Goal: Communication & Community: Answer question/provide support

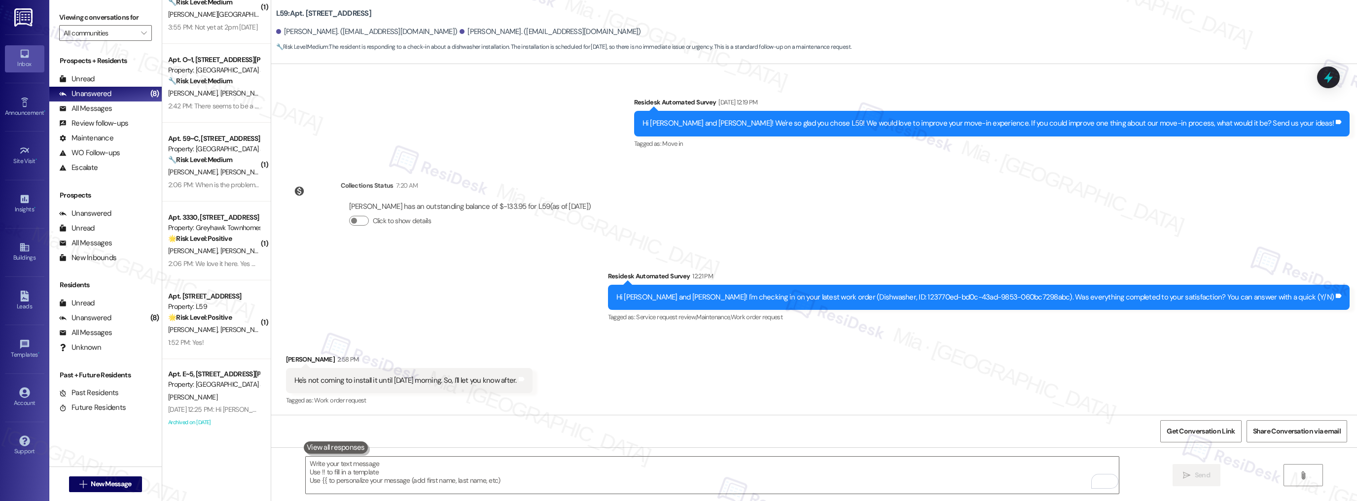
scroll to position [28, 0]
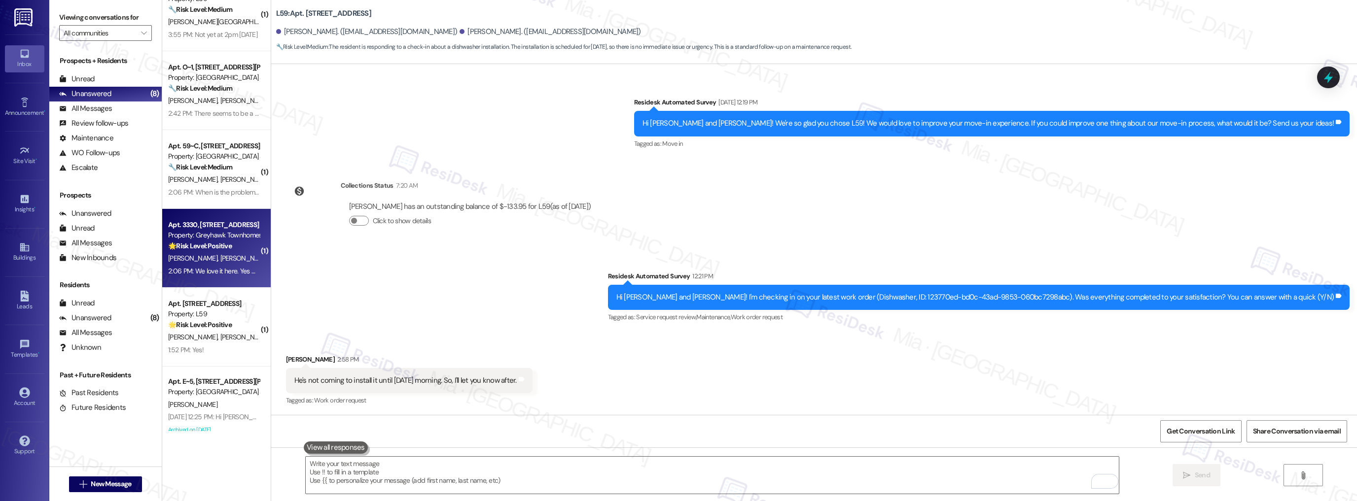
click at [209, 220] on div "Apt. 3330, [STREET_ADDRESS]" at bounding box center [213, 225] width 91 height 10
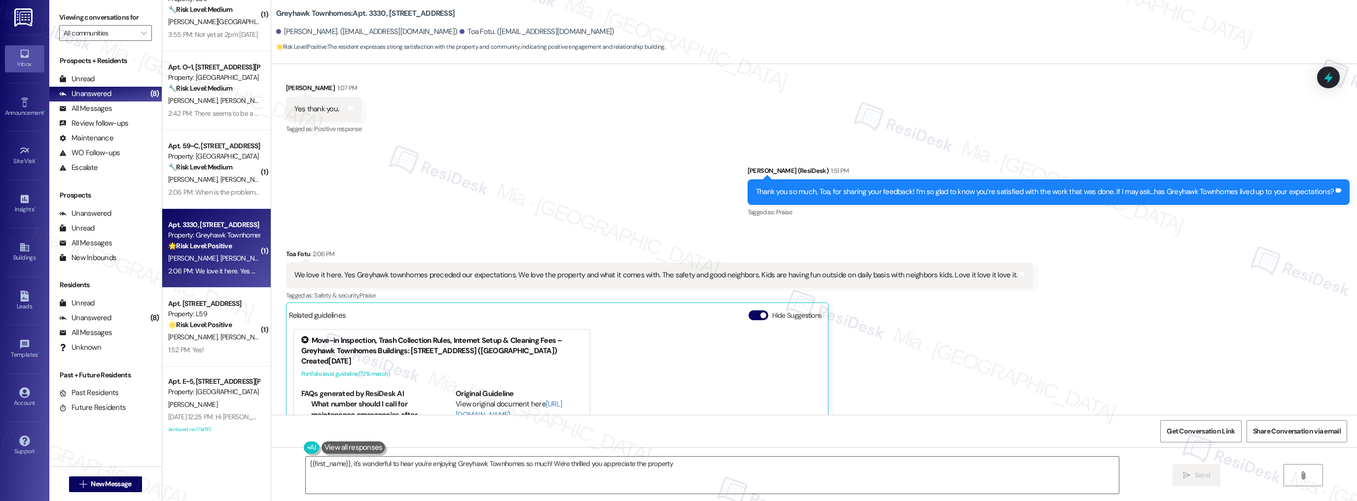
scroll to position [430, 0]
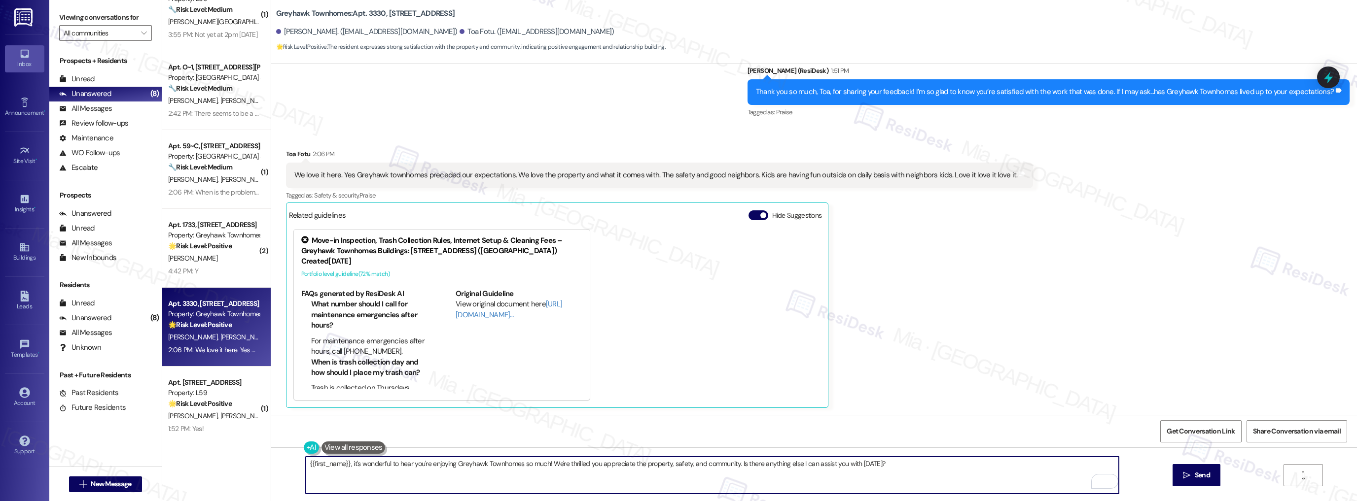
drag, startPoint x: 348, startPoint y: 463, endPoint x: 300, endPoint y: 462, distance: 47.8
click at [306, 462] on textarea "{{first_name}}, it's wonderful to hear you're enjoying Greyhawk Townhomes so mu…" at bounding box center [712, 475] width 813 height 37
drag, startPoint x: 691, startPoint y: 465, endPoint x: 856, endPoint y: 465, distance: 165.1
click at [856, 465] on textarea "It's wonderful to hear you're enjoying Greyhawk Townhomes so much! We're thrill…" at bounding box center [712, 475] width 813 height 37
click at [718, 469] on textarea "It's wonderful to hear you're enjoying Greyhawk Townhomes so much! We're thrill…" at bounding box center [712, 475] width 813 height 37
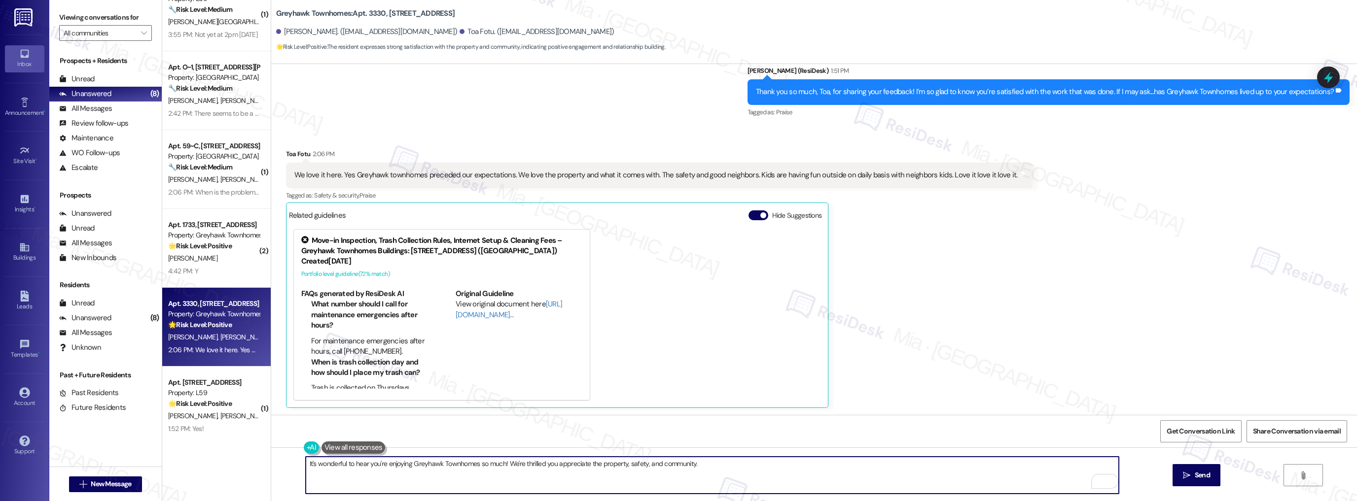
paste textarea "If it’s not too much trouble, would you kindly consider sharing your feedback i…"
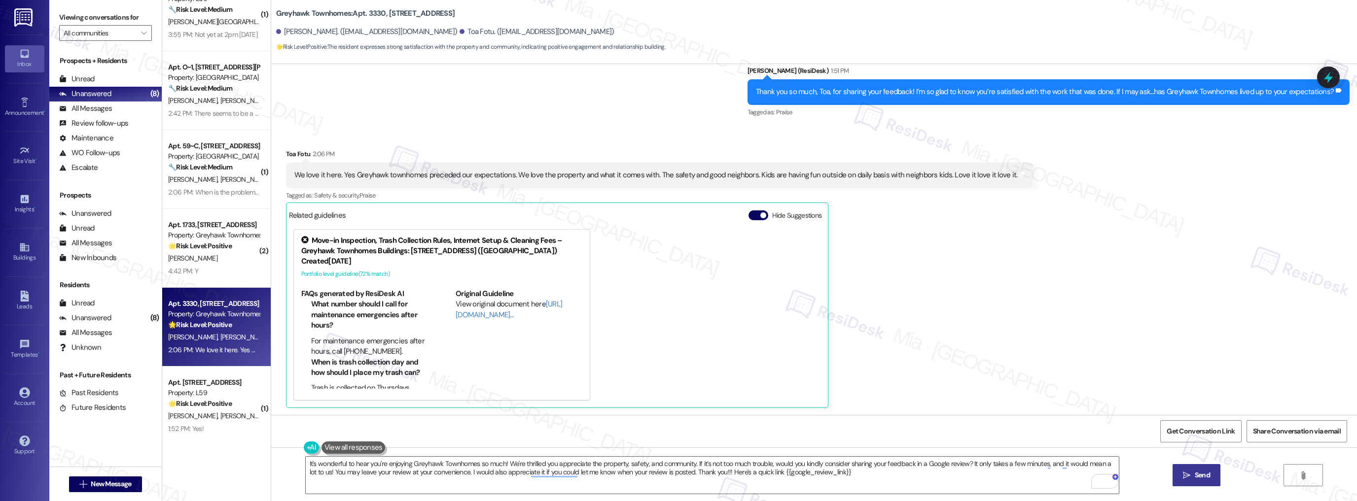
click at [1198, 472] on span "Send" at bounding box center [1201, 475] width 15 height 10
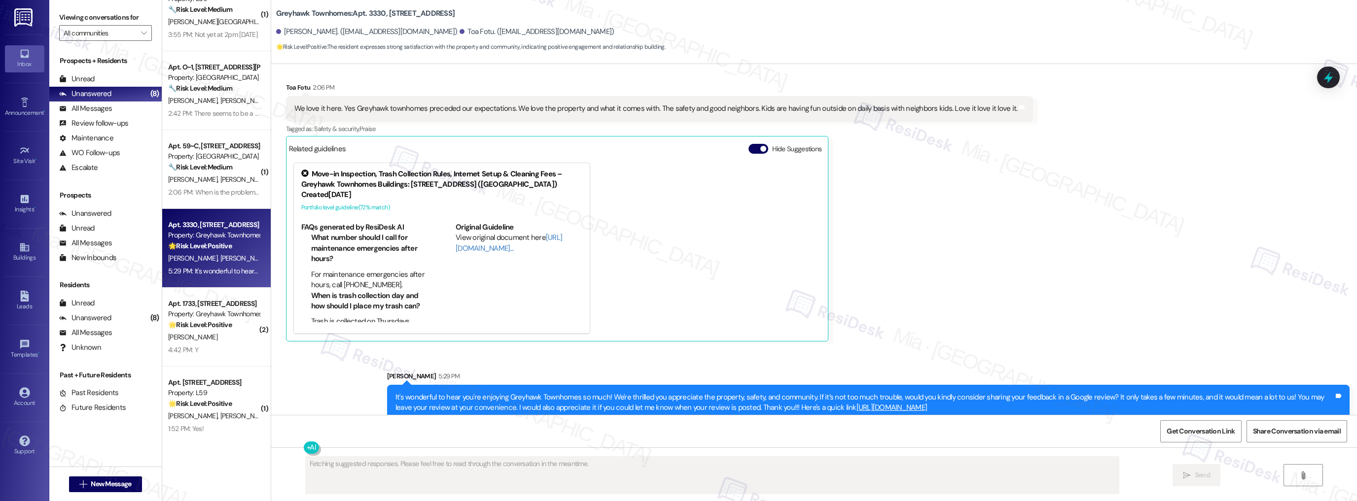
scroll to position [510, 0]
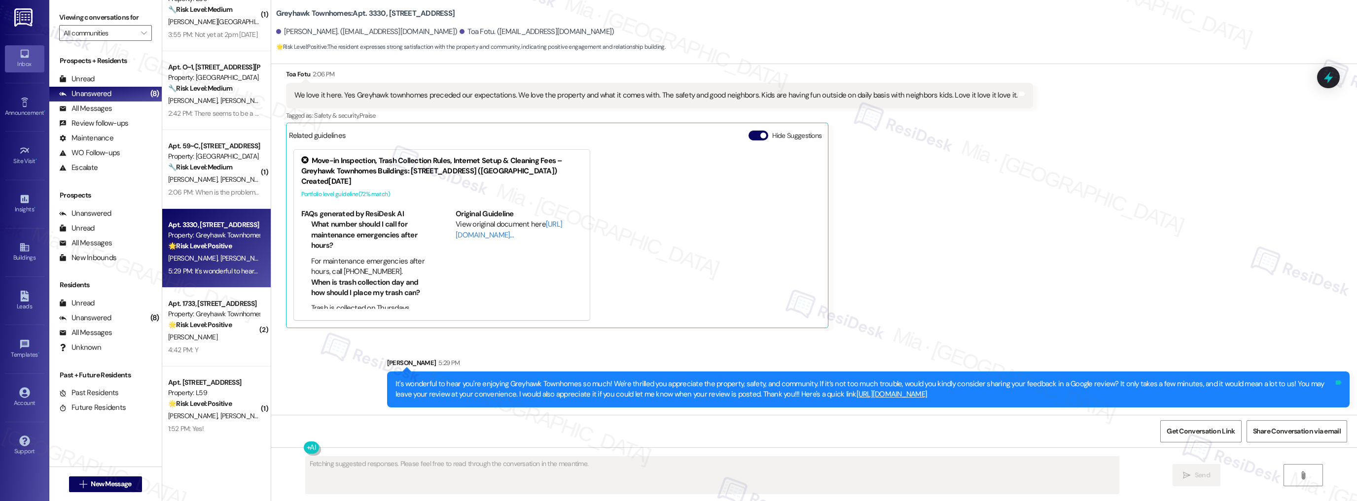
click at [1335, 382] on icon at bounding box center [1338, 383] width 6 height 4
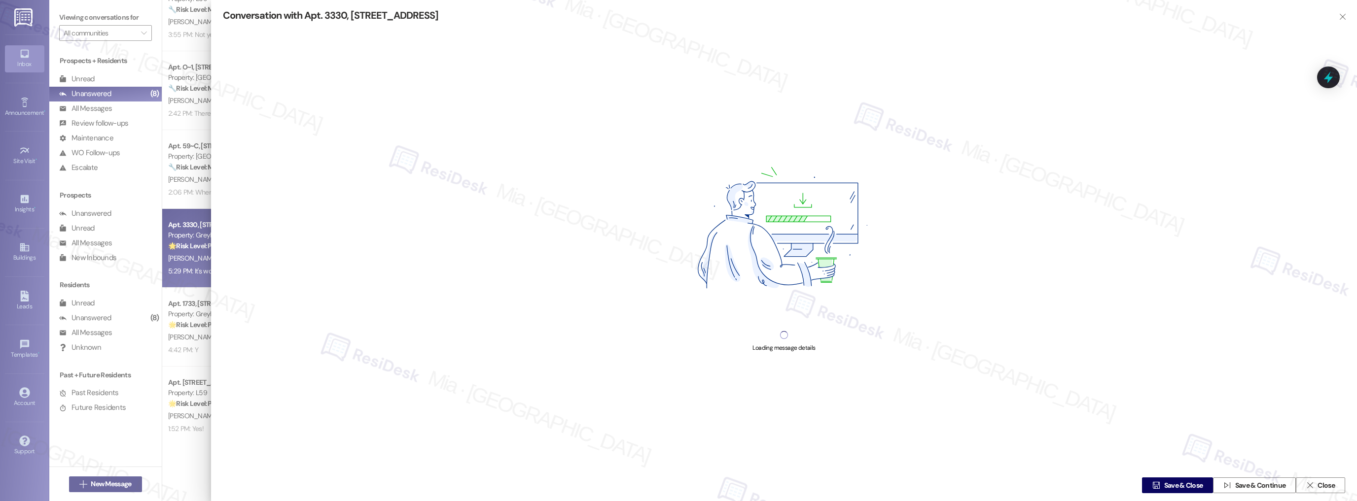
type textarea "{{first_name}}, it's so great to hear you're loving Greyhawk Townhomes! Thanks …"
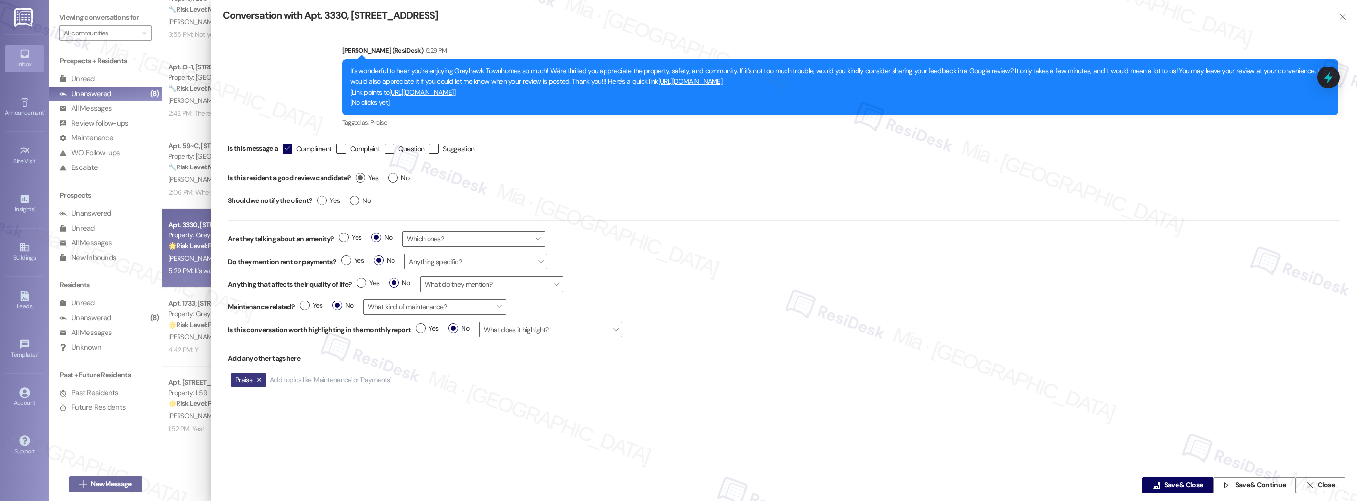
click at [369, 180] on span "Yes" at bounding box center [366, 178] width 23 height 10
click at [369, 180] on input "Yes" at bounding box center [366, 179] width 23 height 13
radio input "true"
click at [1178, 483] on span "Save & Close" at bounding box center [1183, 486] width 39 height 10
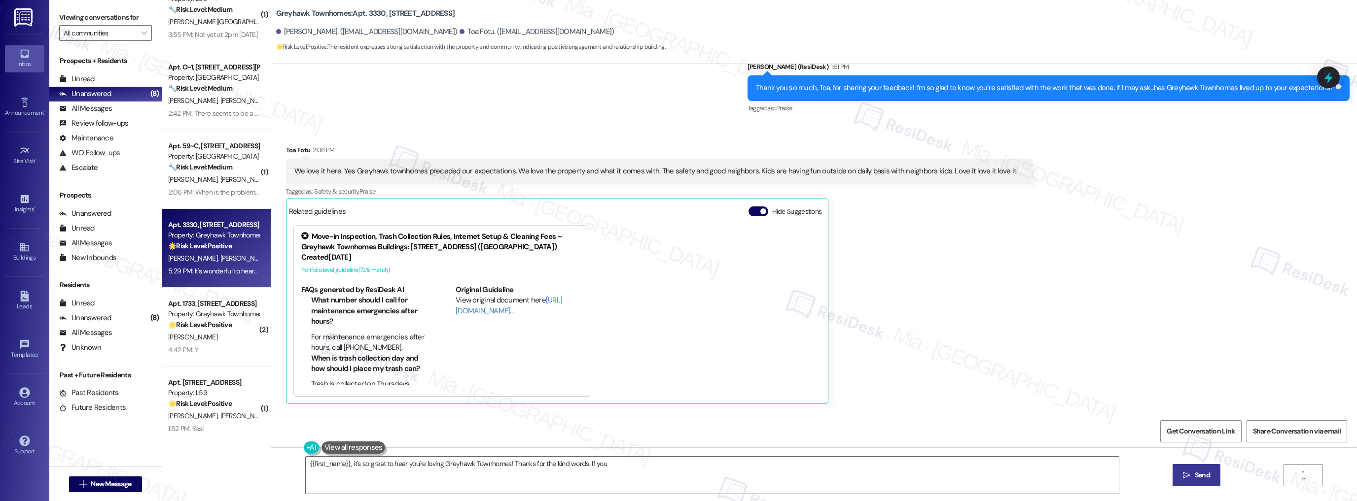
scroll to position [430, 0]
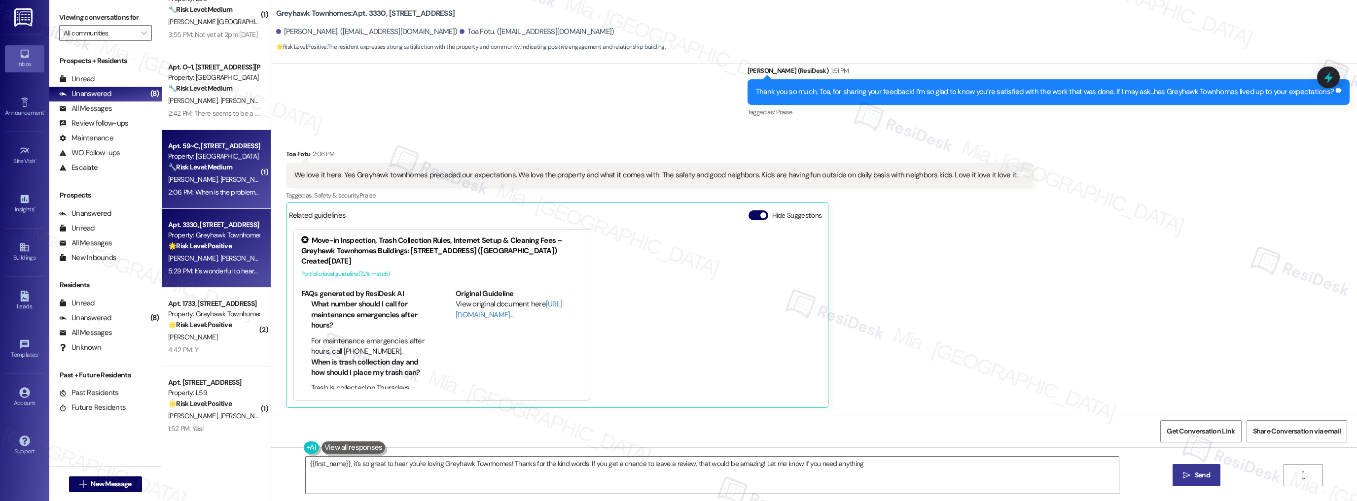
type textarea "{{first_name}}, it's so great to hear you're loving Greyhawk Townhomes! Thanks …"
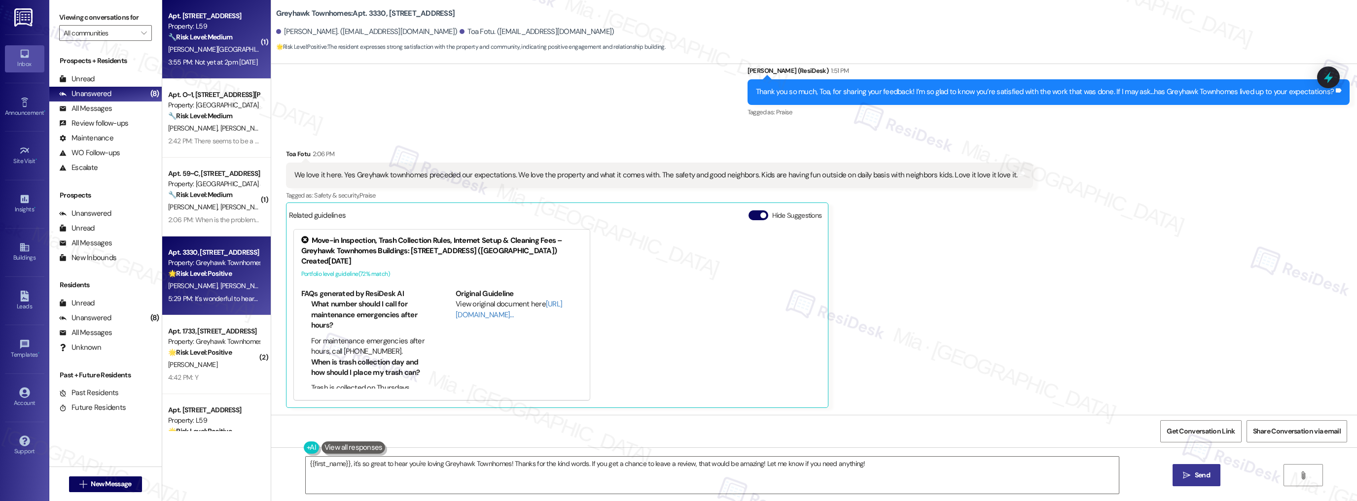
click at [213, 43] on div "[PERSON_NAME] [PERSON_NAME]" at bounding box center [213, 49] width 93 height 12
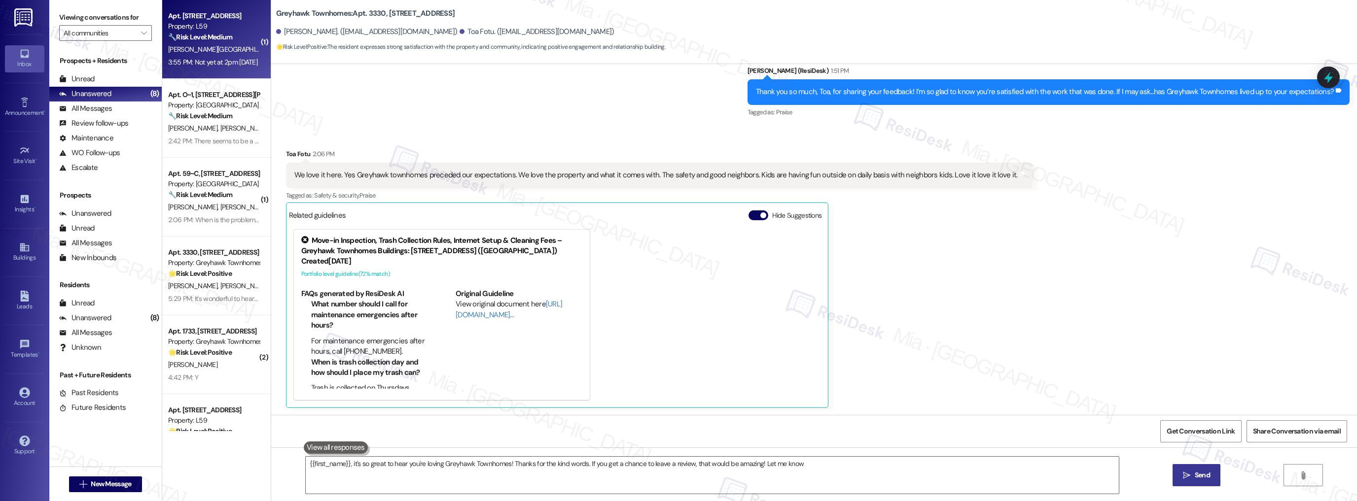
type textarea "{{first_name}}, it's so great to hear you're loving Greyhawk Townhomes! Thanks …"
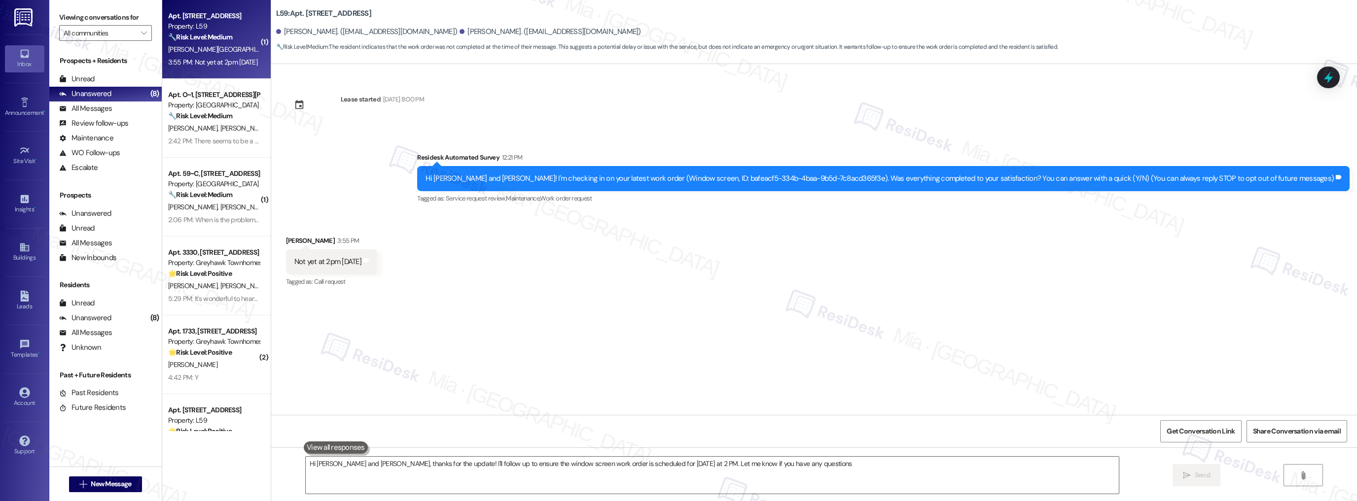
type textarea "Hi [PERSON_NAME] and [PERSON_NAME], thanks for the update! I'll follow up to en…"
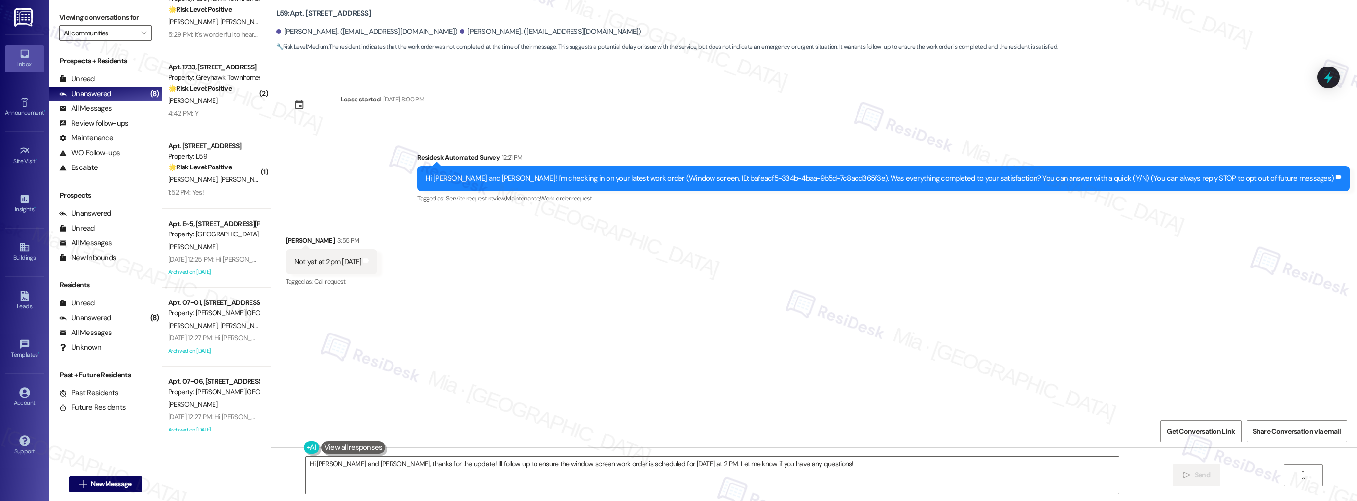
scroll to position [278, 0]
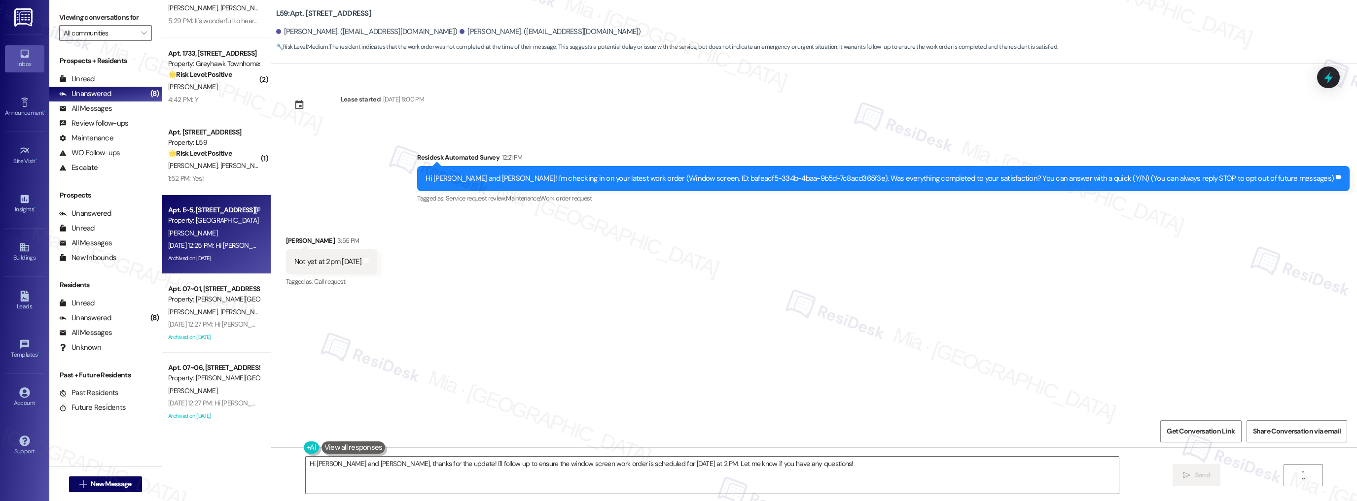
click at [213, 231] on div "[PERSON_NAME]" at bounding box center [213, 233] width 93 height 12
type textarea "Hi [PERSON_NAME] and [PERSON_NAME], thanks for the update! I'll follow up to en…"
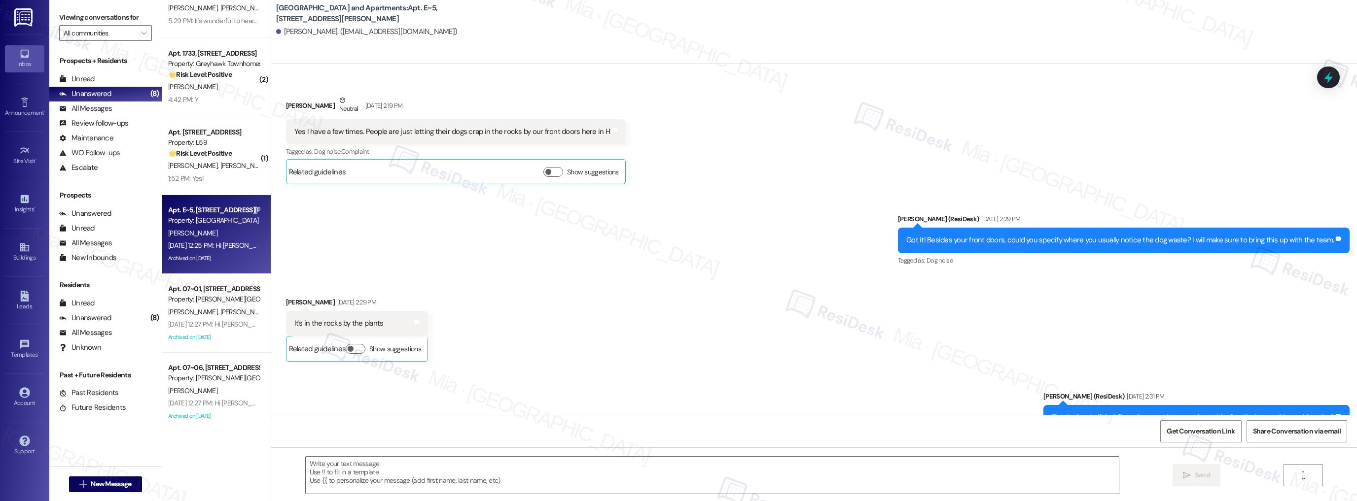
type textarea "Fetching suggested responses. Please feel free to read through the conversation…"
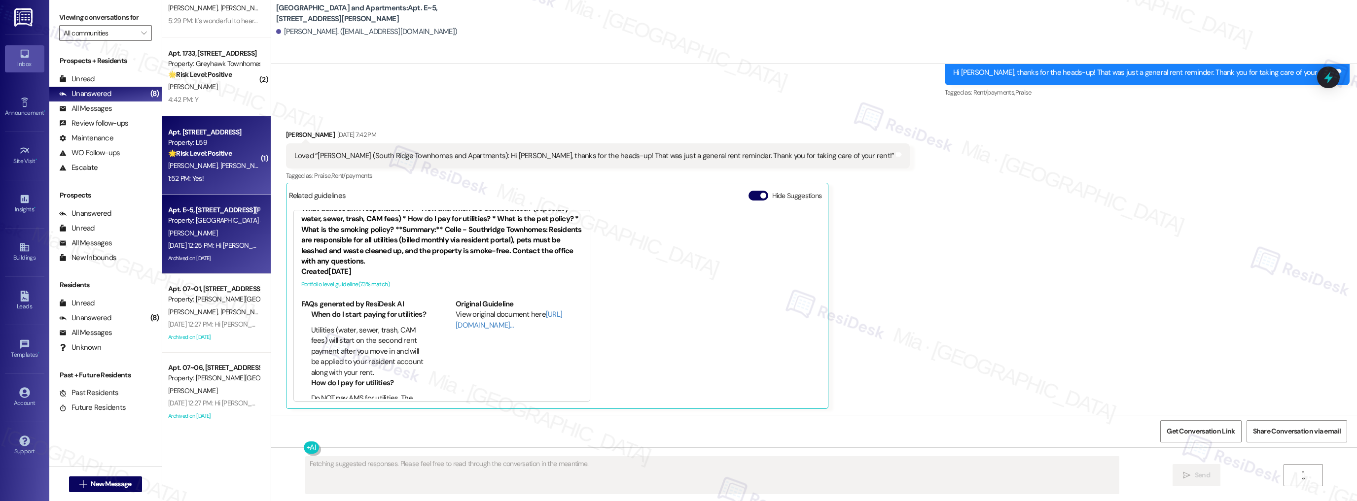
scroll to position [79, 0]
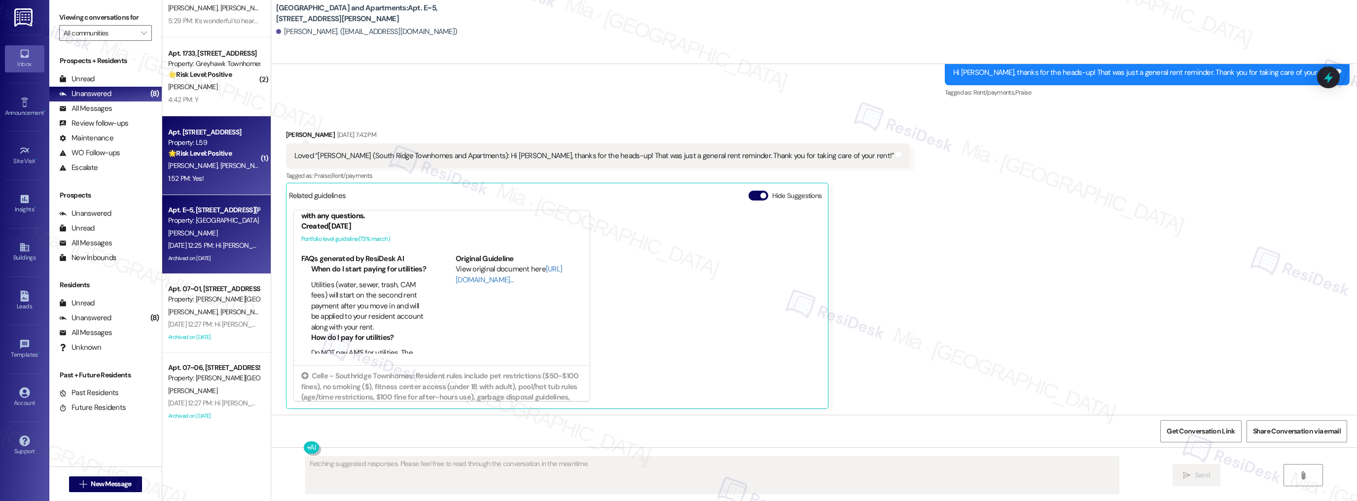
click at [207, 183] on div "1:52 PM: Yes! 1:52 PM: Yes!" at bounding box center [213, 179] width 93 height 12
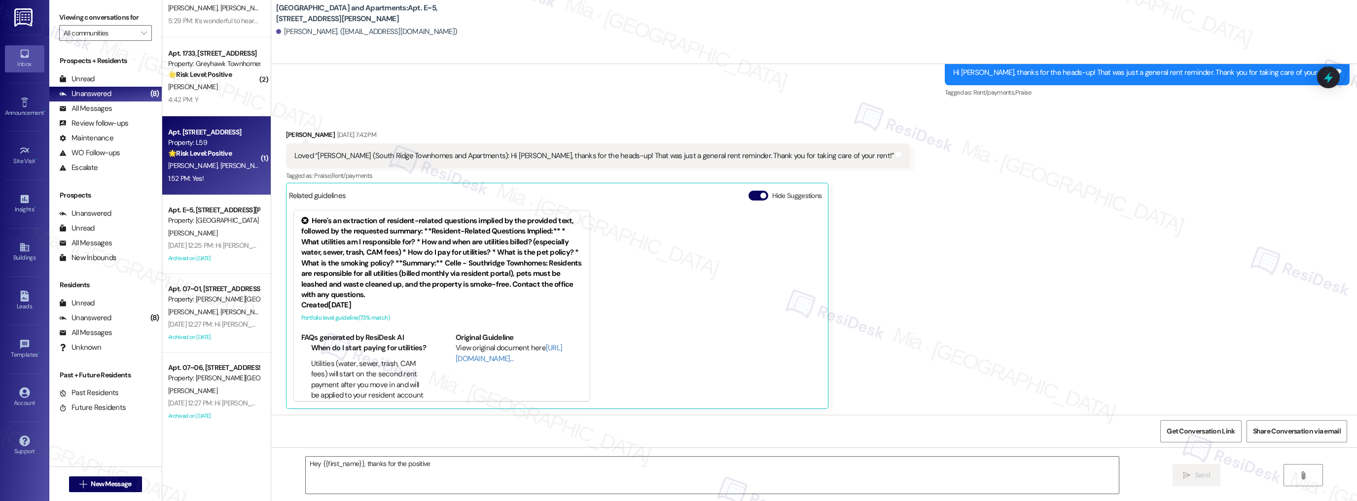
scroll to position [405, 0]
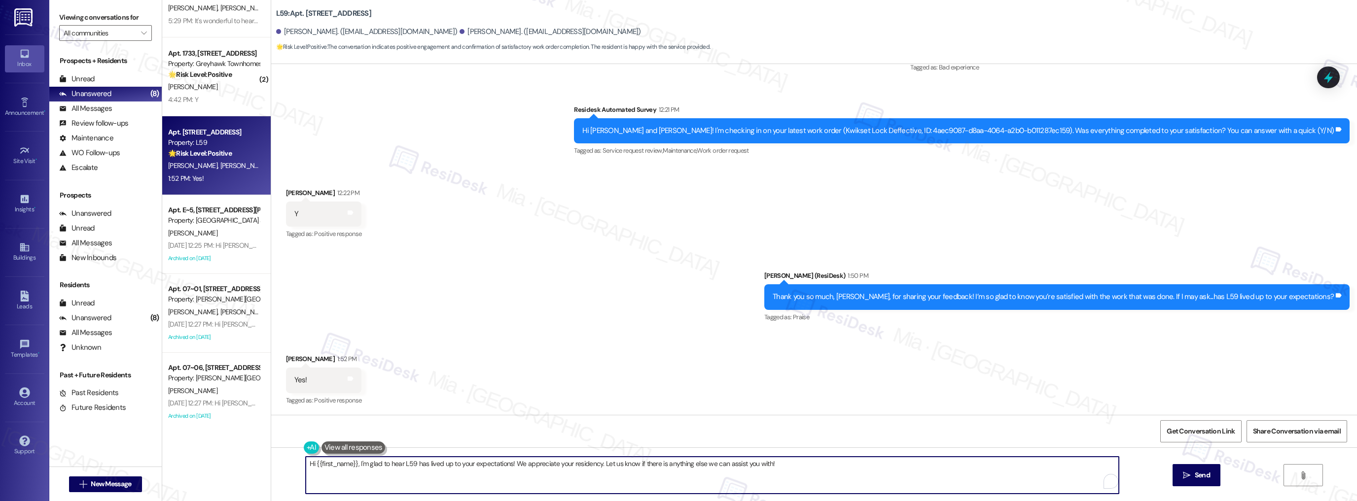
drag, startPoint x: 354, startPoint y: 467, endPoint x: 300, endPoint y: 467, distance: 54.2
click at [306, 467] on textarea "Hi {{first_name}}, I'm glad to hear L59 has lived up to your expectations! We a…" at bounding box center [712, 475] width 813 height 37
drag, startPoint x: 546, startPoint y: 464, endPoint x: 725, endPoint y: 464, distance: 179.0
click at [725, 464] on textarea "I'm glad to hear L59 has lived up to your expectations! We appreciate your resi…" at bounding box center [712, 475] width 813 height 37
paste textarea "If it’s not too much trouble, would you kindly consider sharing your feedback i…"
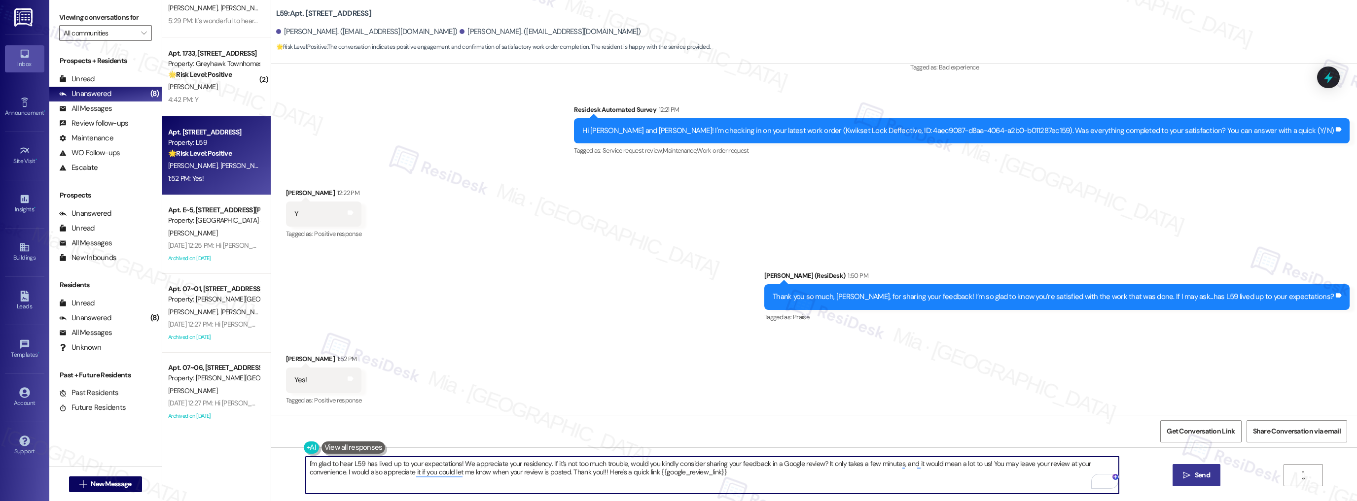
type textarea "I'm glad to hear L59 has lived up to your expectations! We appreciate your resi…"
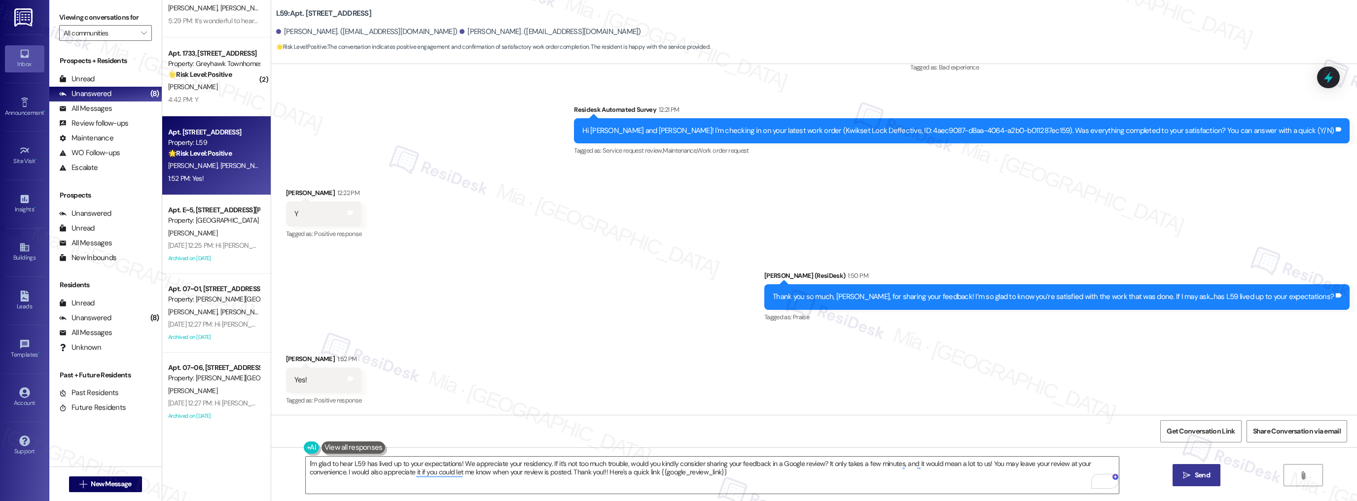
click at [1189, 472] on icon "" at bounding box center [1186, 476] width 7 height 8
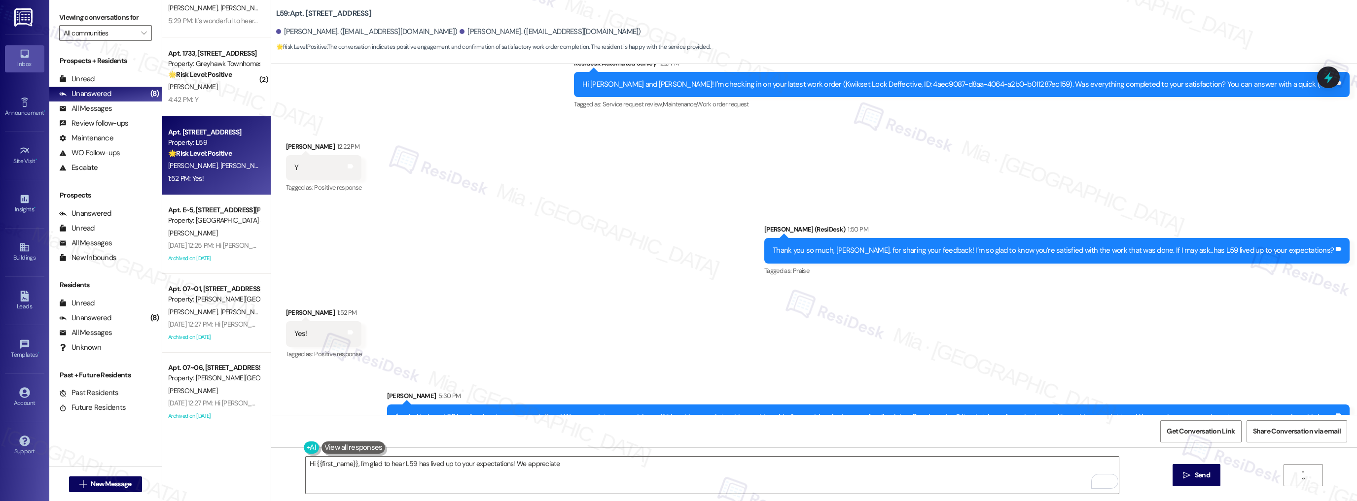
scroll to position [484, 0]
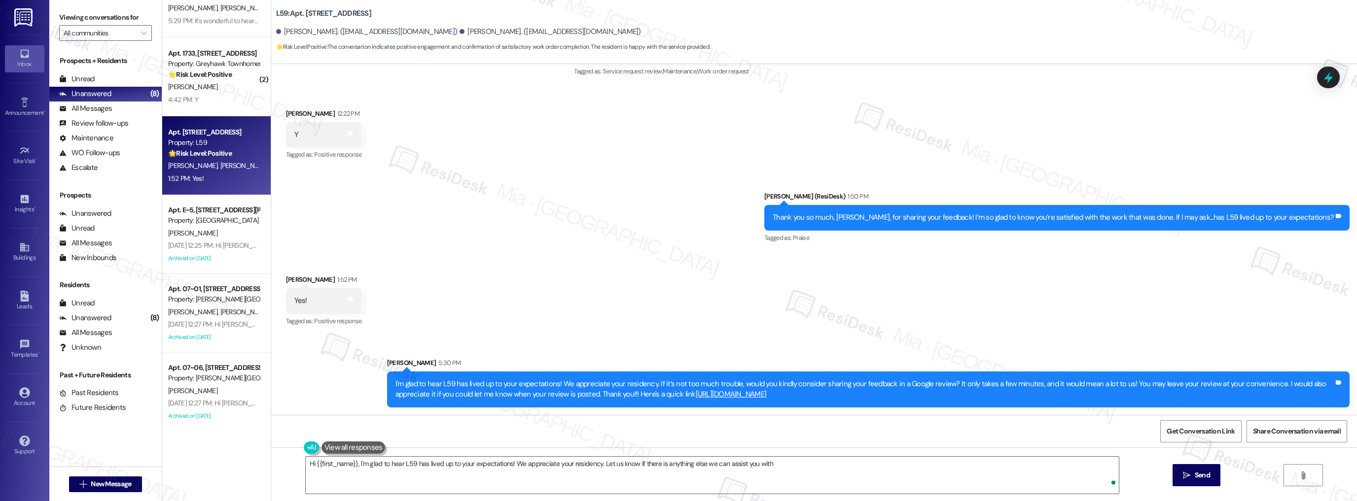
type textarea "Hi {{first_name}}, I'm glad to hear L59 has lived up to your expectations! We a…"
click at [1335, 383] on icon at bounding box center [1338, 383] width 6 height 4
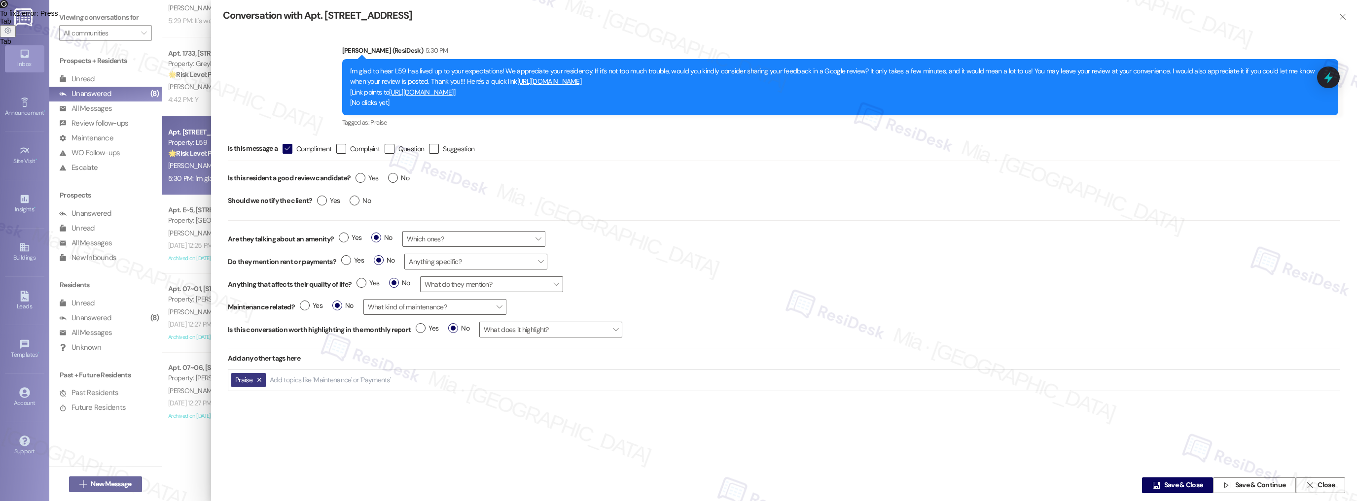
click at [355, 175] on div "Yes No" at bounding box center [383, 179] width 64 height 23
click at [359, 177] on label "Yes" at bounding box center [366, 178] width 23 height 10
click at [359, 177] on input "Yes" at bounding box center [366, 179] width 23 height 13
radio input "true"
click at [1185, 481] on span "Save & Close" at bounding box center [1183, 486] width 39 height 10
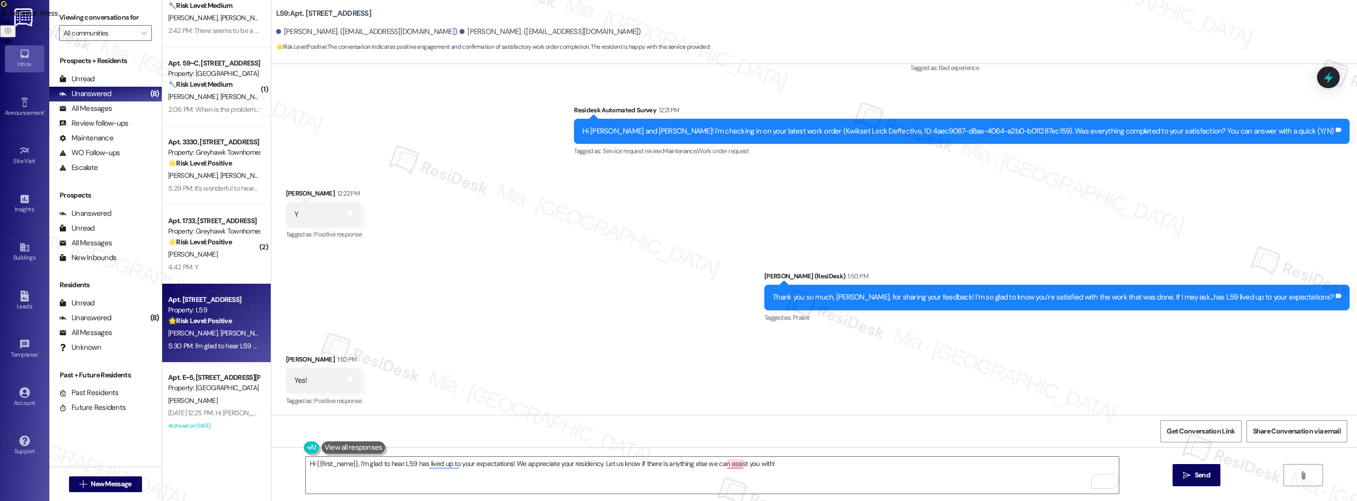
scroll to position [160, 0]
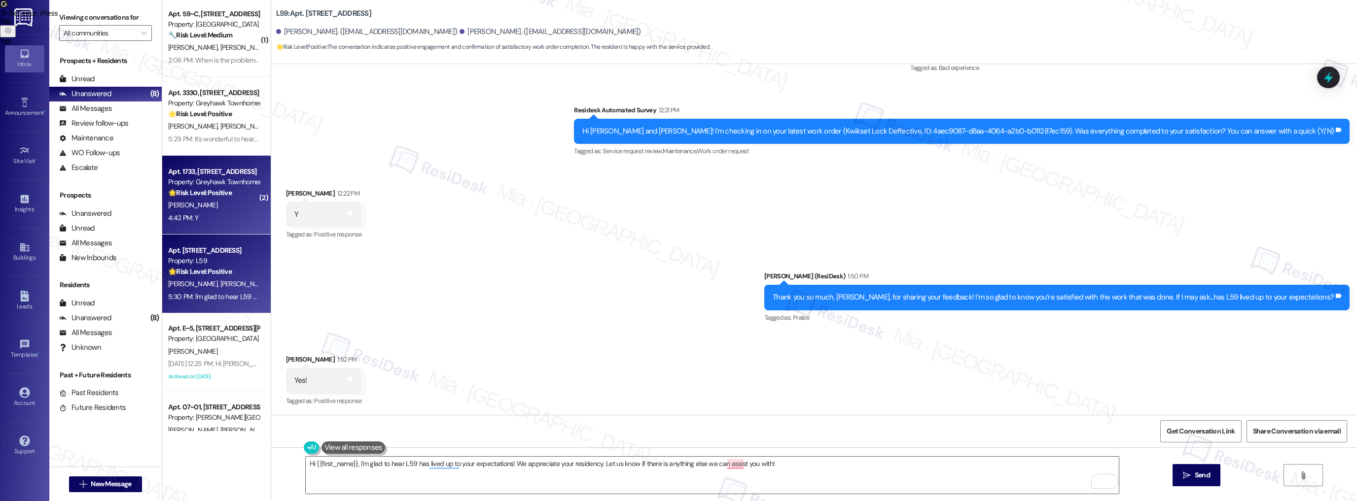
click at [230, 203] on div "[PERSON_NAME]" at bounding box center [213, 205] width 93 height 12
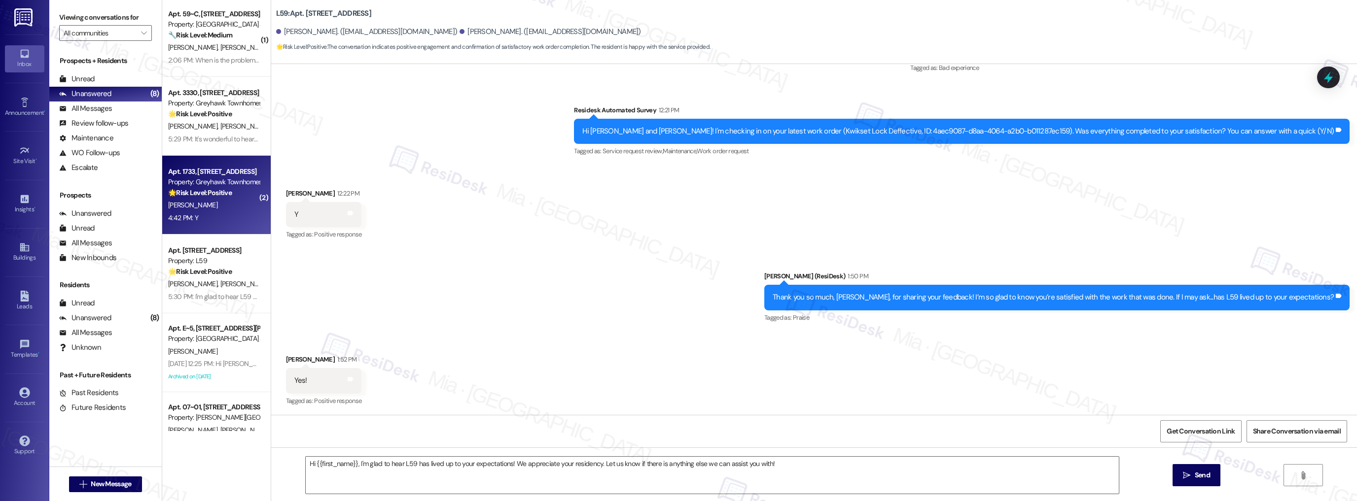
type textarea "Fetching suggested responses. Please feel free to read through the conversation…"
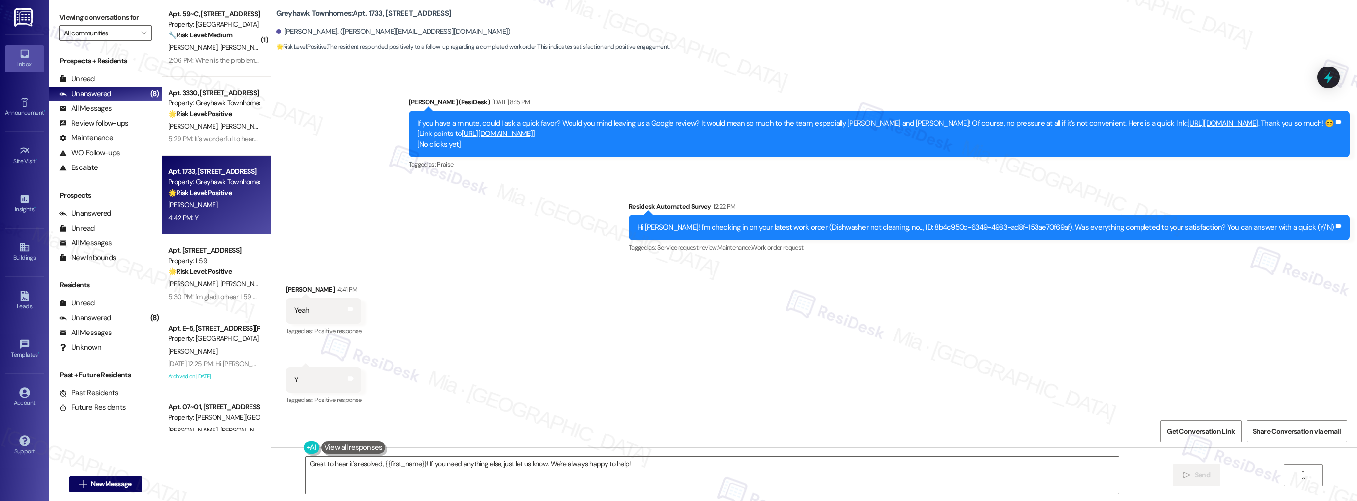
scroll to position [767, 0]
click at [536, 239] on div "Sent via SMS [PERSON_NAME] (ResiDesk) [DATE] 8:15 PM If you have a minute, coul…" at bounding box center [814, 168] width 1086 height 187
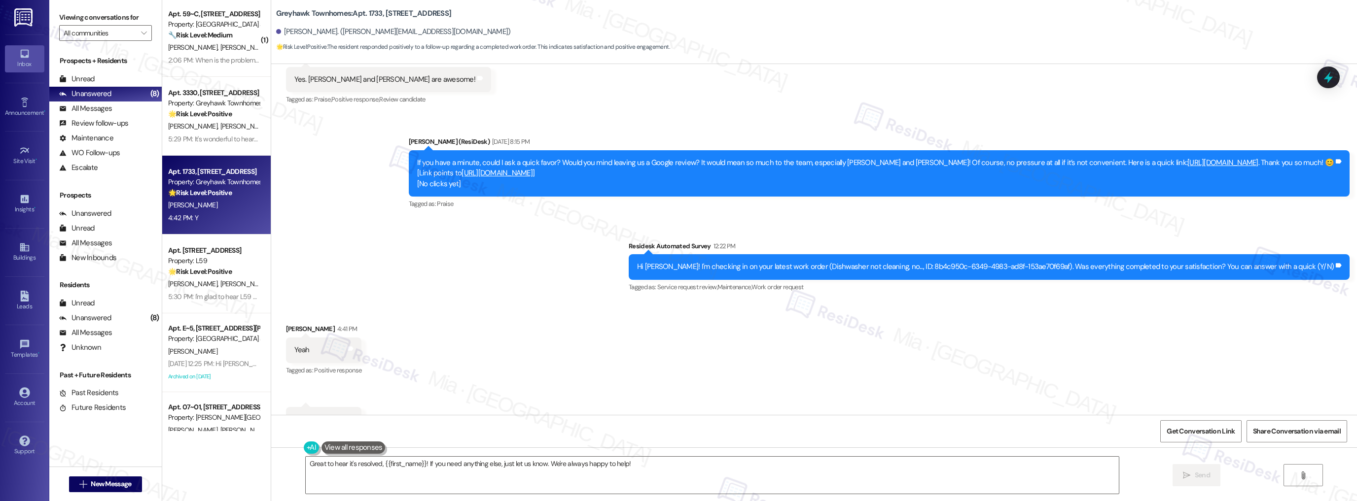
scroll to position [0, 0]
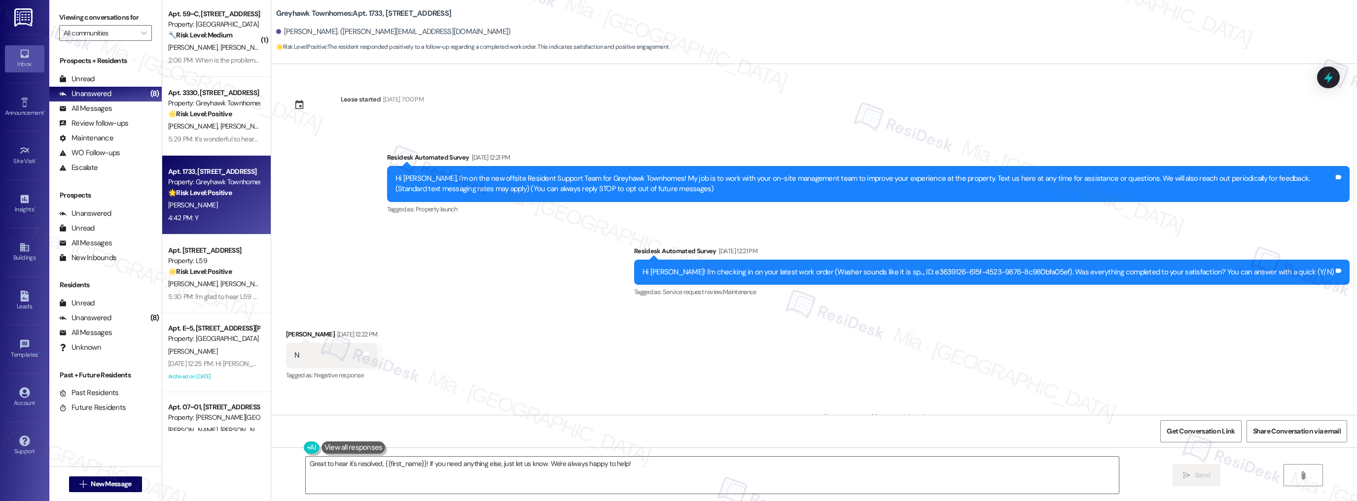
click at [604, 336] on div "Received via SMS [PERSON_NAME] [DATE] 12:22 PM N Tags and notes Tagged as: Nega…" at bounding box center [814, 348] width 1086 height 83
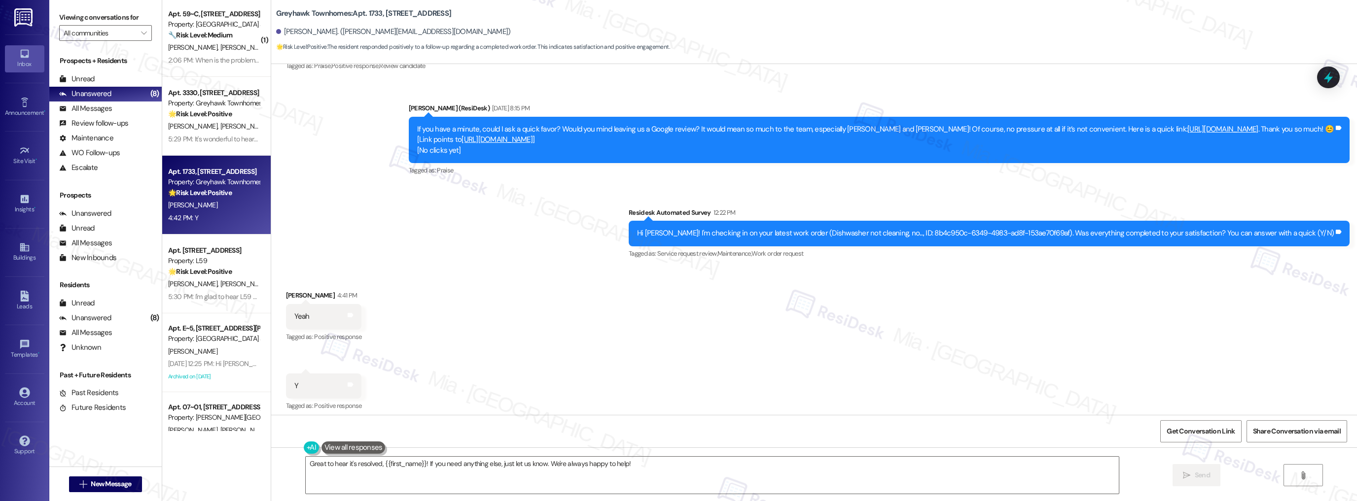
scroll to position [767, 0]
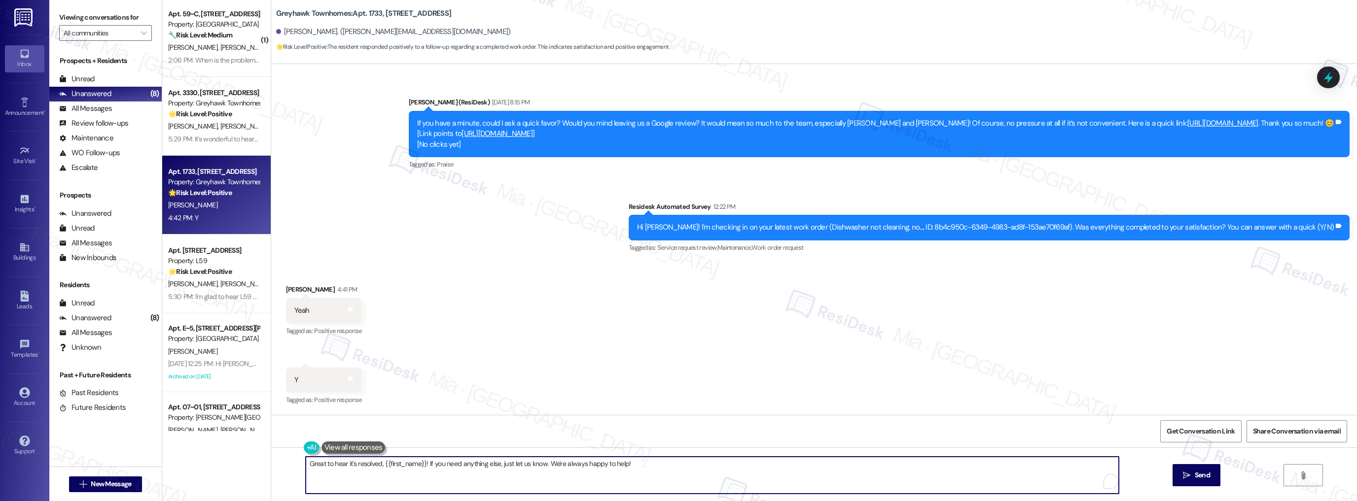
drag, startPoint x: 626, startPoint y: 465, endPoint x: 286, endPoint y: 465, distance: 339.7
click at [286, 465] on div "Great to hear it's resolved, {{first_name}}! If you need anything else, just le…" at bounding box center [814, 485] width 1086 height 74
paste textarea "Thank you,, for your feedback. I'm so glad to hear you're satisfied with the re…"
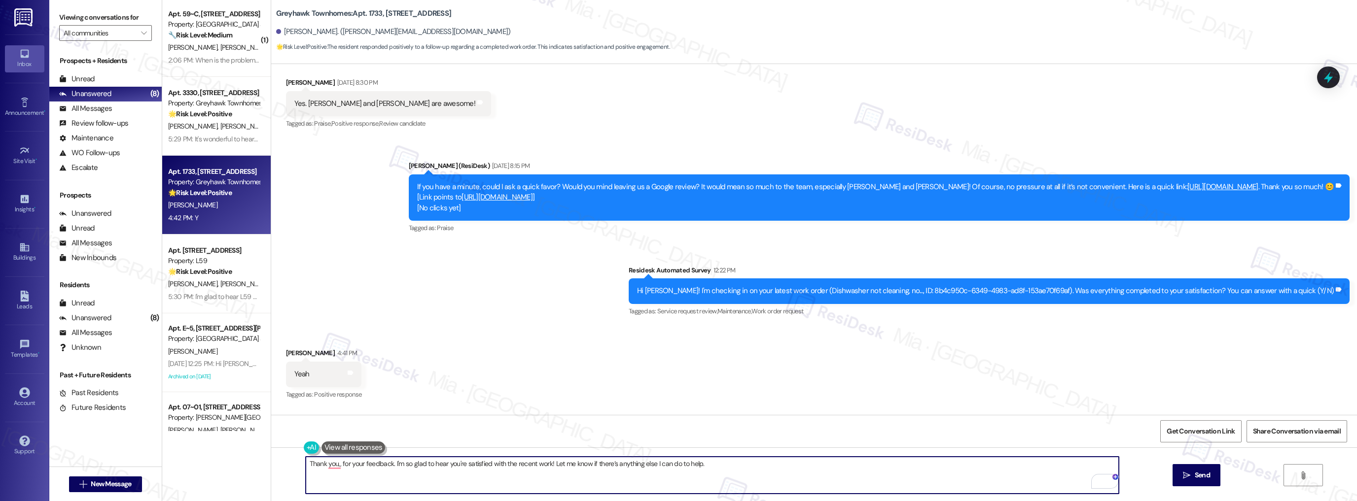
scroll to position [728, 0]
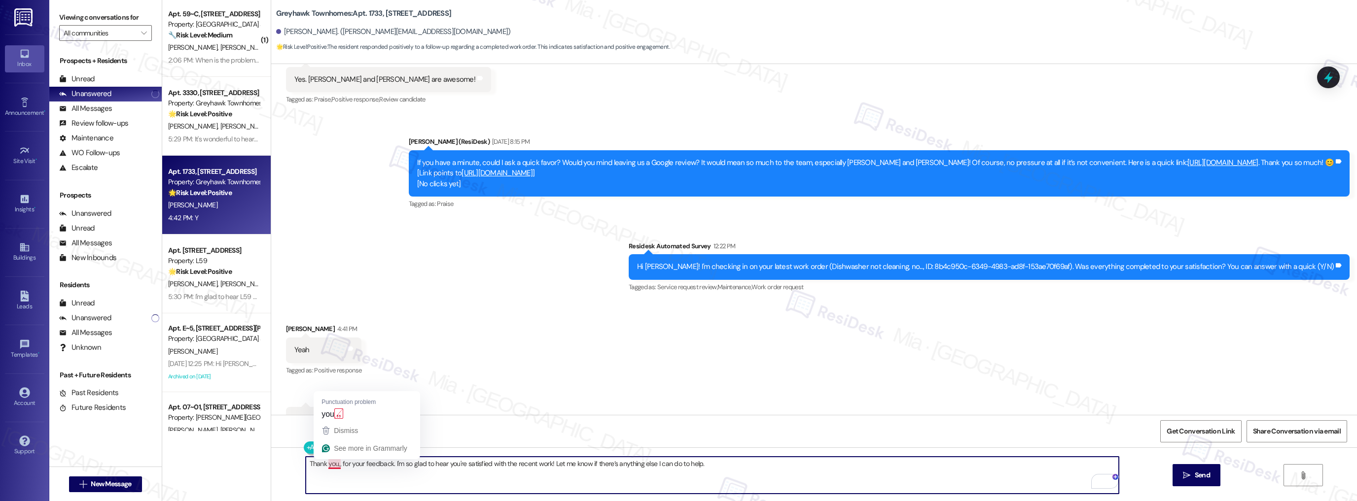
click at [333, 465] on textarea "Thank you,, for your feedback. I'm so glad to hear you're satisfied with the re…" at bounding box center [712, 475] width 813 height 37
click at [422, 464] on textarea "Thank you, [PERSON_NAME], for your feedback. I'm so glad to hear you're satisfi…" at bounding box center [712, 475] width 813 height 37
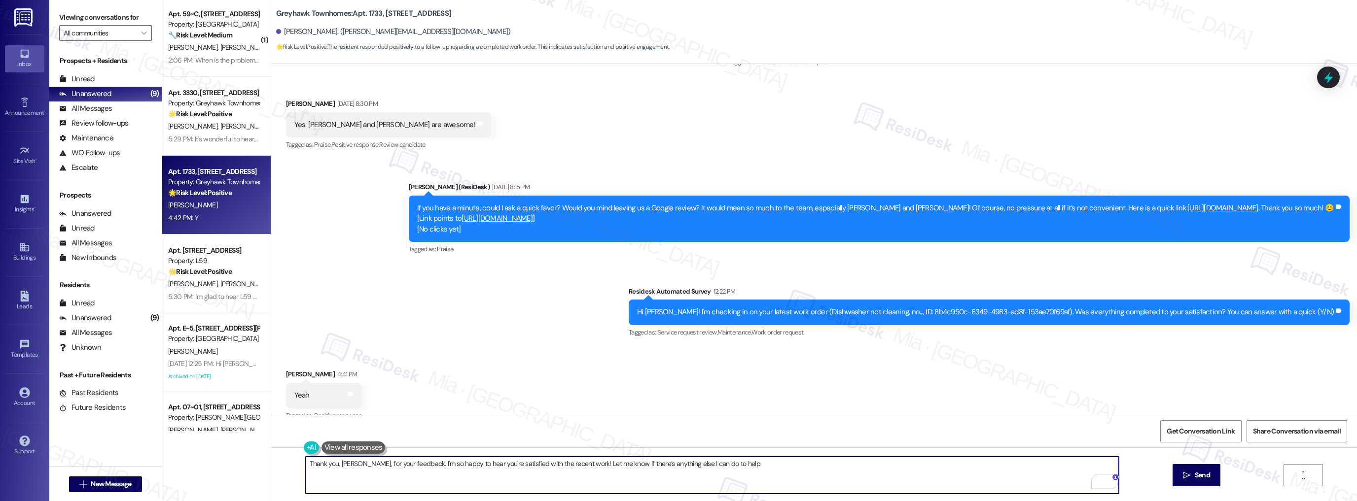
scroll to position [767, 0]
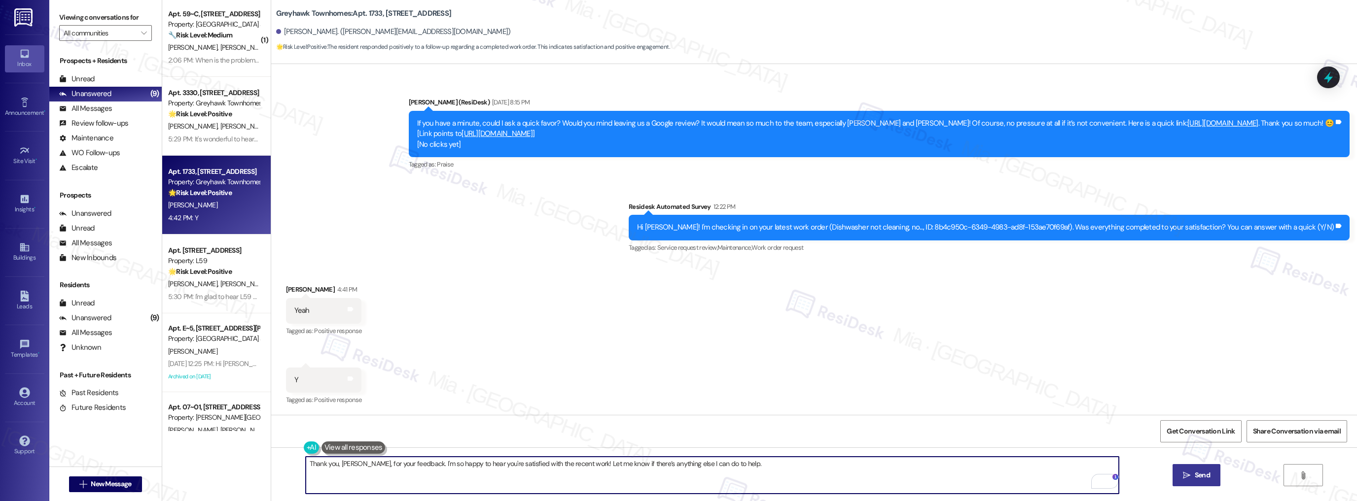
type textarea "Thank you, [PERSON_NAME], for your feedback. I'm so happy to hear you're satisf…"
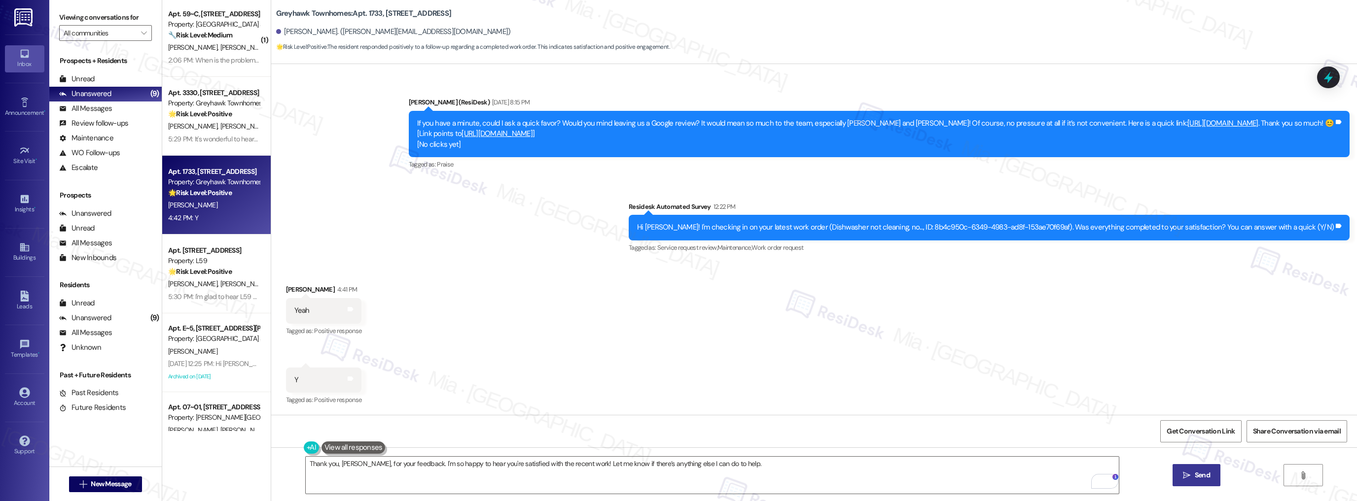
click at [1198, 470] on span "Send" at bounding box center [1201, 475] width 15 height 10
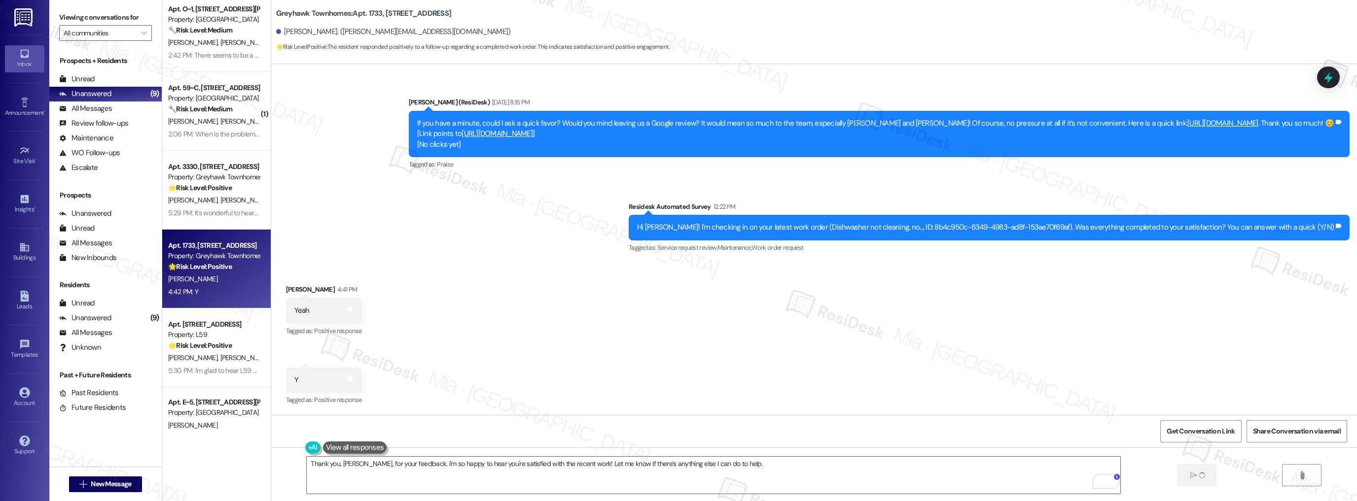
scroll to position [81, 0]
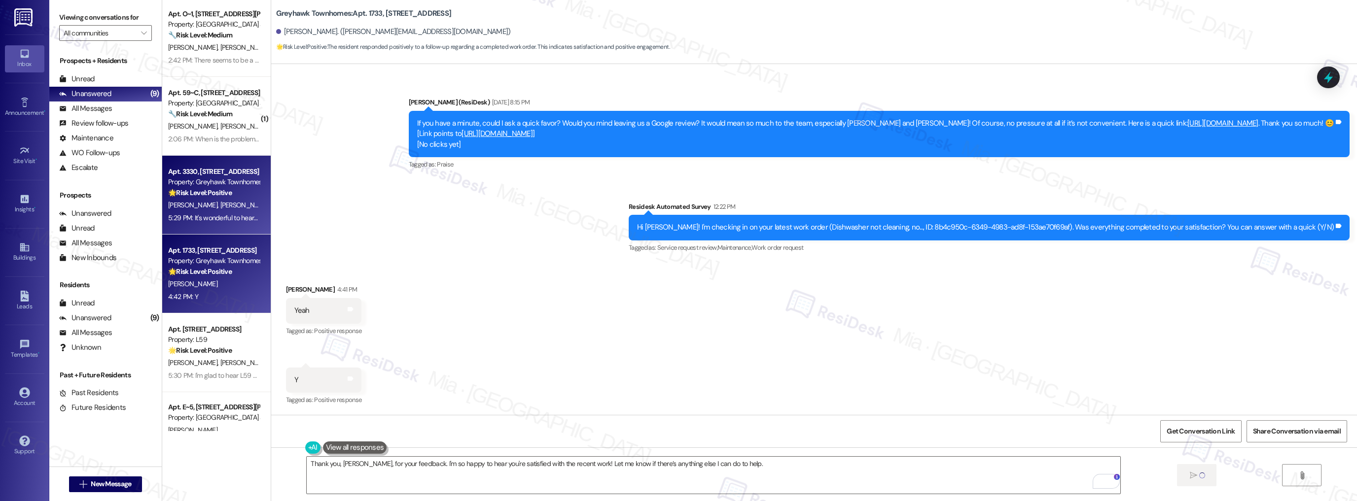
click at [222, 207] on div "[PERSON_NAME] [PERSON_NAME]" at bounding box center [213, 205] width 93 height 12
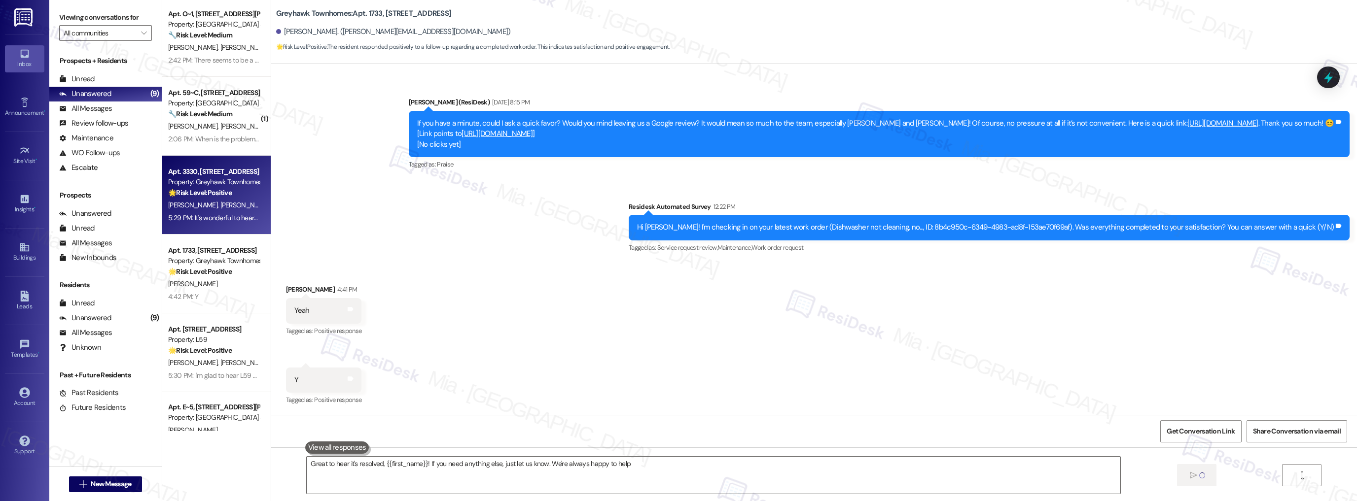
type textarea "Great to hear it's resolved, {{first_name}}! If you need anything else, just le…"
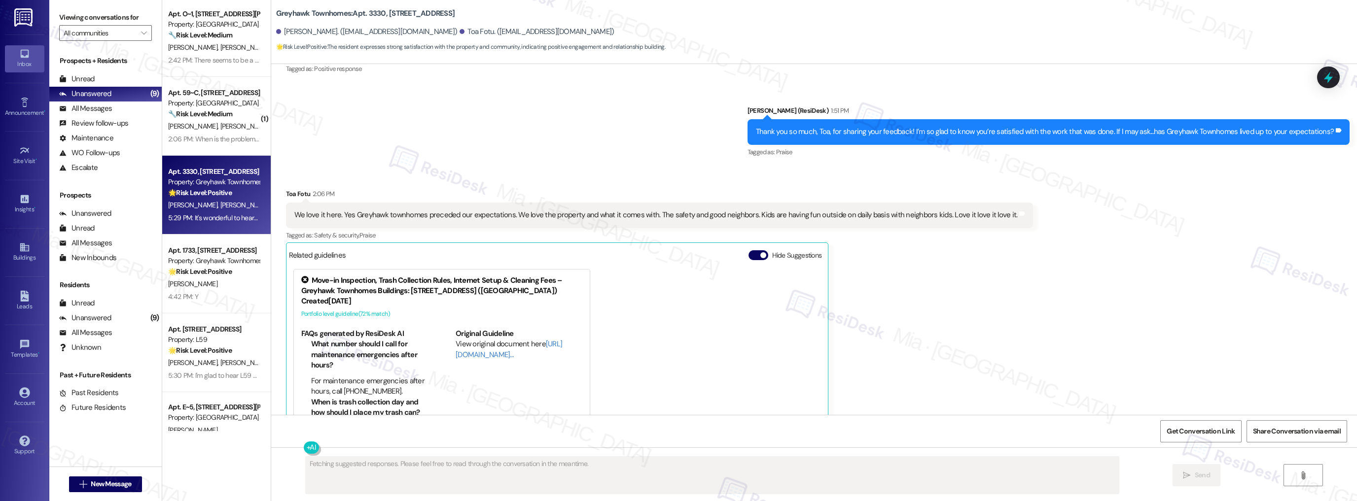
scroll to position [430, 0]
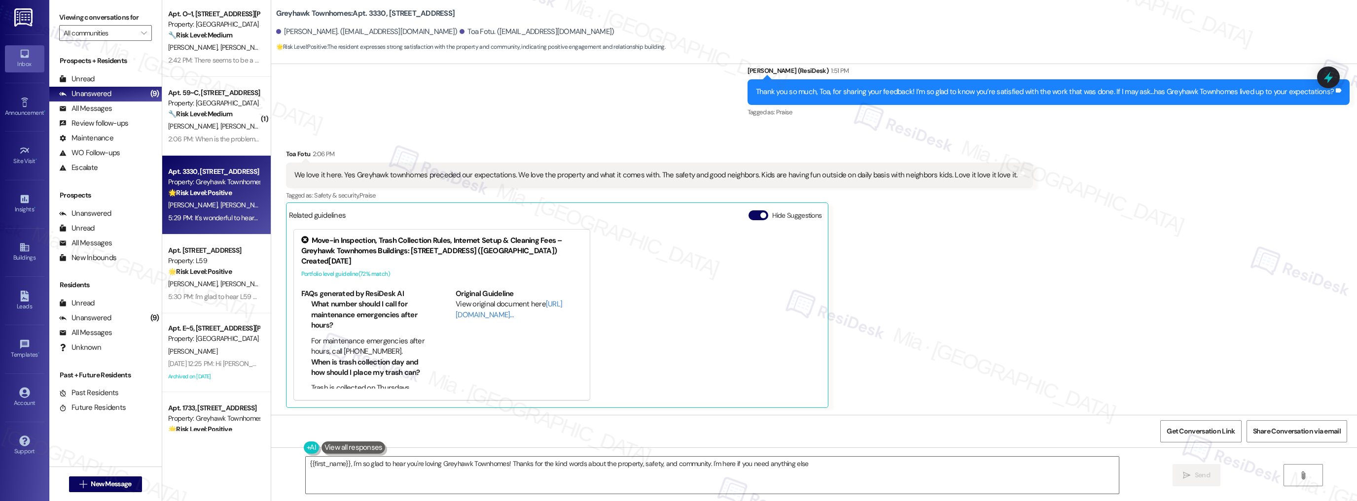
type textarea "{{first_name}}, I'm so glad to hear you're loving Greyhawk Townhomes! Thanks fo…"
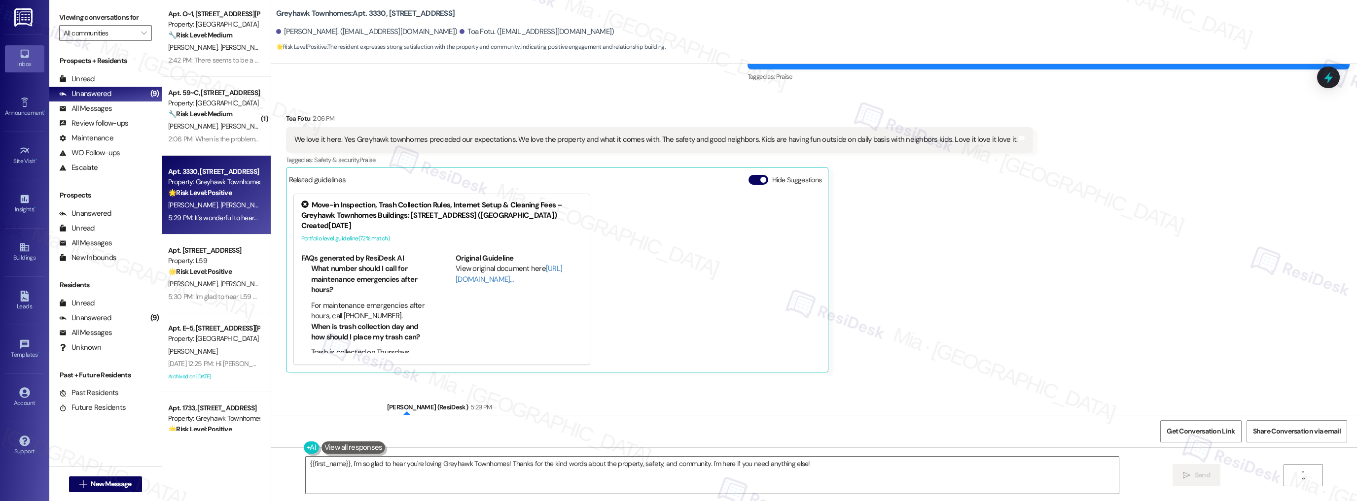
scroll to position [545, 0]
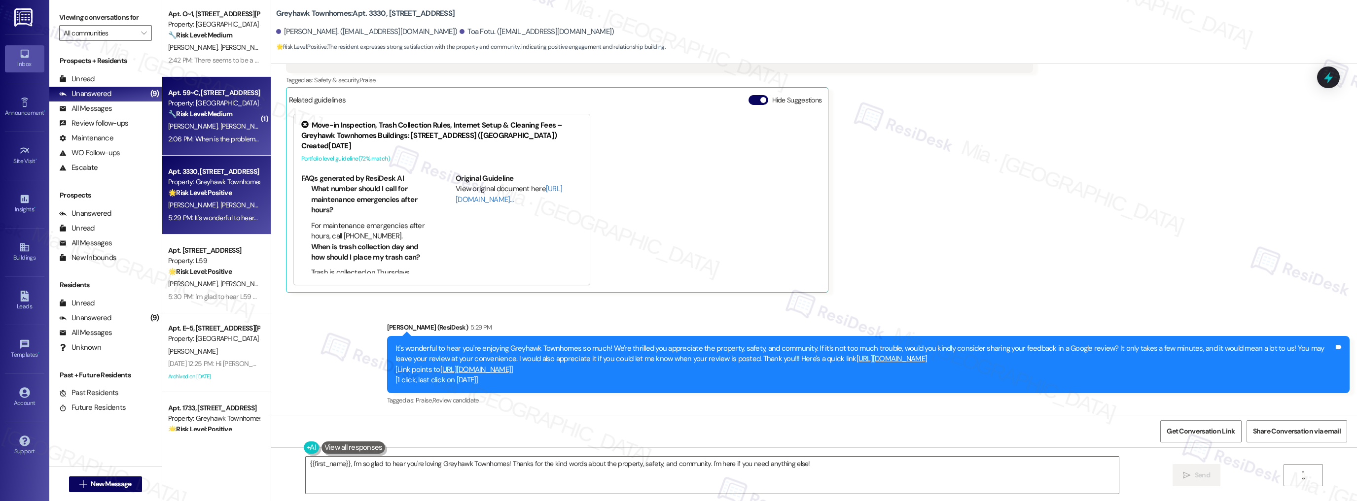
click at [235, 114] on div "🔧 Risk Level: Medium The resident is complaining about mosquitoes, which is a c…" at bounding box center [213, 114] width 91 height 10
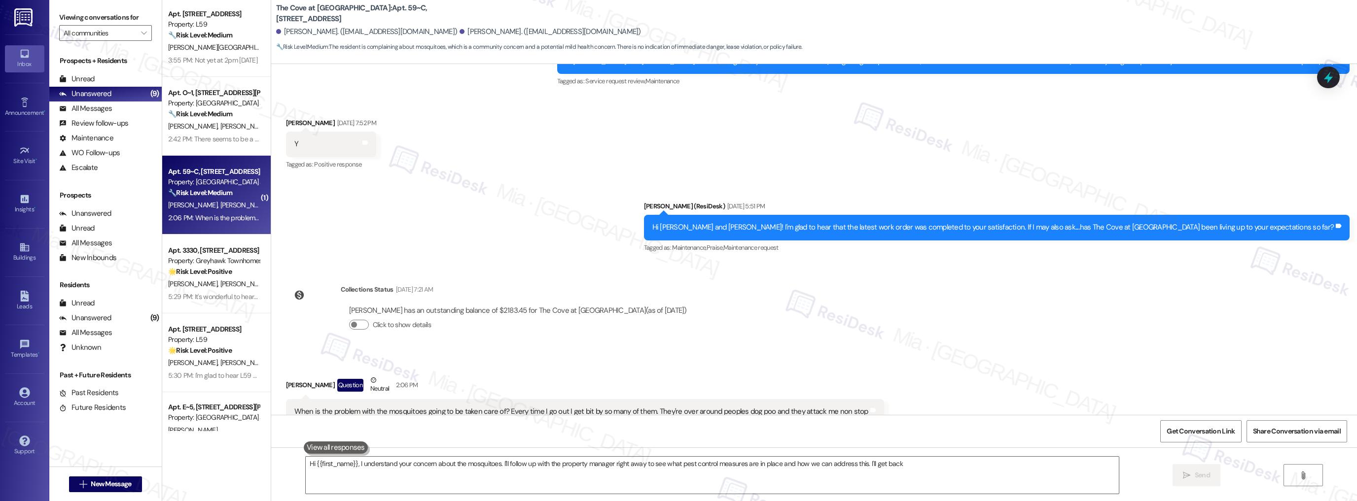
scroll to position [409, 0]
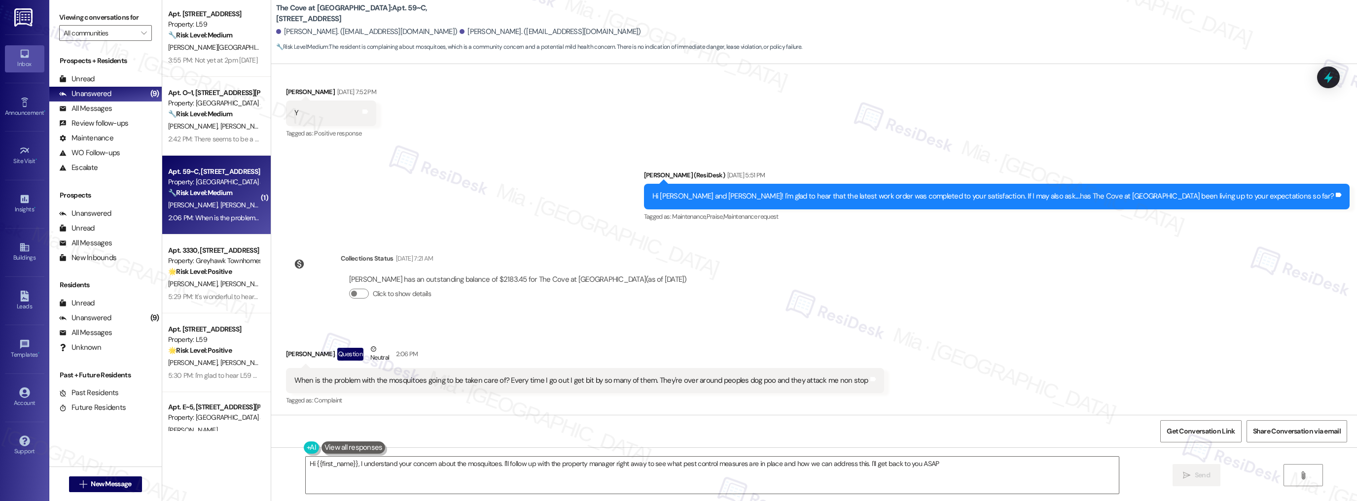
type textarea "Hi {{first_name}}, I understand your concern about the mosquitoes. I'll follow …"
click at [360, 292] on button "Click to show details" at bounding box center [359, 293] width 20 height 10
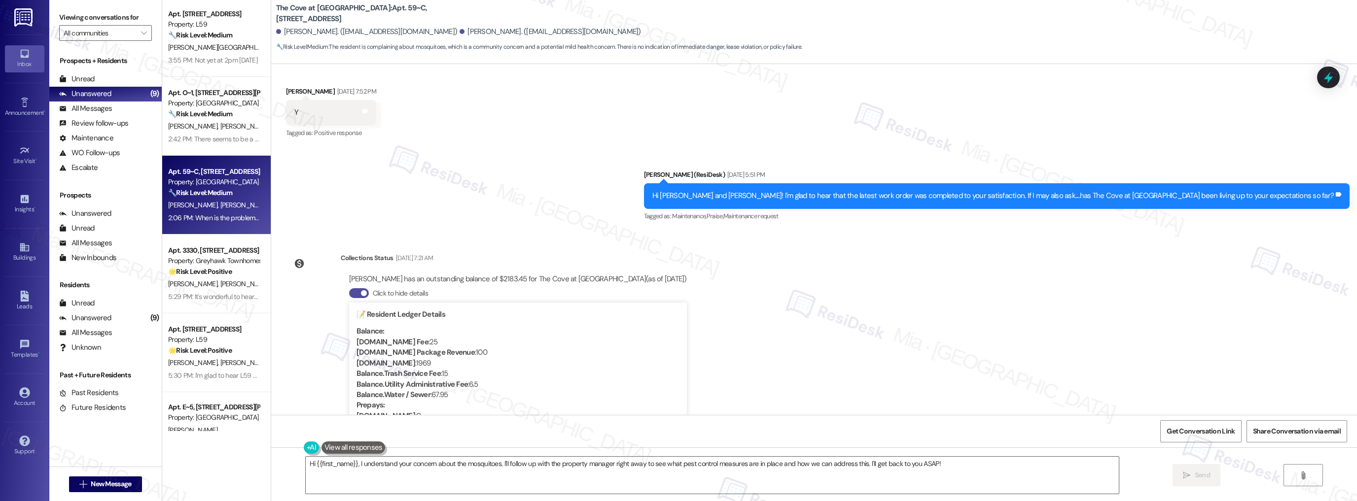
click at [361, 292] on span "button" at bounding box center [364, 293] width 6 height 6
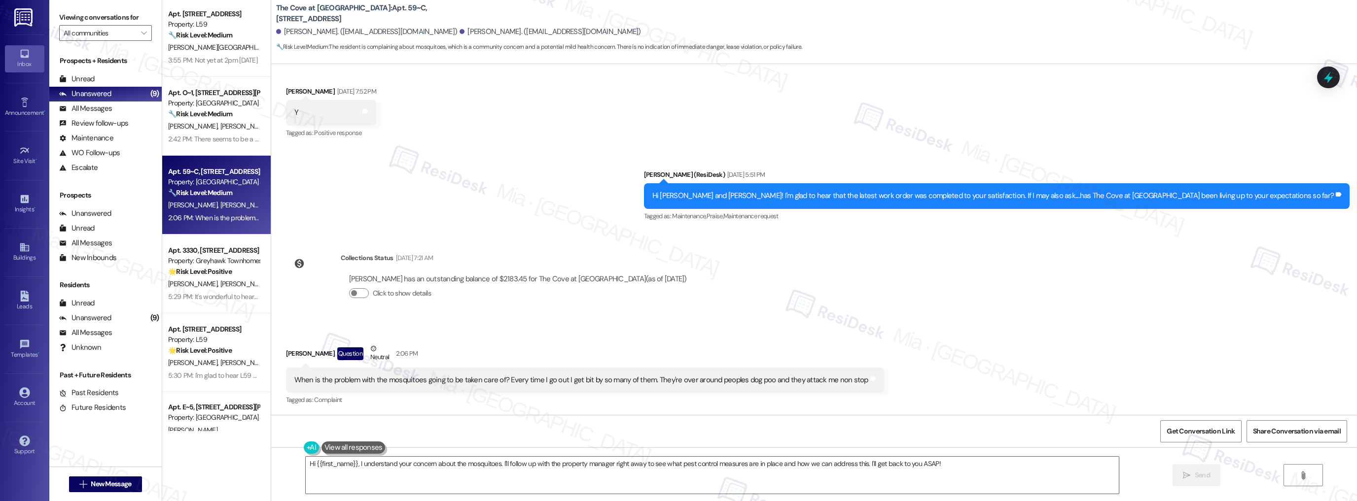
scroll to position [0, 0]
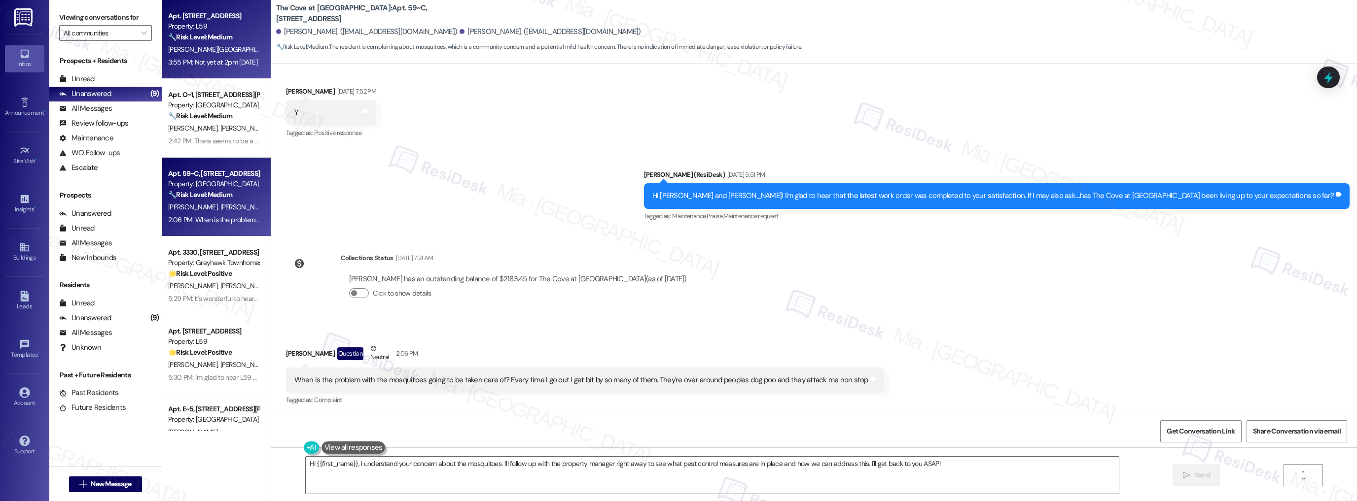
click at [225, 65] on div "3:55 PM: Not yet at 2pm [DATE] 3:55 PM: Not yet at 2pm [DATE]" at bounding box center [212, 62] width 89 height 9
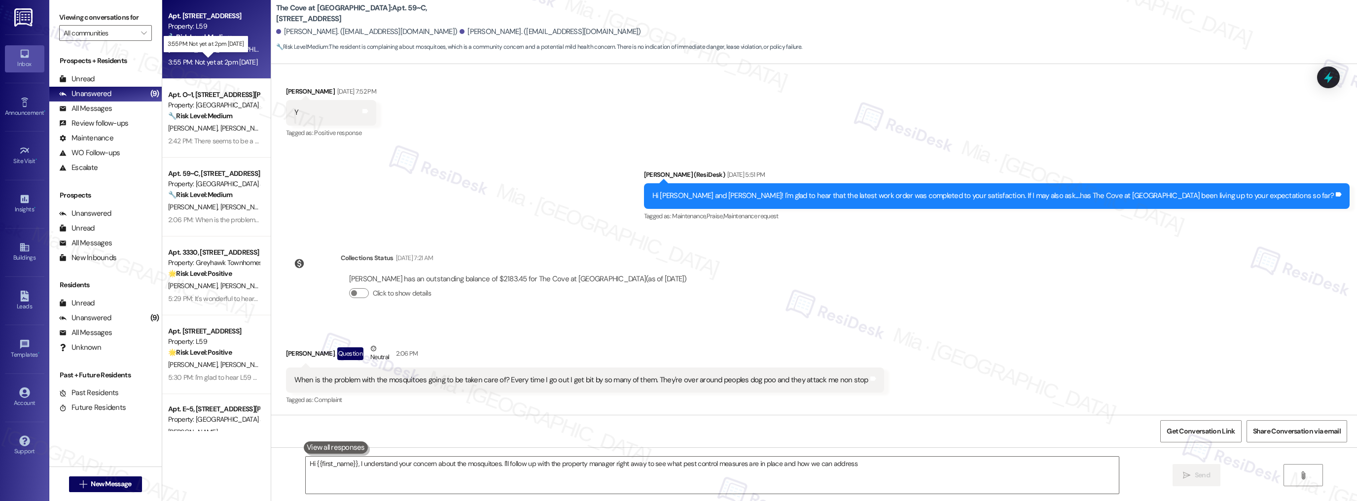
type textarea "Hi {{first_name}}, I understand your concern about the mosquitoes. I'll follow …"
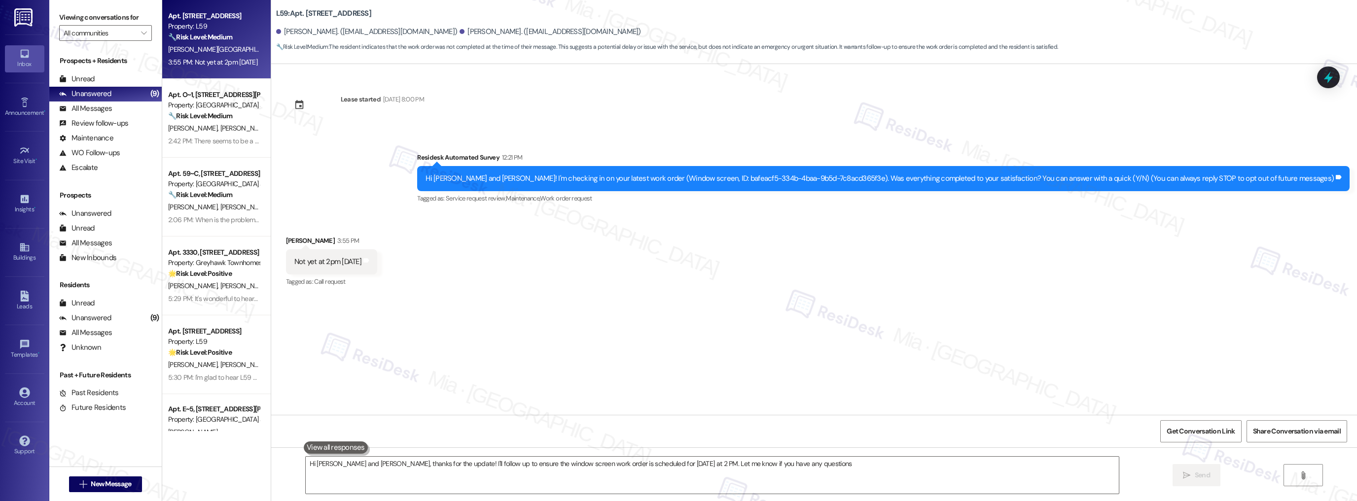
type textarea "Hi [PERSON_NAME] and [PERSON_NAME], thanks for the update! I'll follow up to en…"
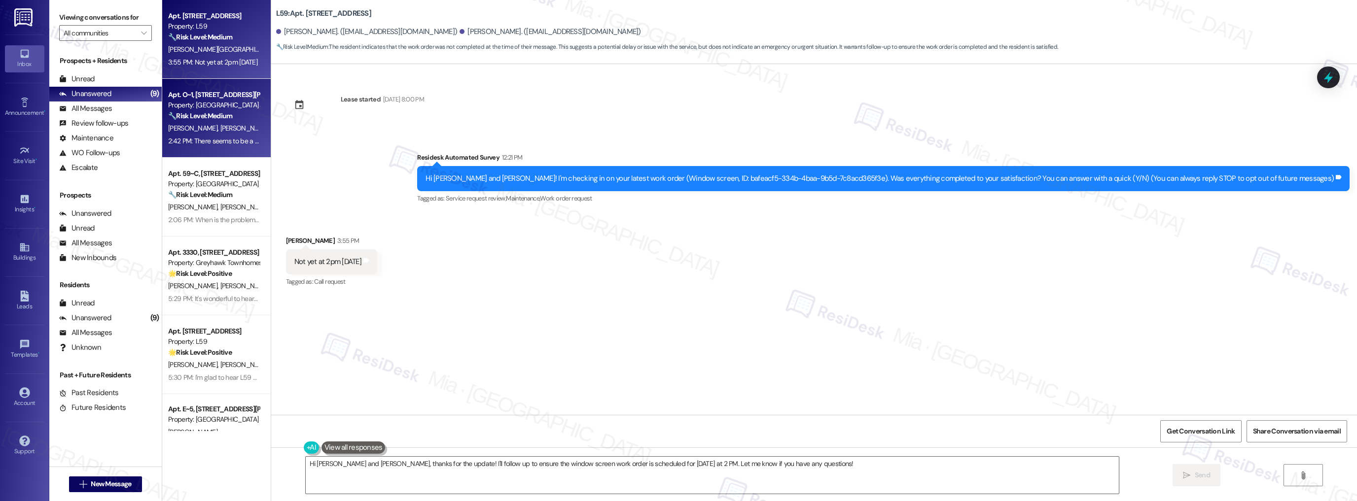
click at [225, 139] on div "2:42 PM: There seems to be a specific company that comes by periodically to cle…" at bounding box center [486, 141] width 637 height 9
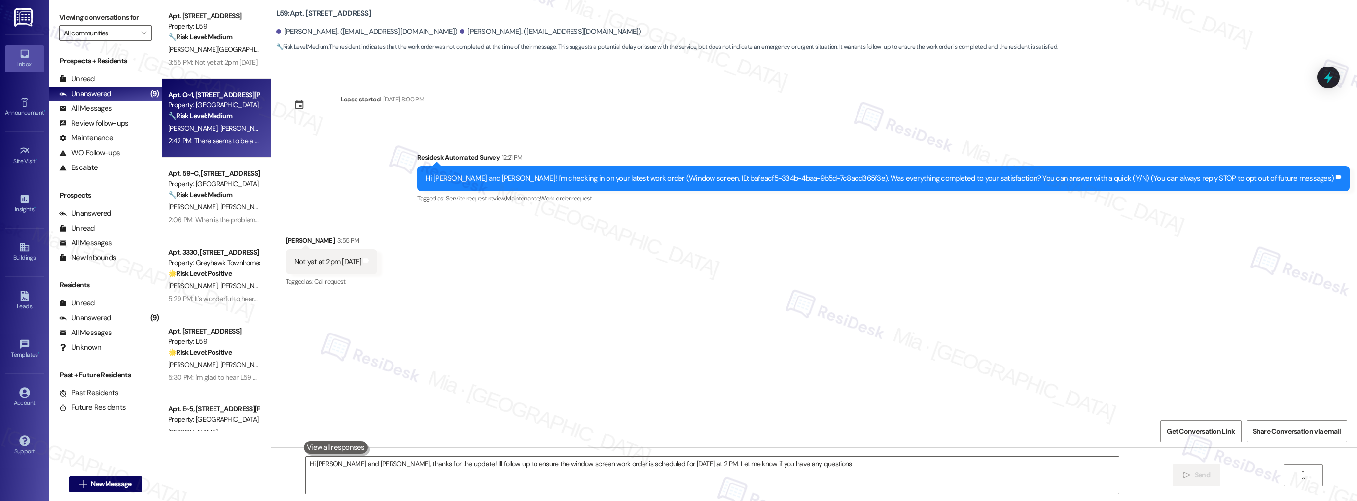
type textarea "Hi [PERSON_NAME] and [PERSON_NAME], thanks for the update! I'll follow up to en…"
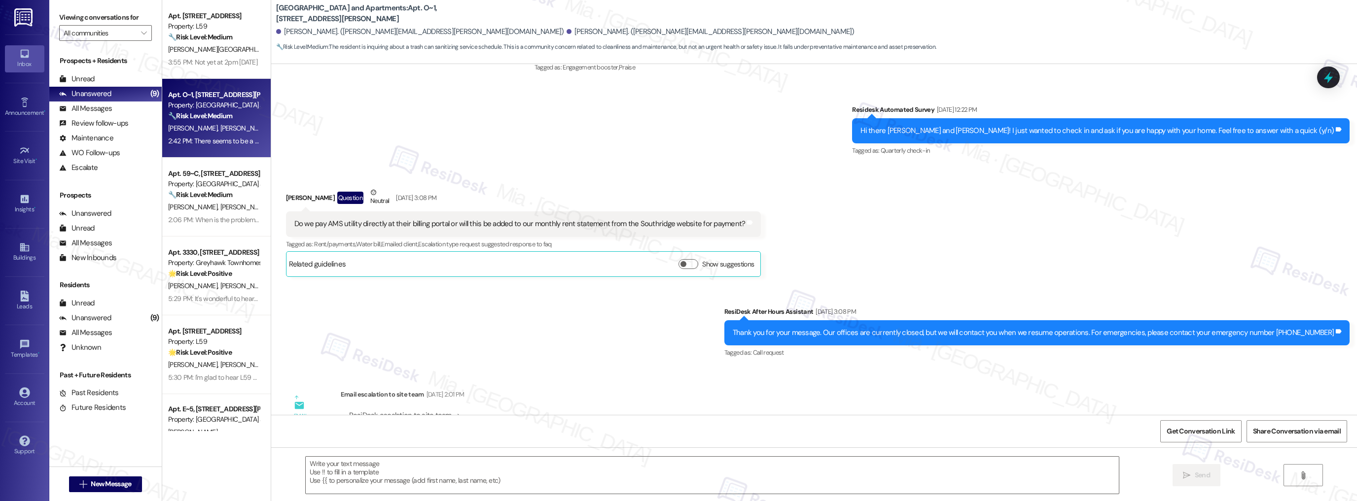
type textarea "Fetching suggested responses. Please feel free to read through the conversation…"
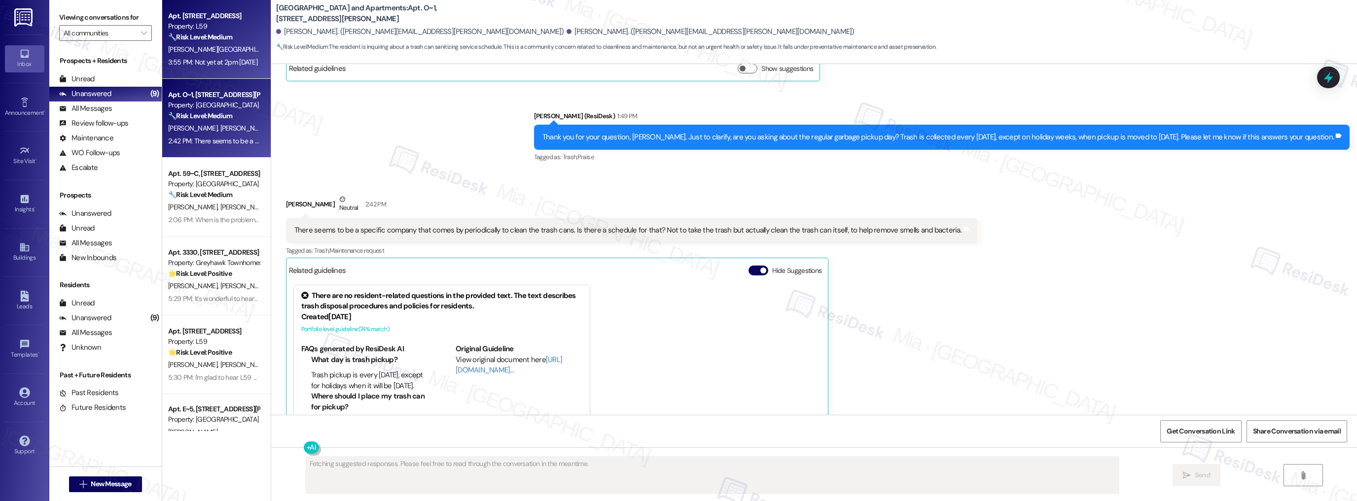
scroll to position [1332, 0]
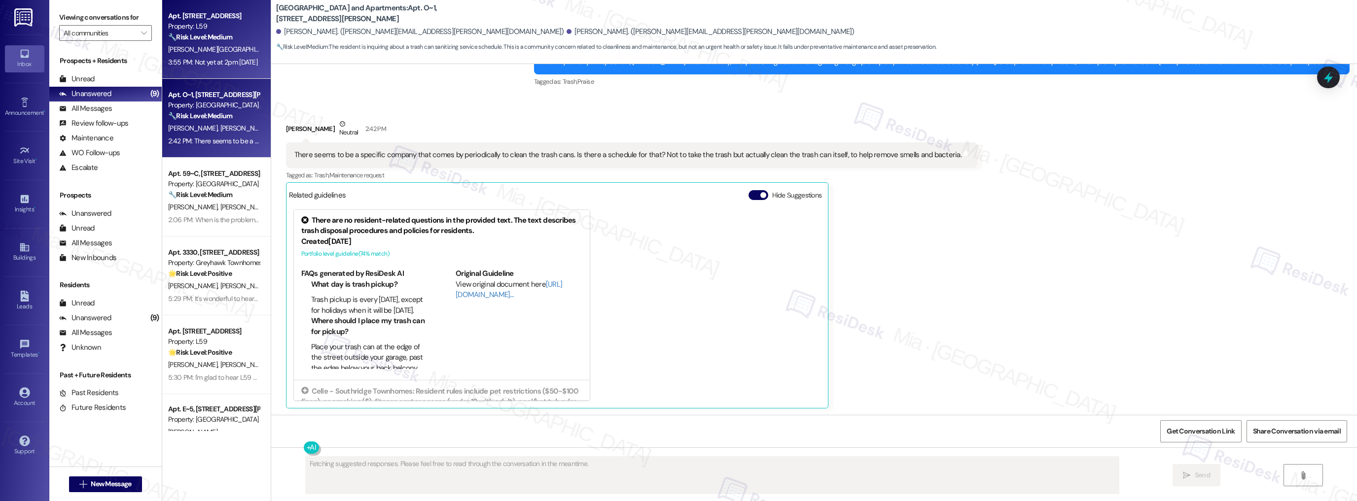
click at [282, 53] on span "[PERSON_NAME]" at bounding box center [306, 49] width 49 height 9
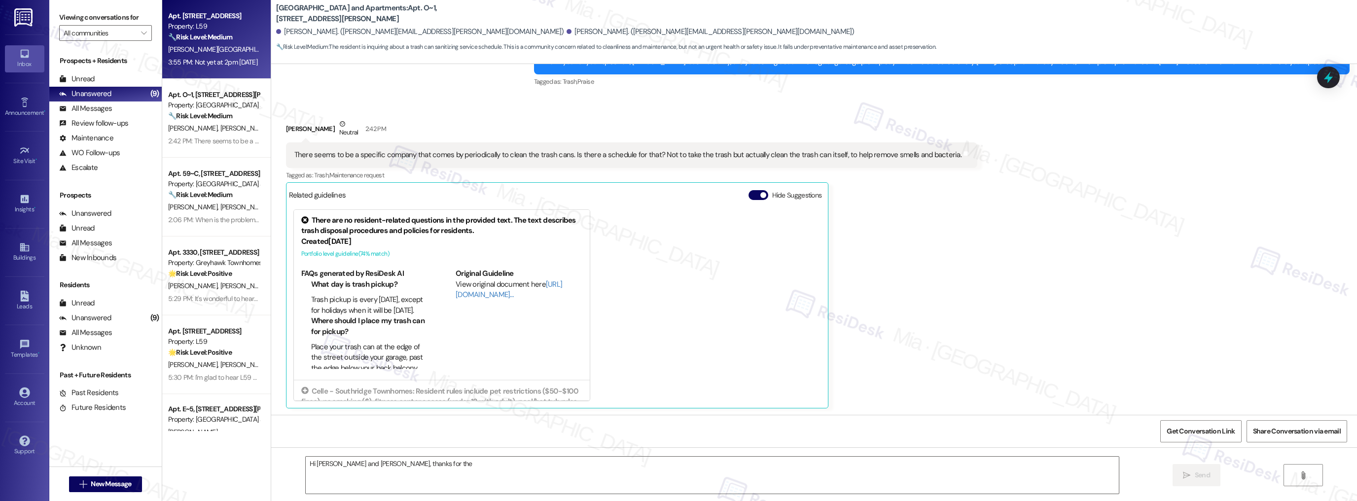
scroll to position [0, 0]
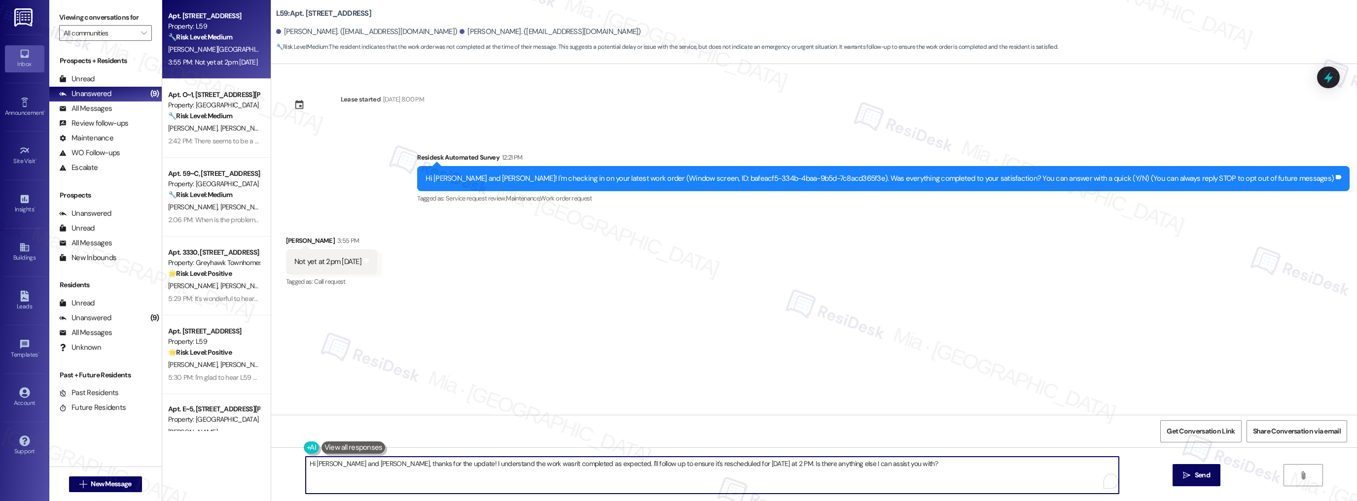
drag, startPoint x: 371, startPoint y: 464, endPoint x: 293, endPoint y: 464, distance: 77.9
click at [293, 464] on div "Hi [PERSON_NAME] and [PERSON_NAME], thanks for the update! I understand the wor…" at bounding box center [814, 485] width 1086 height 74
drag, startPoint x: 523, startPoint y: 465, endPoint x: 812, endPoint y: 465, distance: 289.4
click at [812, 465] on textarea "Thanks for the update! I understand the work wasn't completed as expected. I'll…" at bounding box center [712, 475] width 813 height 37
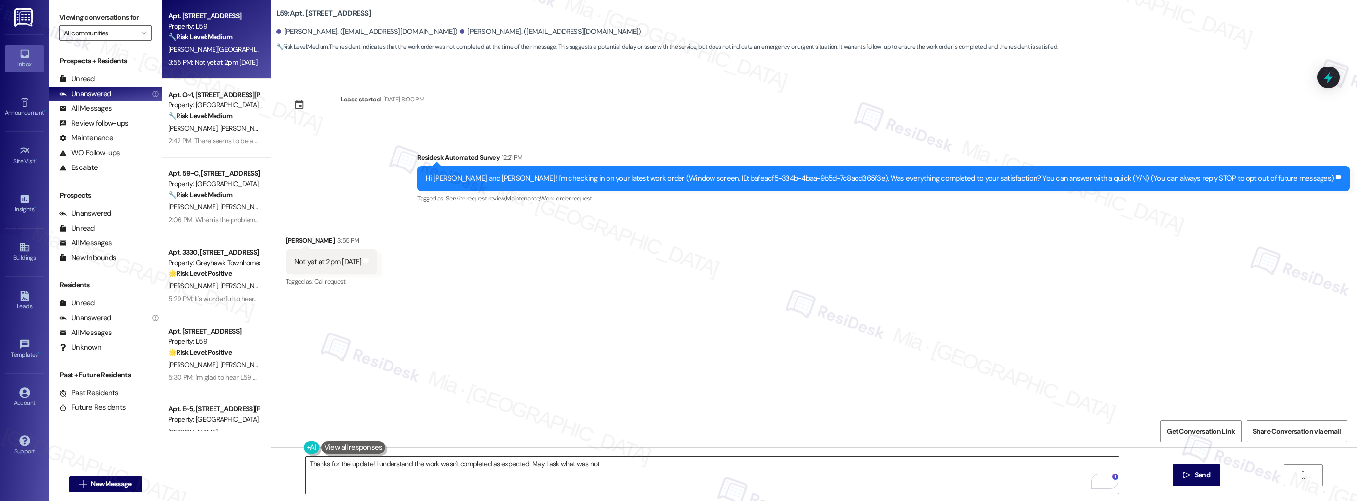
click at [531, 468] on textarea "Thanks for the update! I understand the work wasn't completed as expected. May …" at bounding box center [712, 475] width 813 height 37
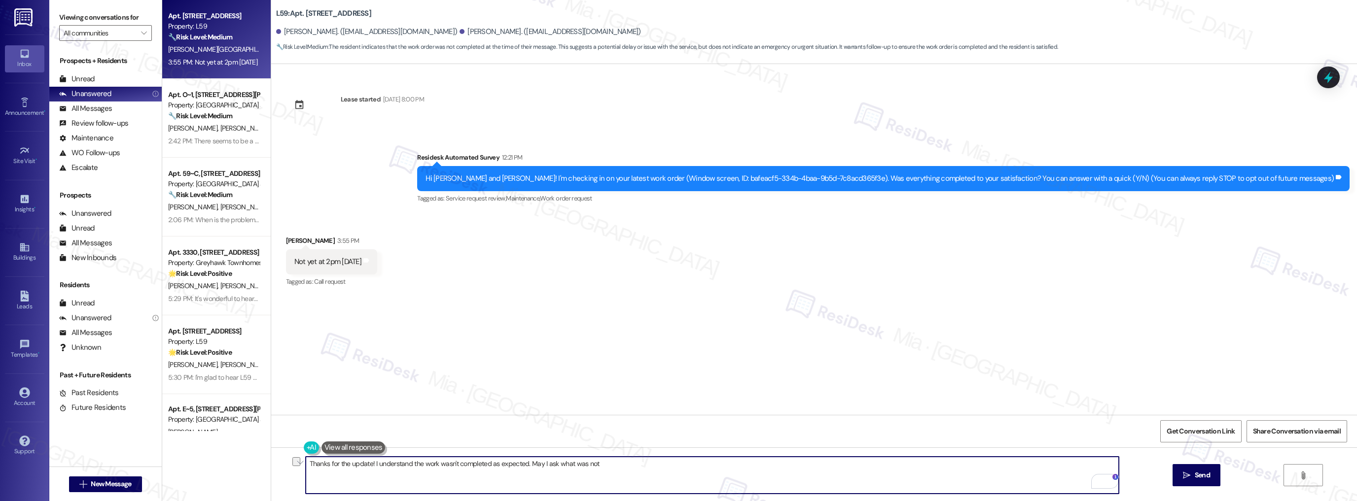
drag, startPoint x: 523, startPoint y: 465, endPoint x: 648, endPoint y: 465, distance: 125.2
click at [648, 465] on textarea "Thanks for the update! I understand the work wasn't completed as expected. May …" at bounding box center [712, 475] width 813 height 37
paste textarea "Could you let me know what’s still unresolved with the work order so I can shar…"
type textarea "Thanks for the update! I understand the work wasn't completed as expected. Coul…"
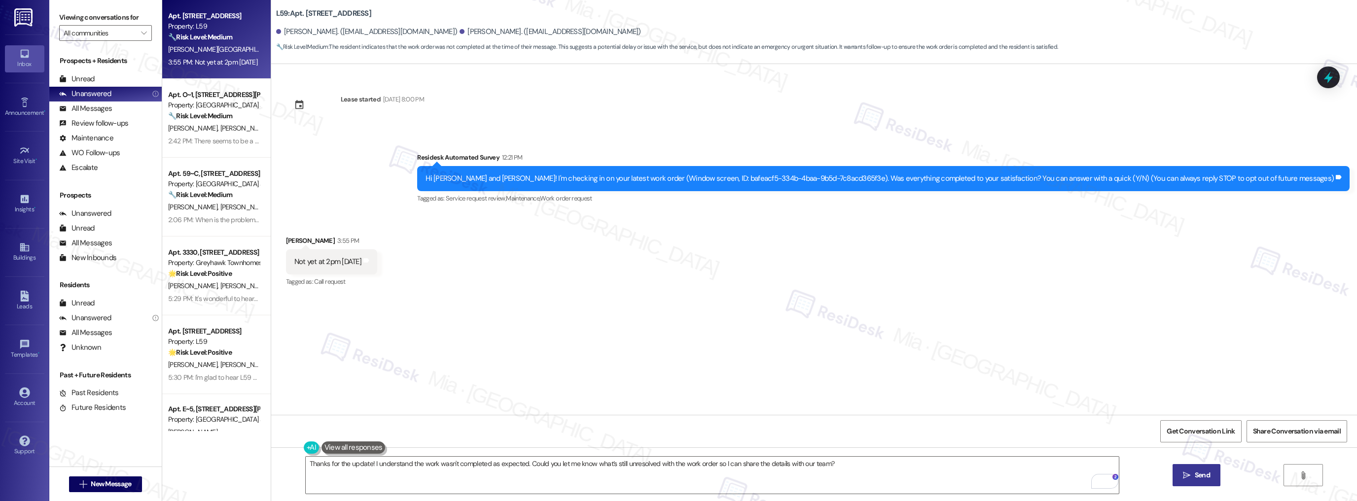
click at [1186, 476] on icon "" at bounding box center [1186, 476] width 7 height 8
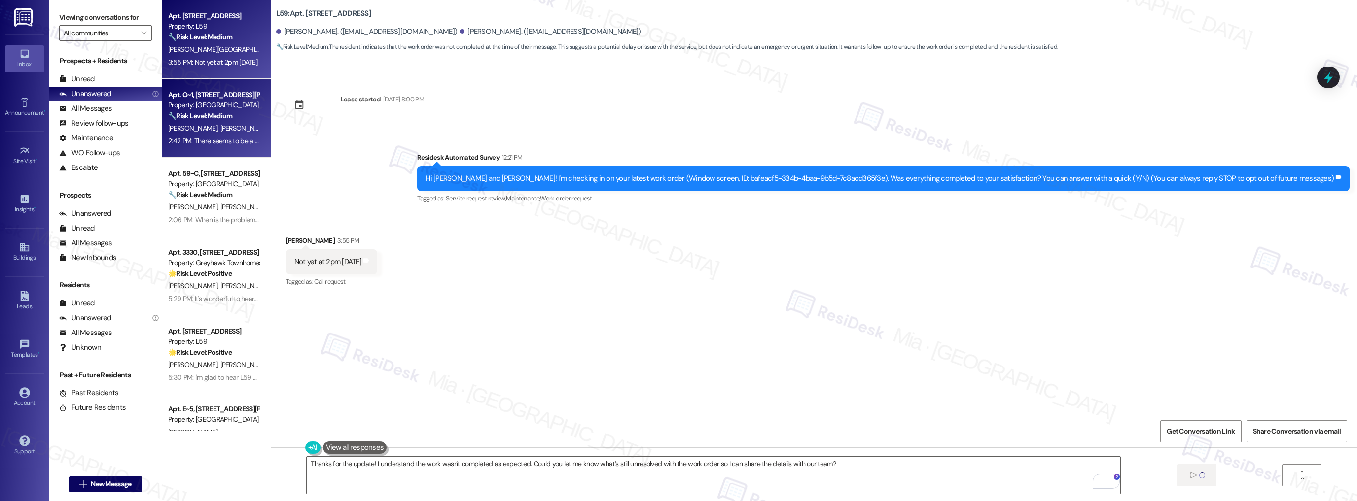
click at [220, 129] on span "[PERSON_NAME]" at bounding box center [244, 128] width 49 height 9
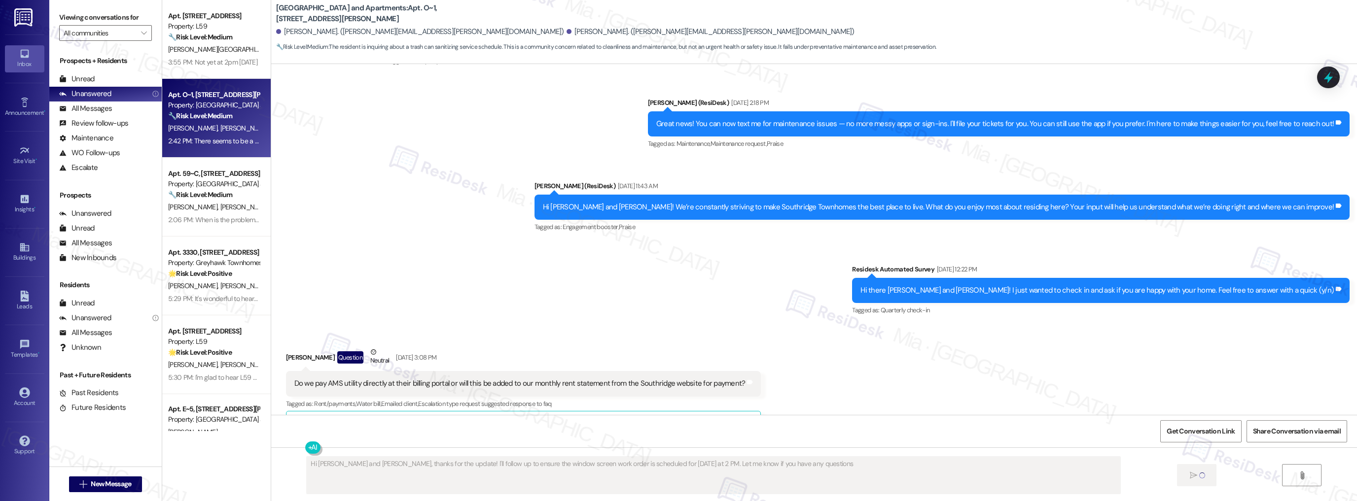
type textarea "Hi [PERSON_NAME] and [PERSON_NAME], thanks for the update! I'll follow up to en…"
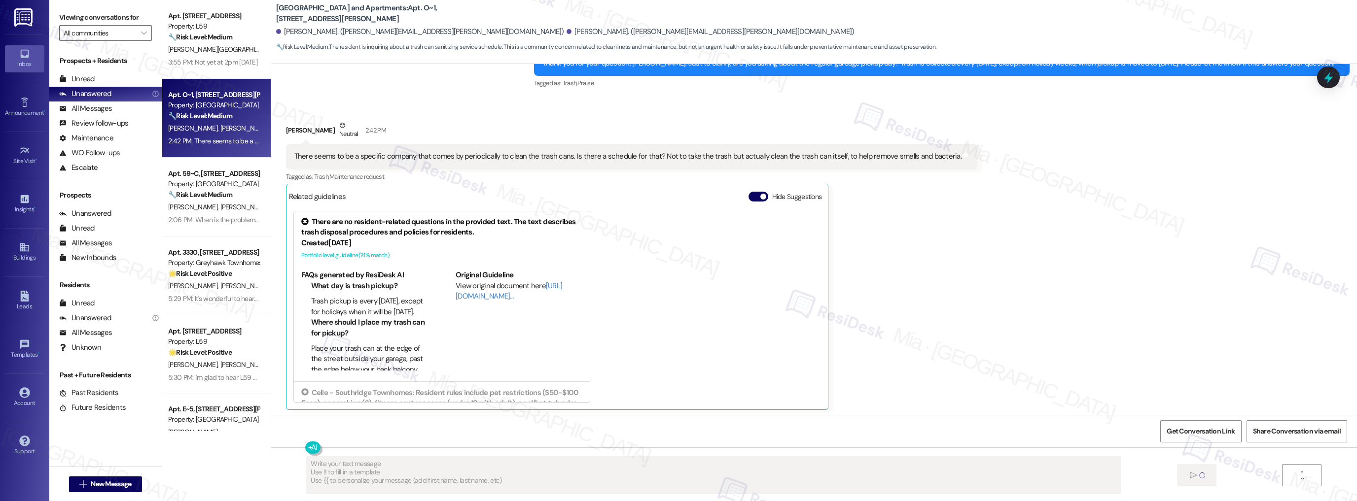
scroll to position [1332, 0]
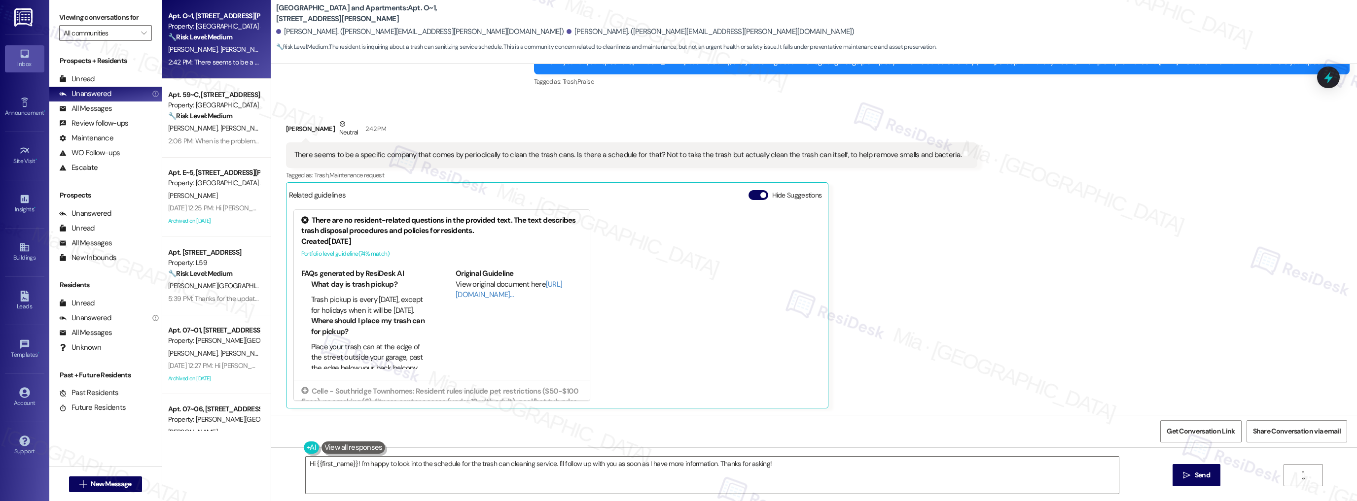
click at [241, 50] on div "[PERSON_NAME] [PERSON_NAME]" at bounding box center [213, 49] width 93 height 12
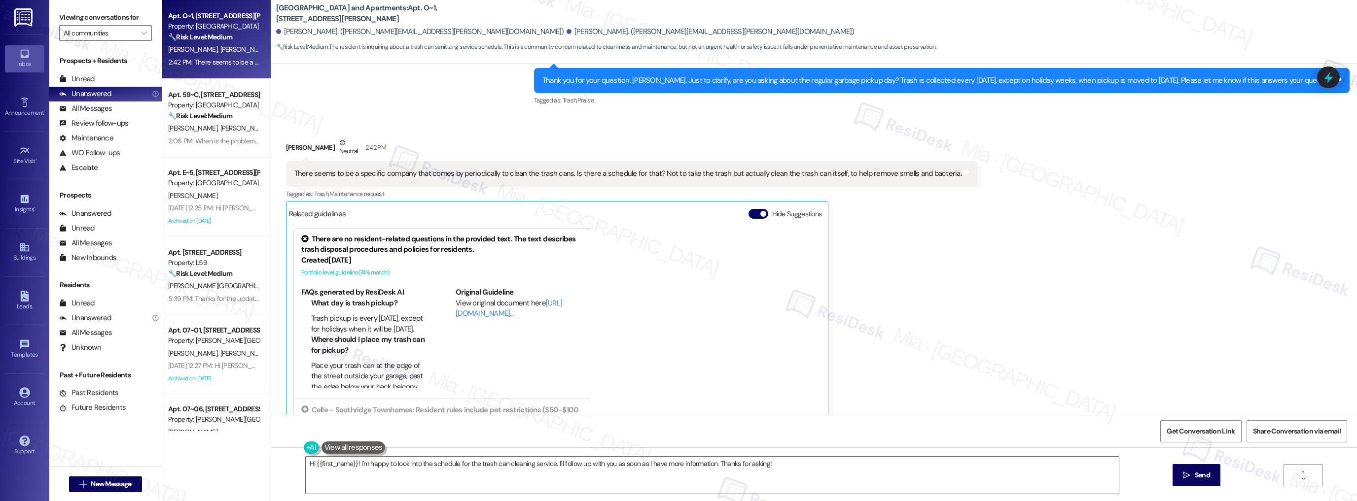
scroll to position [1332, 0]
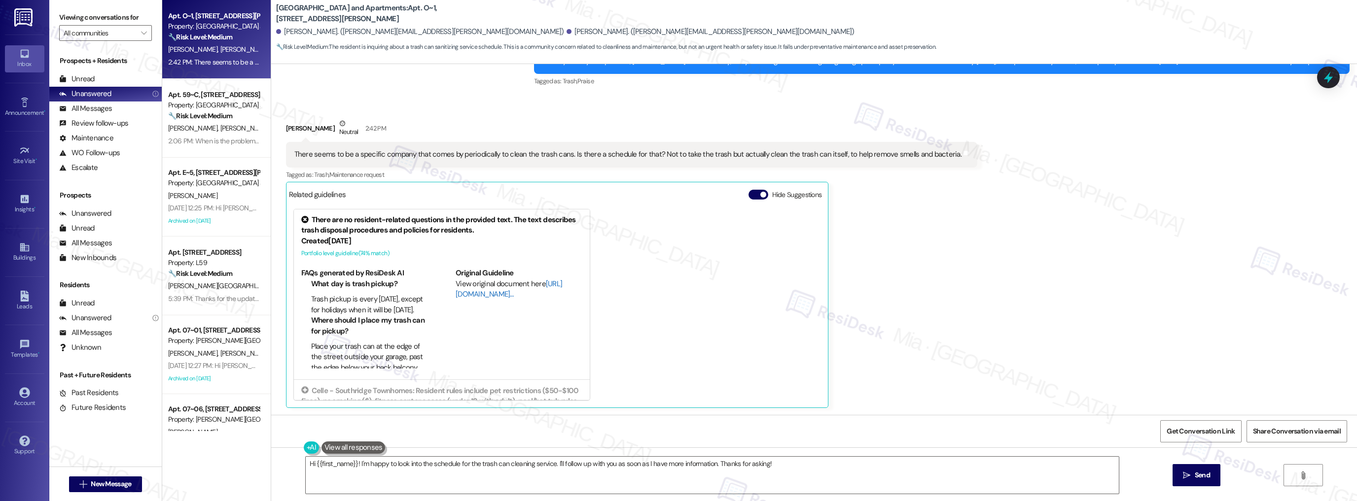
click at [477, 296] on link "[URL][DOMAIN_NAME]…" at bounding box center [509, 289] width 106 height 20
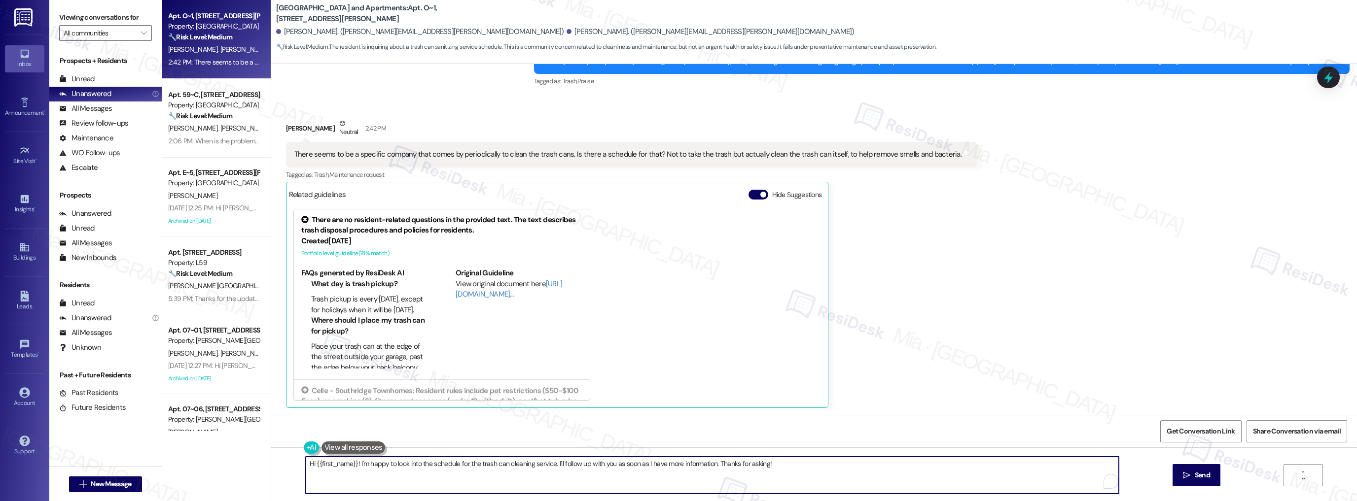
drag, startPoint x: 550, startPoint y: 463, endPoint x: 280, endPoint y: 463, distance: 270.2
click at [280, 463] on div "Hi {{first_name}}! I'm happy to look into the schedule for the trash can cleani…" at bounding box center [814, 485] width 1086 height 74
drag, startPoint x: 470, startPoint y: 463, endPoint x: 498, endPoint y: 463, distance: 27.6
click at [498, 463] on textarea "Let me check this with the team and I'll follow up with you as soon as I have m…" at bounding box center [712, 475] width 813 height 37
drag, startPoint x: 555, startPoint y: 465, endPoint x: 610, endPoint y: 464, distance: 55.2
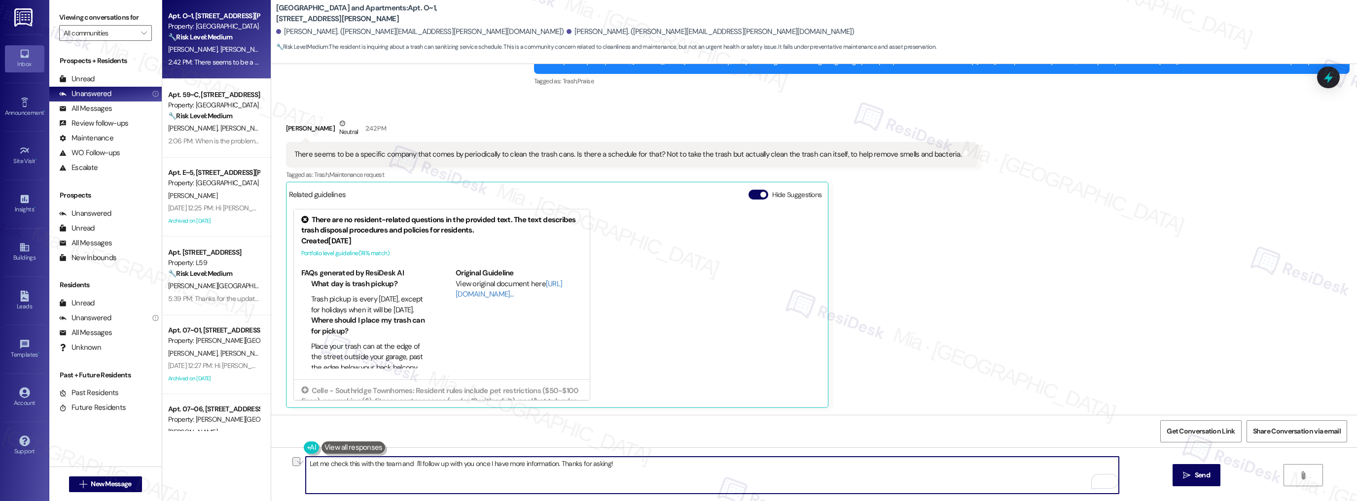
click at [610, 464] on textarea "Let me check this with the team and I'll follow up with you once I have more in…" at bounding box center [712, 475] width 813 height 37
click at [616, 462] on textarea "Let me check this with the team and I'll follow up with you once I have more in…" at bounding box center [712, 475] width 813 height 37
drag, startPoint x: 616, startPoint y: 462, endPoint x: 556, endPoint y: 465, distance: 60.2
click at [556, 465] on textarea "Let me check this with the team and I'll follow up with you once I have more in…" at bounding box center [712, 475] width 813 height 37
click at [306, 465] on textarea "Let me check this with the team and I'll follow up with you once I have more in…" at bounding box center [712, 475] width 813 height 37
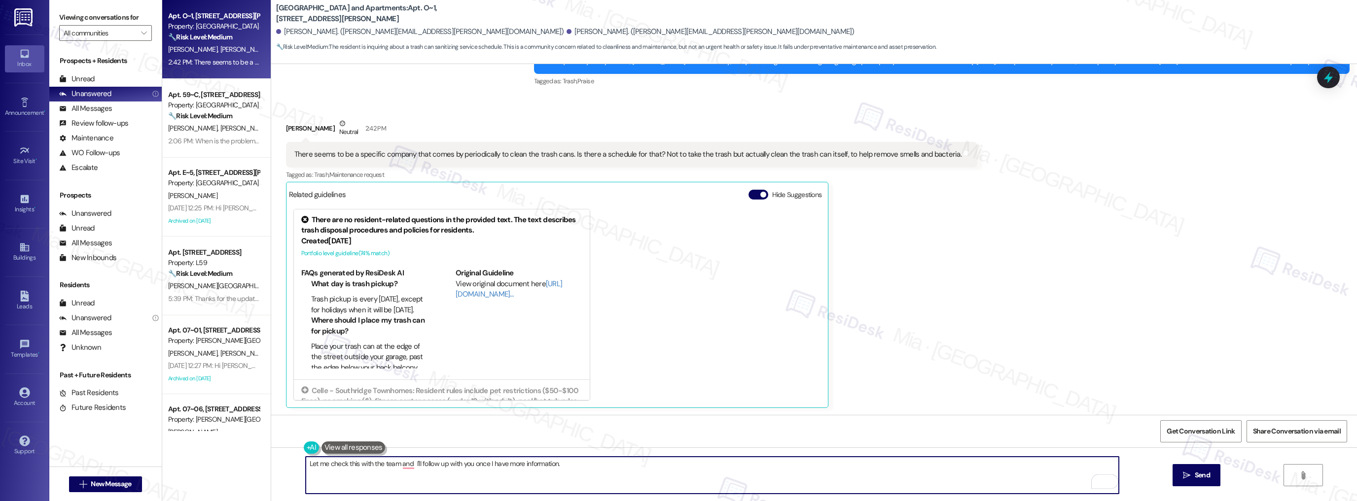
paste textarea "Thanks for asking!"
click at [348, 463] on textarea "Thanks for asking! Let me check this with the team and I'll follow up with you …" at bounding box center [712, 475] width 813 height 37
click at [363, 466] on textarea "Thanks for clarifying! Let me check this with the team and I'll follow up with …" at bounding box center [712, 475] width 813 height 37
click at [476, 417] on div "Get Conversation Link Share Conversation via email" at bounding box center [814, 431] width 1086 height 33
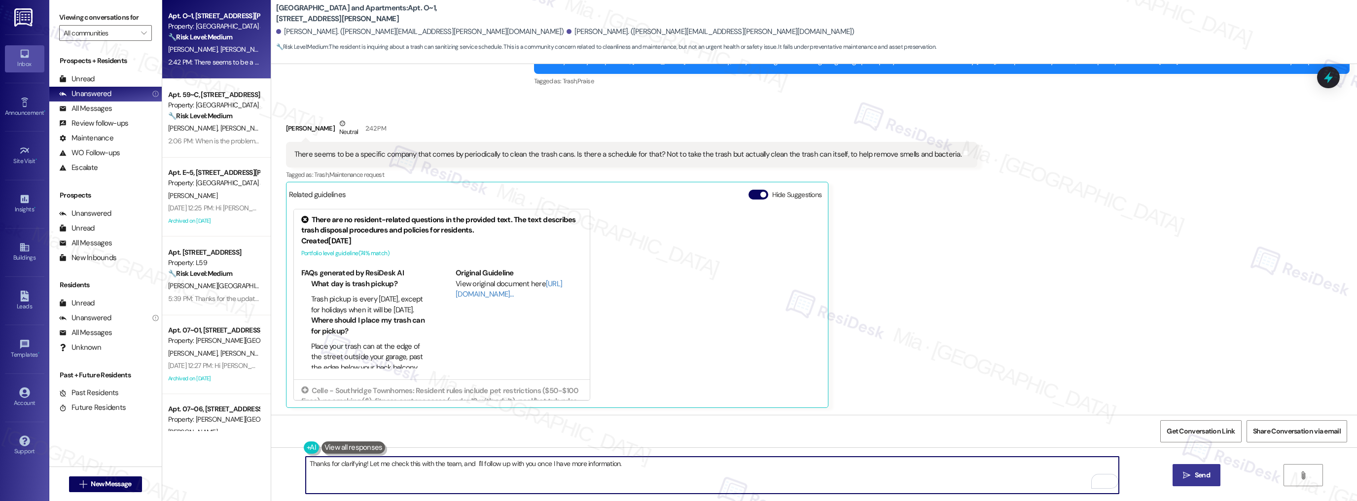
type textarea "Thanks for clarifying! Let me check this with the team, and I'll follow up with…"
click at [1209, 473] on span "Send" at bounding box center [1201, 475] width 15 height 10
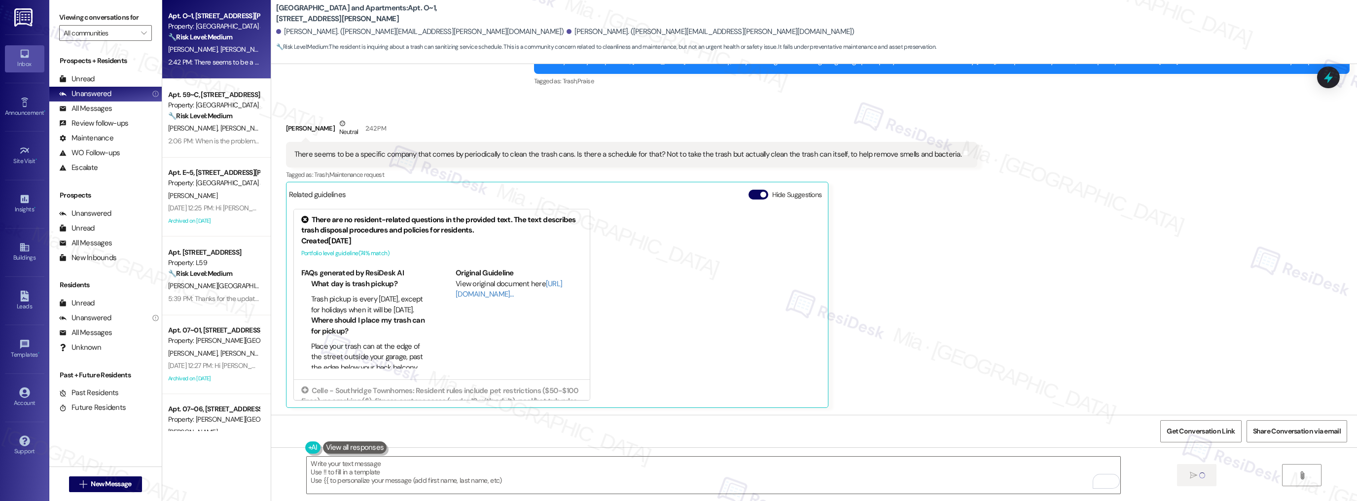
scroll to position [1332, 0]
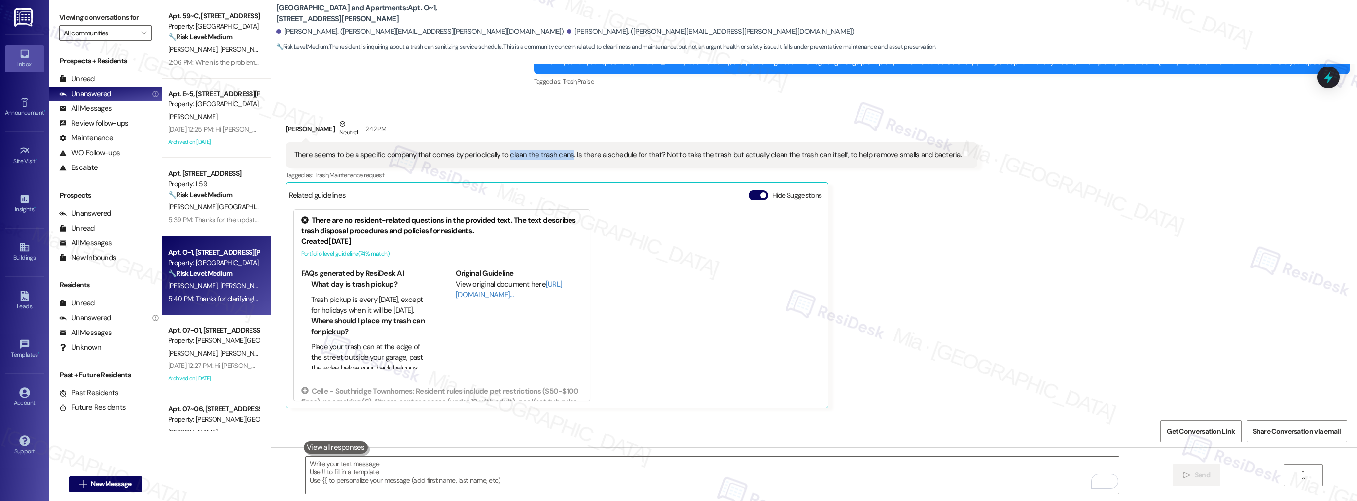
drag, startPoint x: 501, startPoint y: 156, endPoint x: 561, endPoint y: 156, distance: 60.1
click at [561, 156] on div "There seems to be a specific company that comes by periodically to clean the tr…" at bounding box center [627, 155] width 667 height 10
copy div "clean the trash cans"
click at [1327, 83] on icon at bounding box center [1328, 77] width 12 height 15
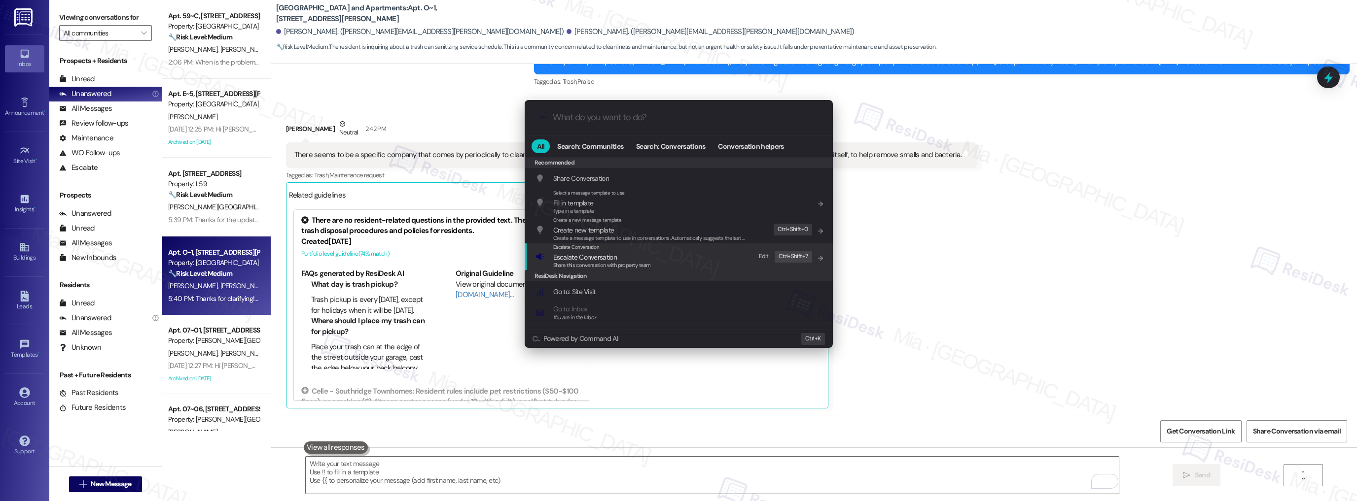
click at [611, 253] on span "Escalate Conversation" at bounding box center [585, 257] width 64 height 9
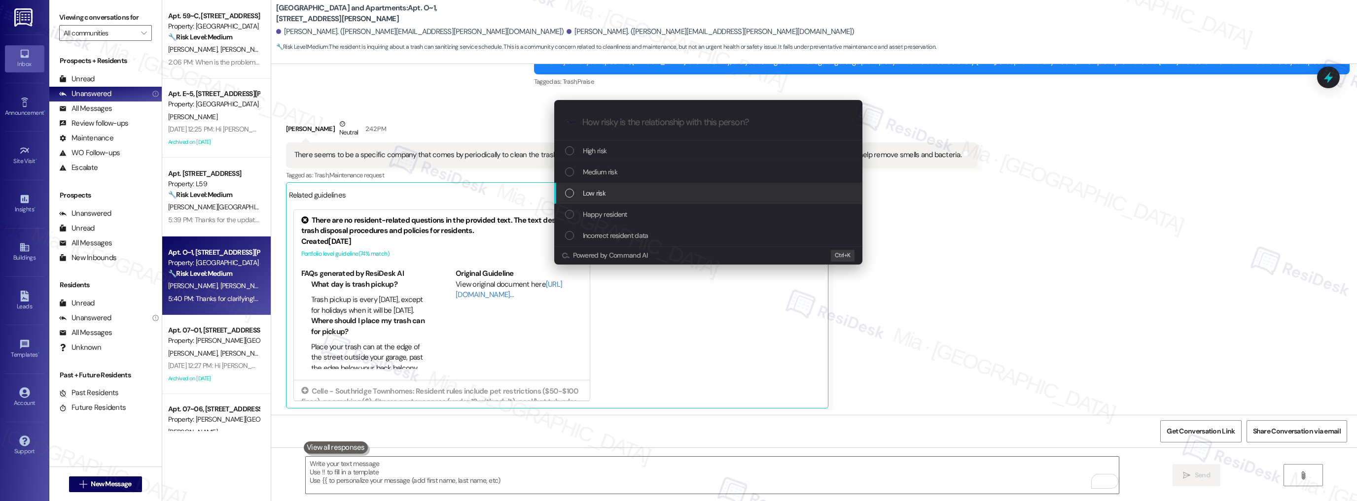
click at [589, 189] on span "Low risk" at bounding box center [594, 193] width 23 height 11
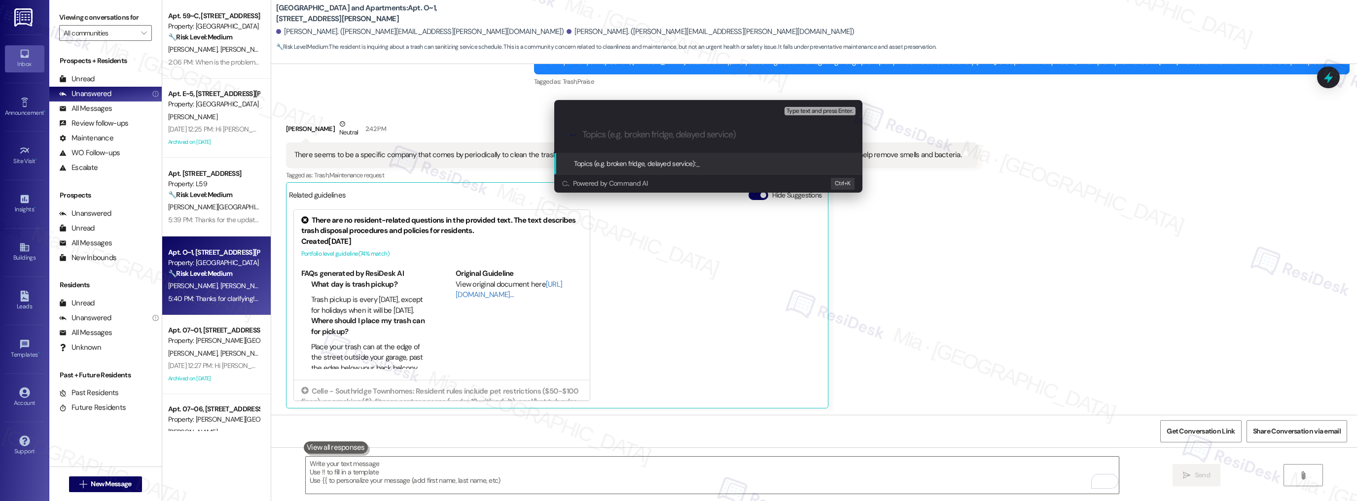
click at [616, 127] on div ".cls-1{fill:#0a055f;}.cls-2{fill:#0cc4c4;} resideskLogoBlueOrange" at bounding box center [708, 134] width 308 height 35
click at [616, 130] on input "Topics (e.g. broken fridge, delayed service)" at bounding box center [716, 135] width 268 height 10
paste input "clean the trash cans"
click at [648, 138] on input "Asking if there's a clean the trash cans" at bounding box center [712, 135] width 260 height 10
click at [713, 137] on input "Asking if there's a service that clean the trash cans" at bounding box center [712, 135] width 260 height 10
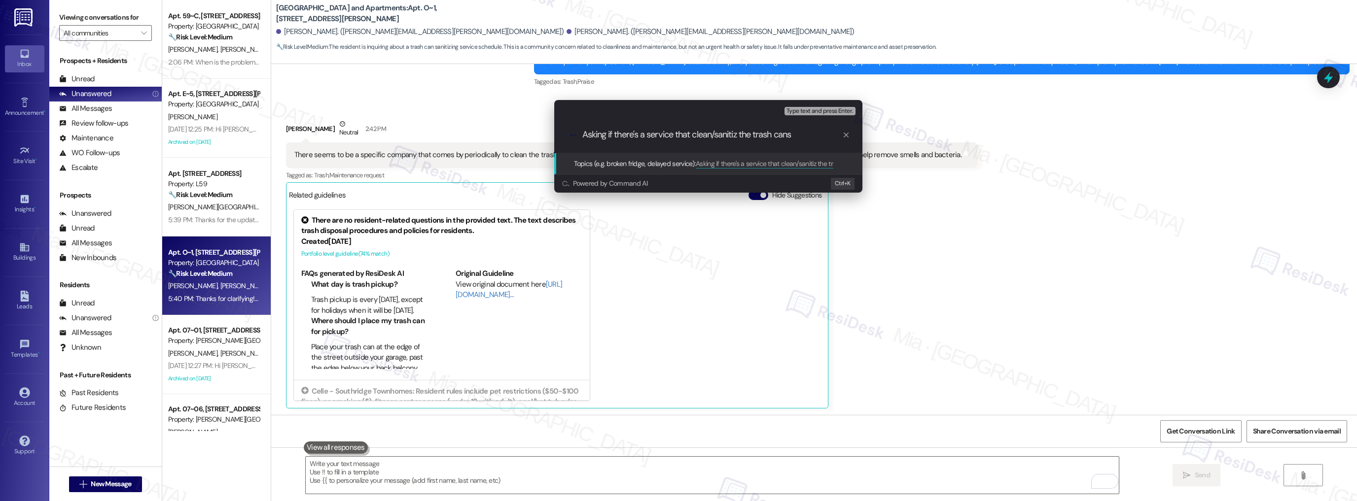
type input "Asking if there's a service that clean/sanitize the trash cans"
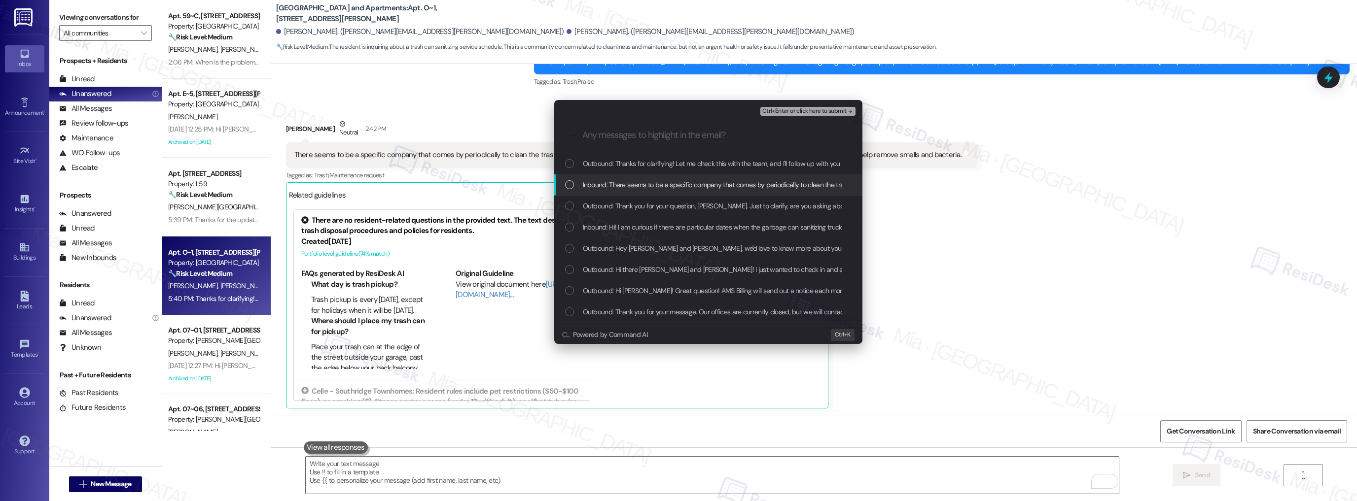
click at [665, 189] on span "Inbound: There seems to be a specific company that comes by periodically to cle…" at bounding box center [901, 184] width 637 height 11
click at [662, 222] on span "Inbound: Hi! I am curious if there are particular dates when the garbage can sa…" at bounding box center [828, 227] width 490 height 11
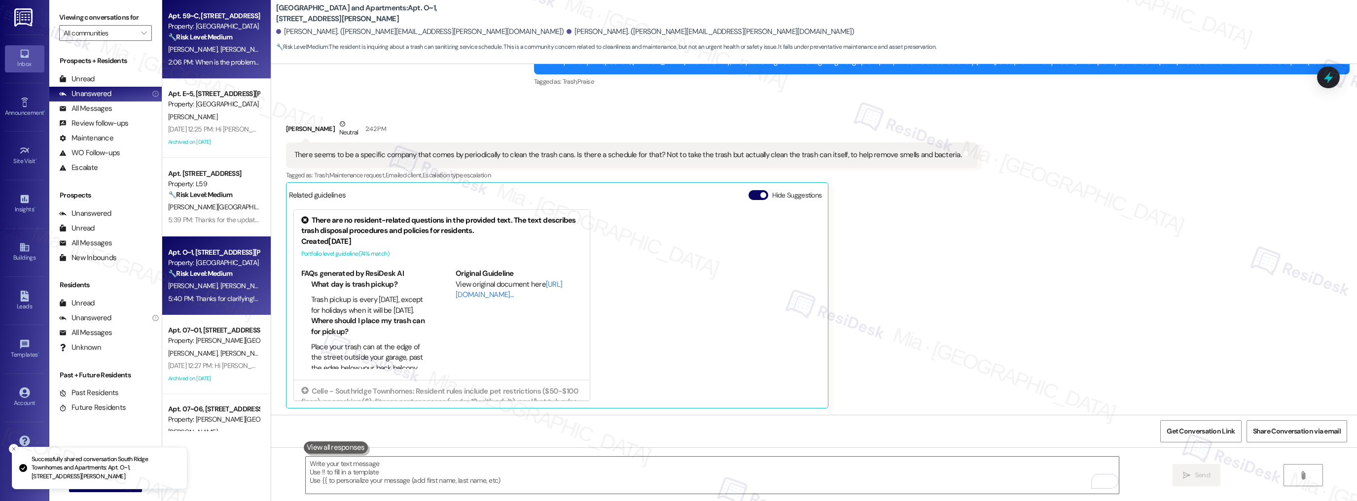
click at [230, 49] on div "[PERSON_NAME] [PERSON_NAME]" at bounding box center [213, 49] width 93 height 12
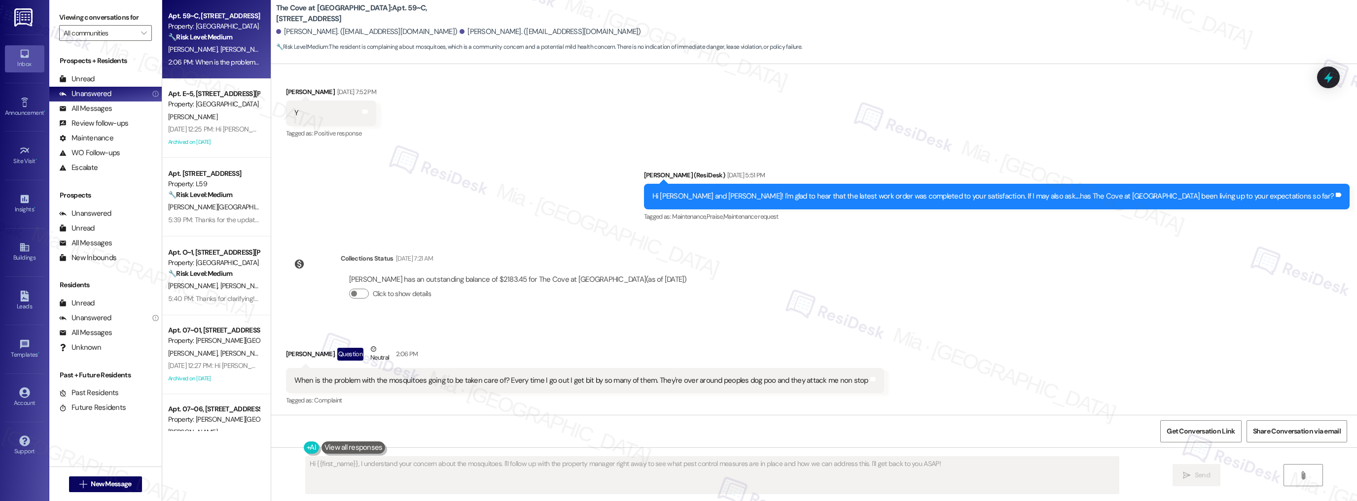
scroll to position [409, 0]
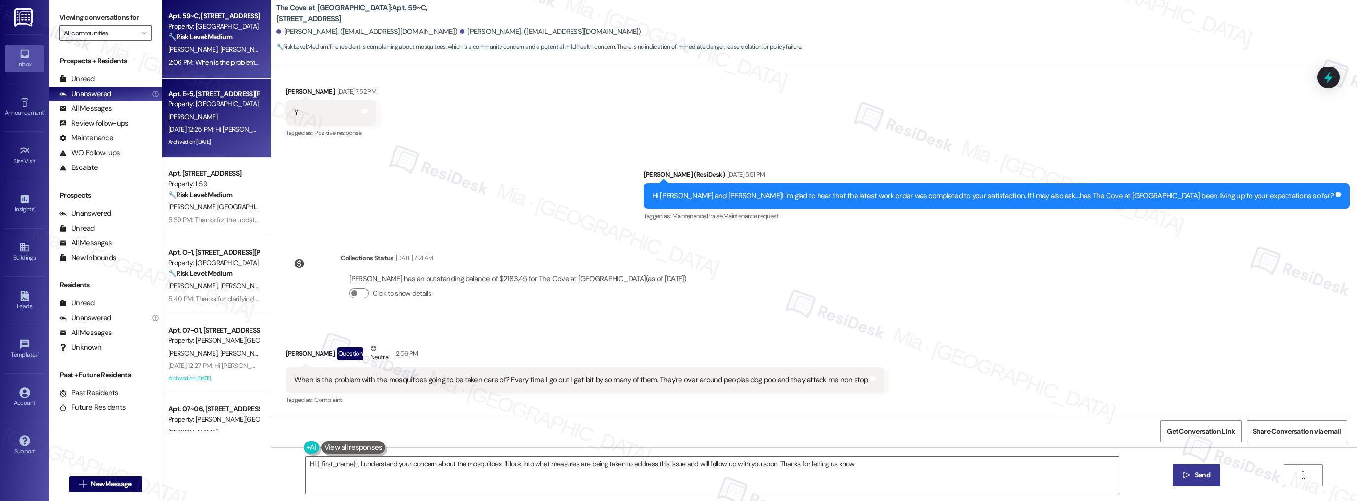
type textarea "Hi {{first_name}}, I understand your concern about the mosquitoes. I'll look in…"
click at [219, 150] on div "Apt. E~5, [STREET_ADDRESS][PERSON_NAME] Property: [GEOGRAPHIC_DATA] and Apartme…" at bounding box center [216, 118] width 108 height 79
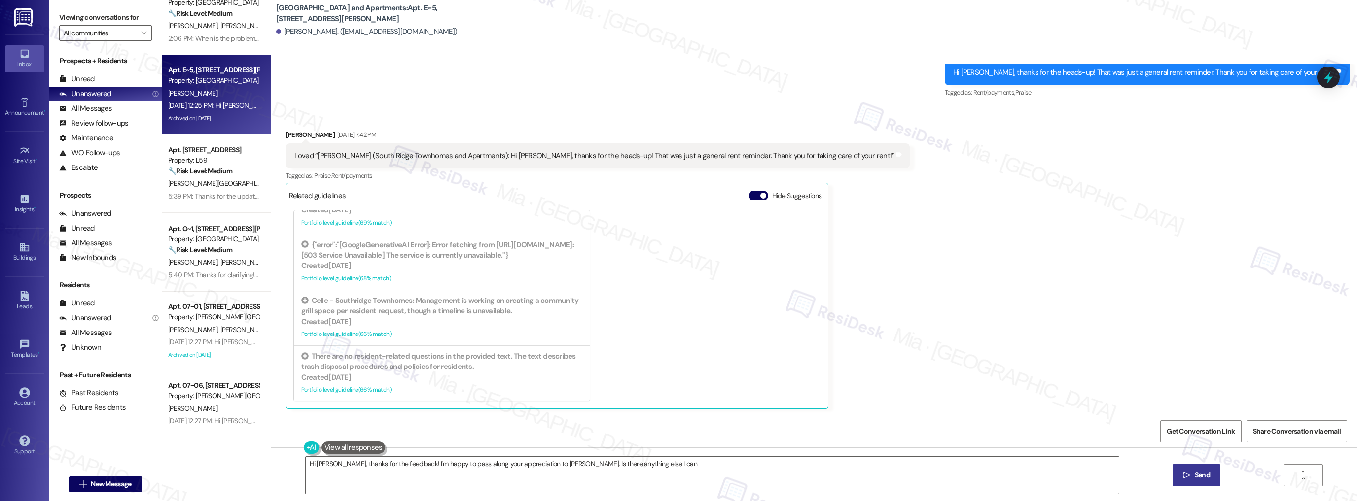
scroll to position [41, 0]
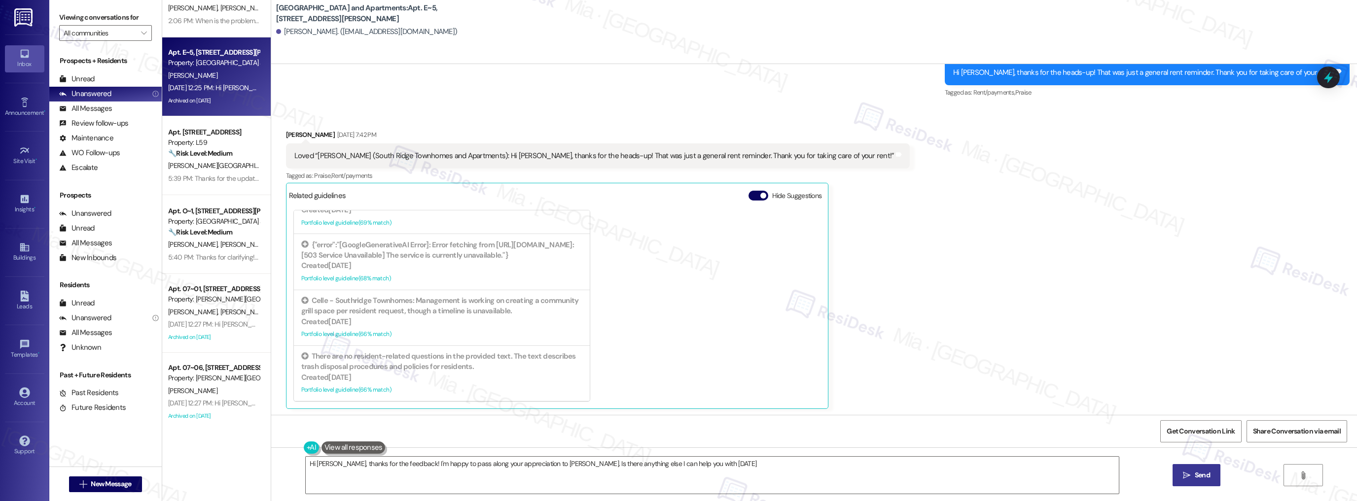
type textarea "Hi [PERSON_NAME], thanks for the feedback! I'm happy to pass along your appreci…"
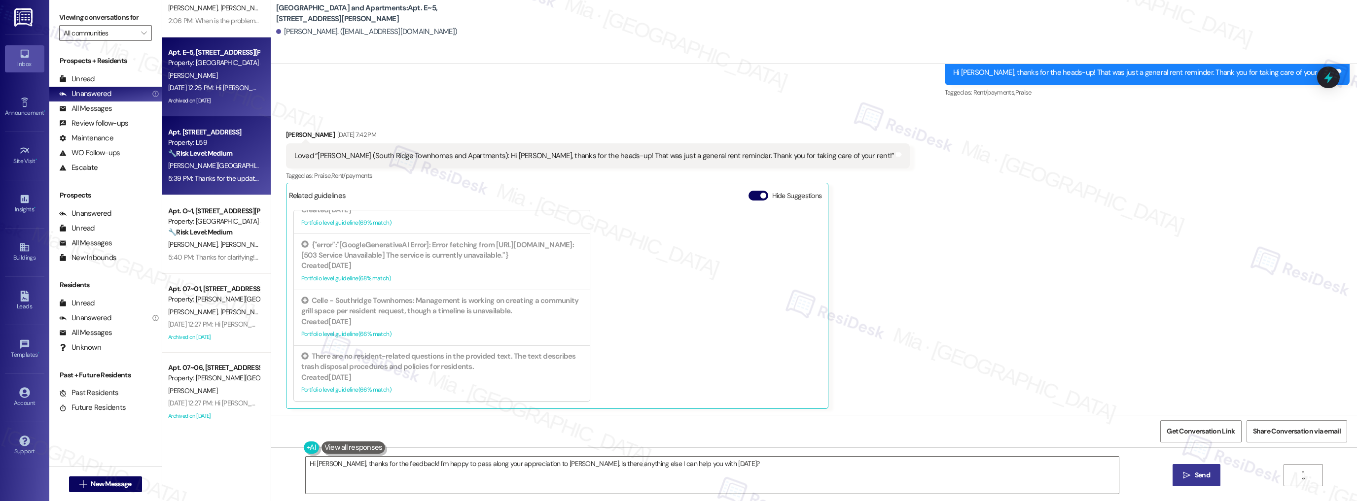
click at [236, 175] on div "5:39 PM: Thanks for the update! I understand the work wasn't completed as expec…" at bounding box center [443, 178] width 551 height 9
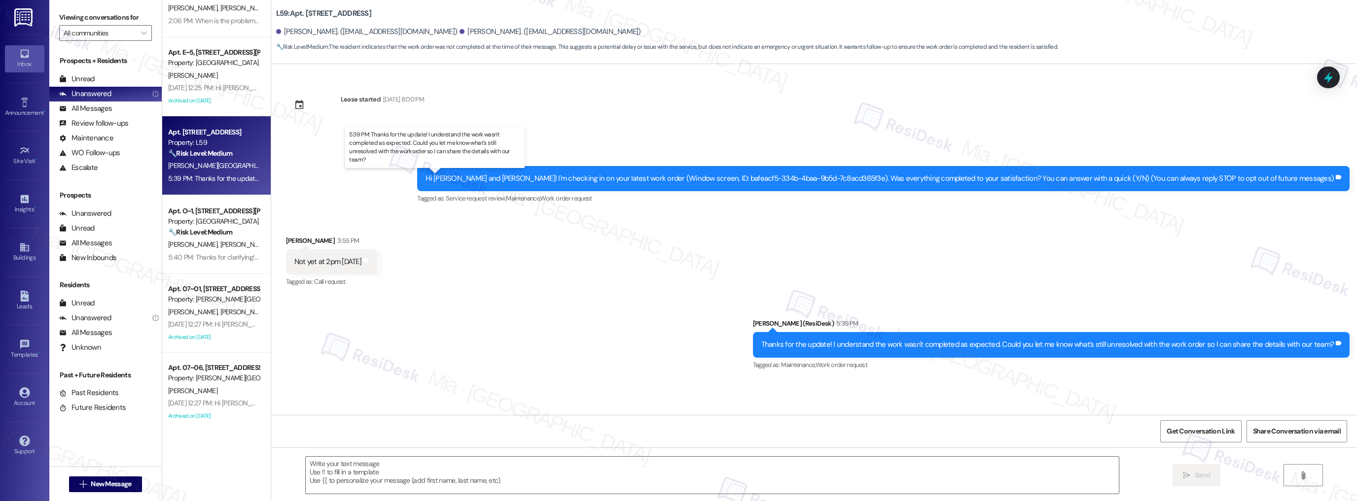
type textarea "Fetching suggested responses. Please feel free to read through the conversation…"
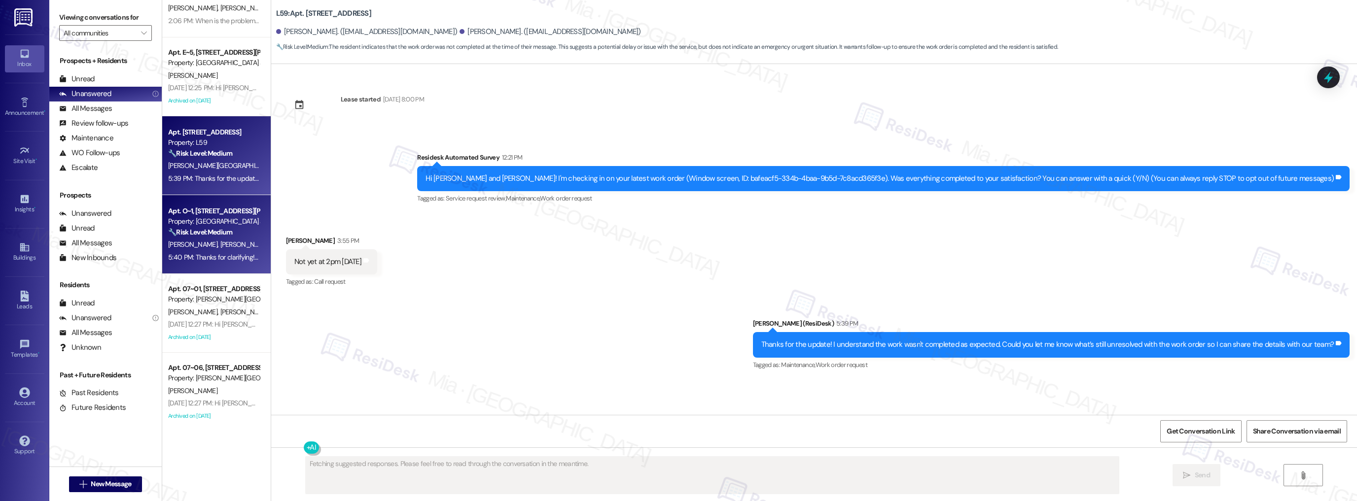
click at [230, 260] on div "5:40 PM: Thanks for clarifying! Let me check this with the team, and I'll follo…" at bounding box center [337, 257] width 338 height 9
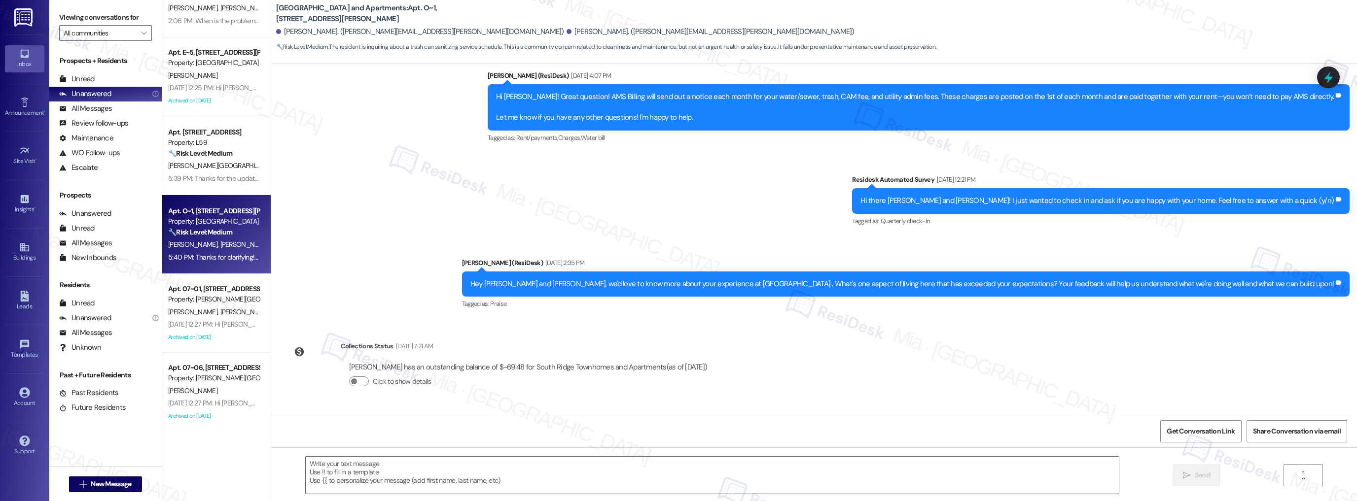
type textarea "Fetching suggested responses. Please feel free to read through the conversation…"
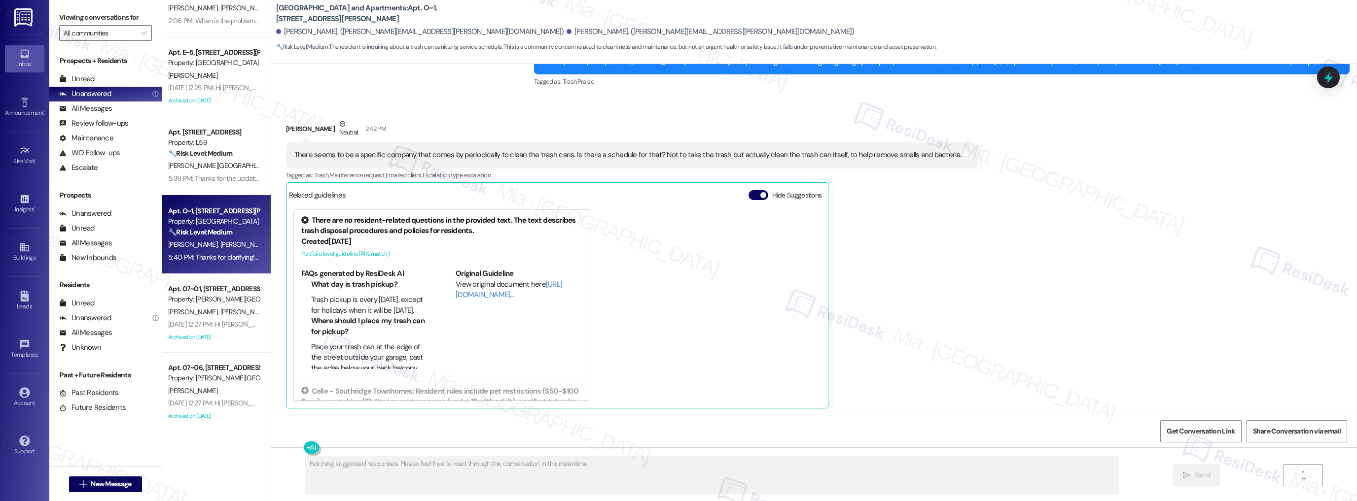
scroll to position [0, 0]
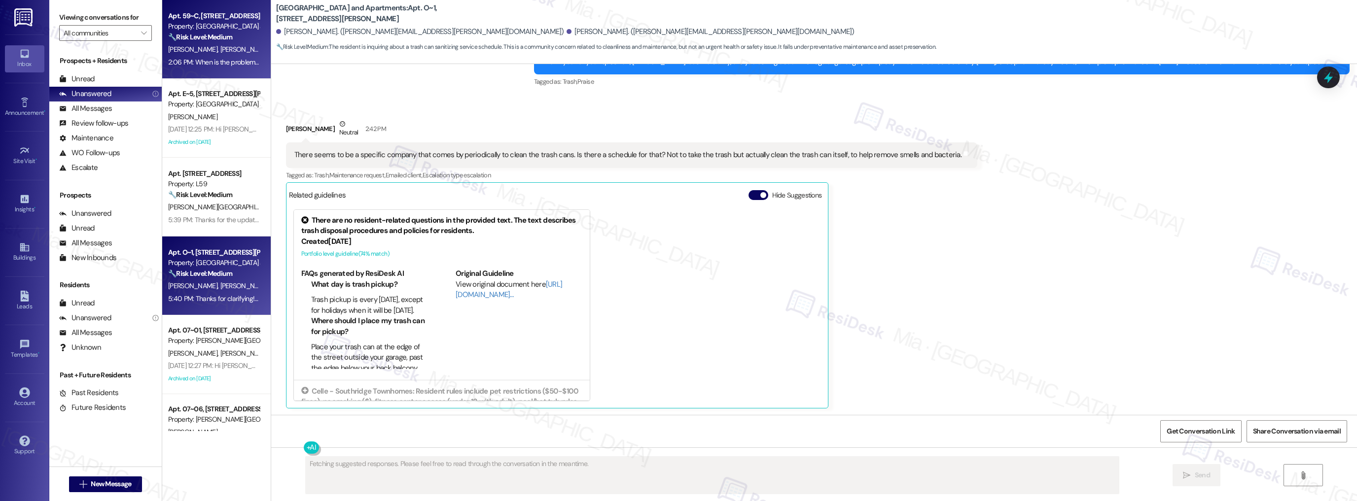
click at [231, 48] on div "[PERSON_NAME] [PERSON_NAME]" at bounding box center [213, 49] width 93 height 12
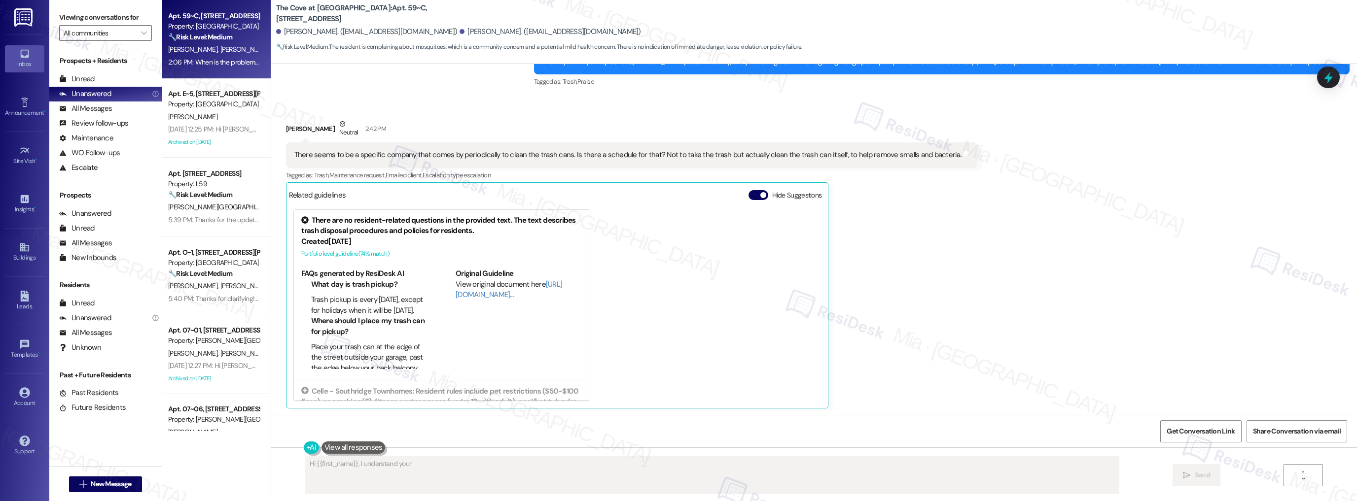
scroll to position [409, 0]
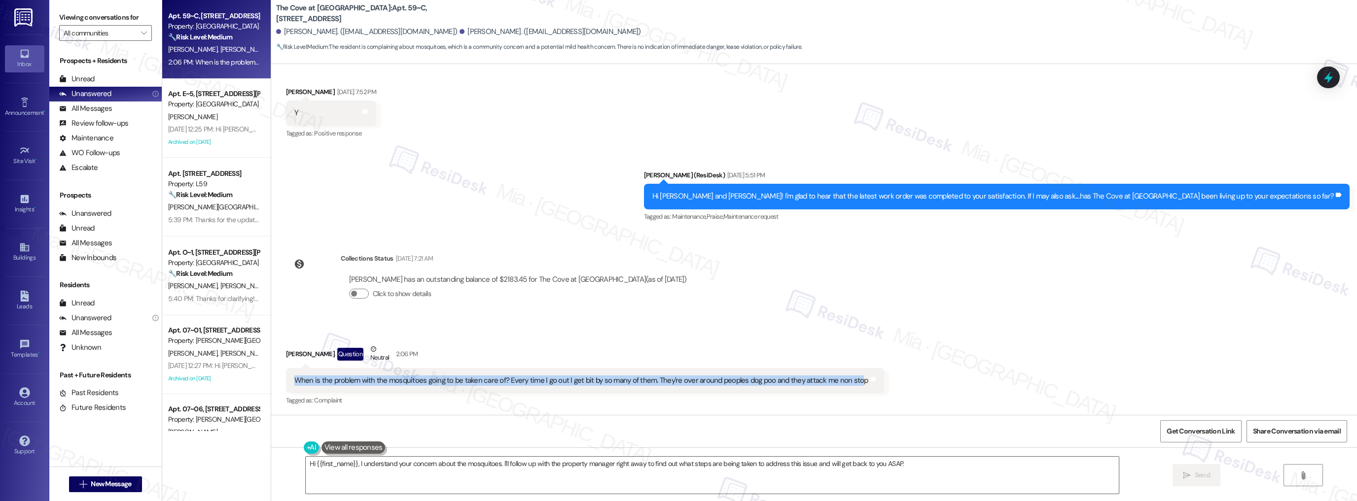
drag, startPoint x: 286, startPoint y: 379, endPoint x: 848, endPoint y: 380, distance: 562.0
click at [848, 380] on div "When is the problem with the mosquitoes going to be taken care of? Every time I…" at bounding box center [581, 381] width 576 height 10
drag, startPoint x: 850, startPoint y: 382, endPoint x: 281, endPoint y: 382, distance: 569.4
click at [286, 382] on div "When is the problem with the mosquitoes going to be taken care of? Every time I…" at bounding box center [585, 380] width 598 height 25
copy div "When is the problem with the mosquitoes going to be taken care of? Every time I…"
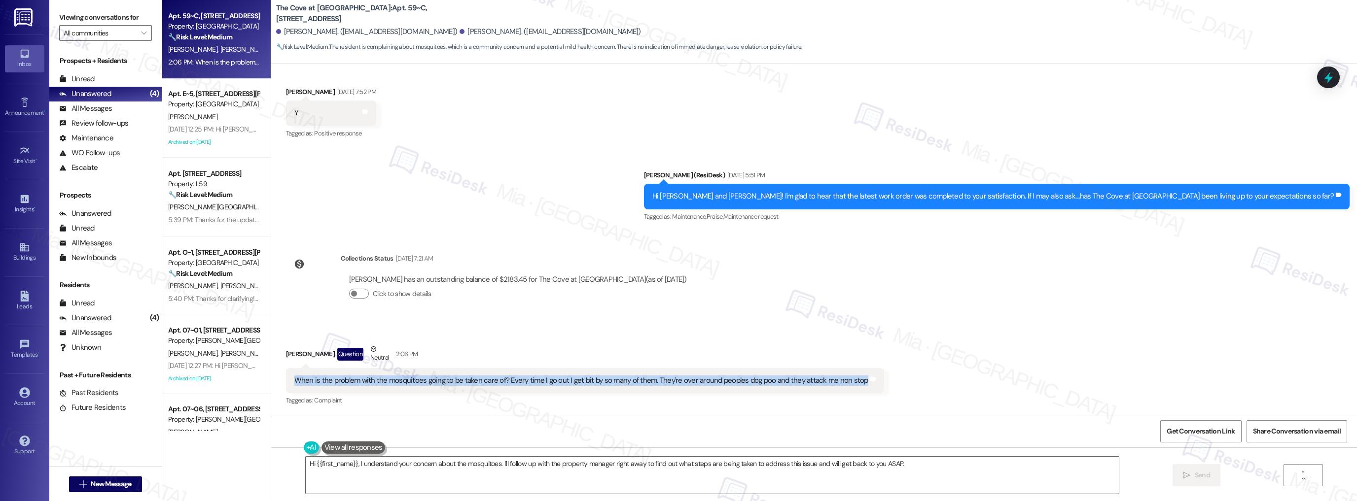
scroll to position [409, 0]
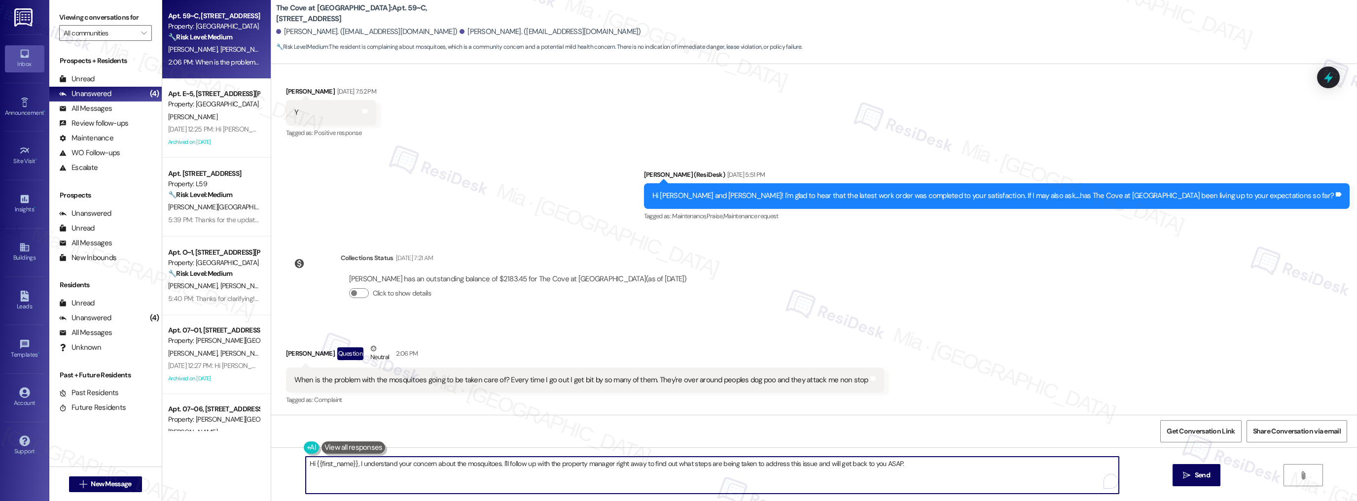
drag, startPoint x: 302, startPoint y: 464, endPoint x: 904, endPoint y: 464, distance: 601.9
click at [904, 464] on textarea "Hi {{first_name}}, I understand your concern about the mosquitoes. I'll follow …" at bounding box center [712, 475] width 813 height 37
paste textarea "Thank you for letting me know. I understand how frustrating the mosquitoes must…"
click at [449, 463] on textarea "Thank you for letting me know. I understand how frustrating the mosquitoes must…" at bounding box center [712, 475] width 813 height 37
drag, startPoint x: 432, startPoint y: 464, endPoint x: 485, endPoint y: 465, distance: 53.3
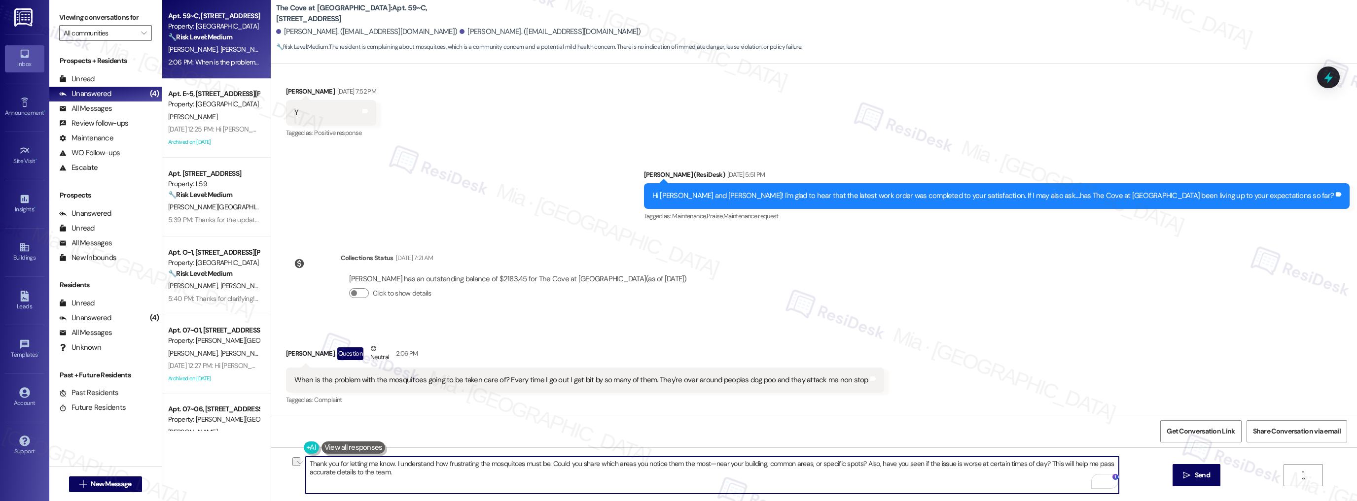
click at [485, 465] on textarea "Thank you for letting me know. I understand how frustrating the mosquitoes must…" at bounding box center [712, 475] width 813 height 37
type textarea "Thank you for letting me know. I understand your having issues with the mosquit…"
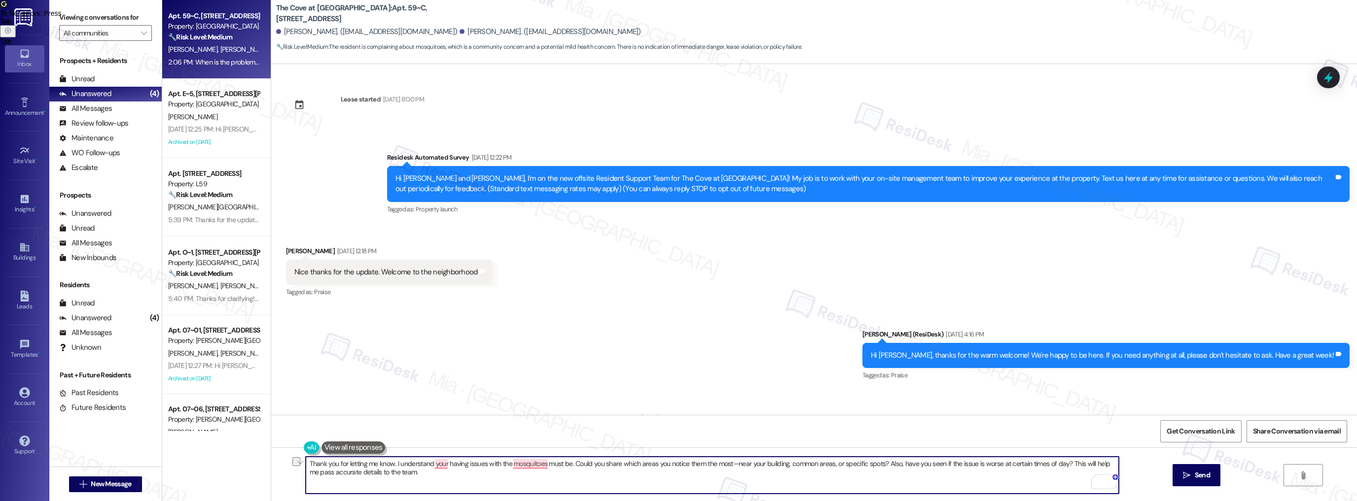
scroll to position [409, 0]
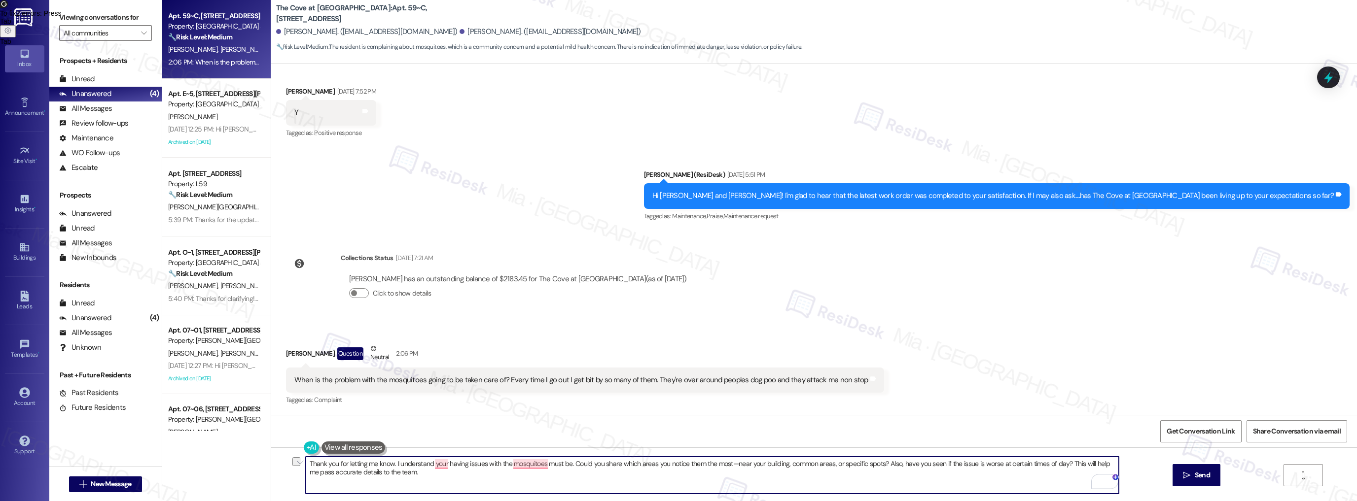
click at [565, 465] on textarea "Thank you for letting me know. I understand your having issues with the mosquit…" at bounding box center [712, 475] width 813 height 37
click at [438, 429] on span "you're" at bounding box center [439, 433] width 23 height 8
drag, startPoint x: 700, startPoint y: 464, endPoint x: 695, endPoint y: 464, distance: 5.4
click at [695, 464] on textarea "Thank you for letting me know. I understand you're having issues with mosquitoe…" at bounding box center [712, 475] width 813 height 37
type textarea "Thank you for letting me know. I understand you're having issues with mosquitoe…"
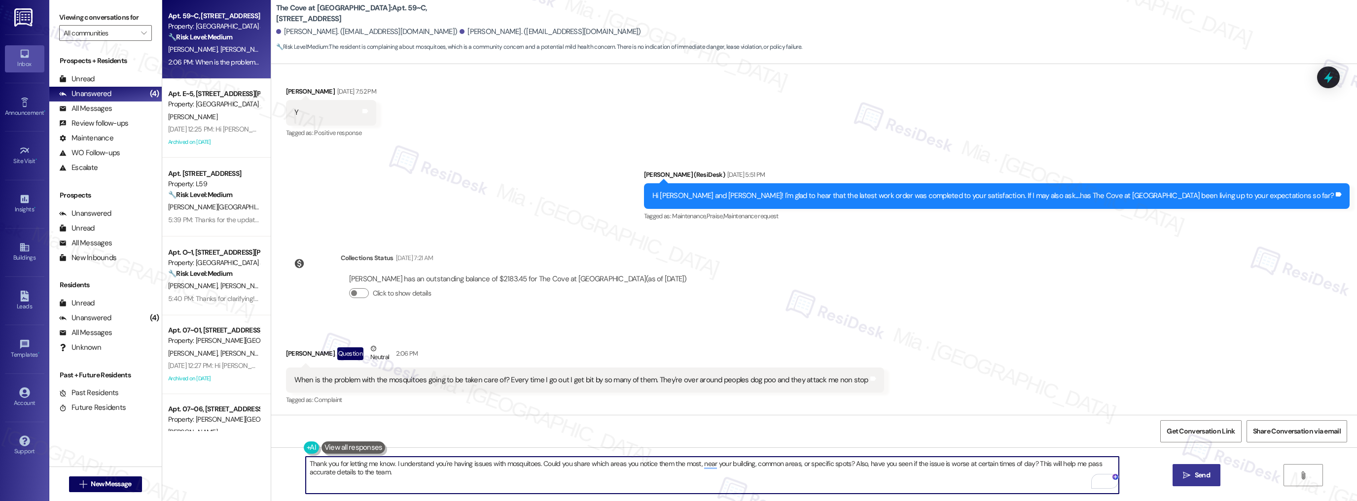
click at [1196, 475] on span "Send" at bounding box center [1201, 475] width 15 height 10
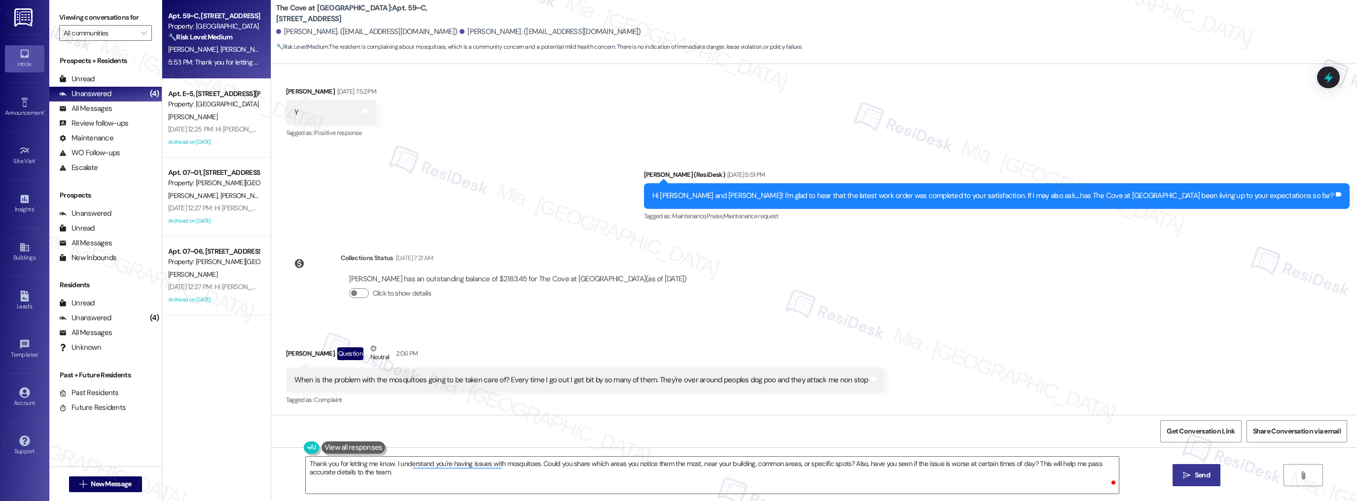
scroll to position [409, 0]
